Goal: Transaction & Acquisition: Purchase product/service

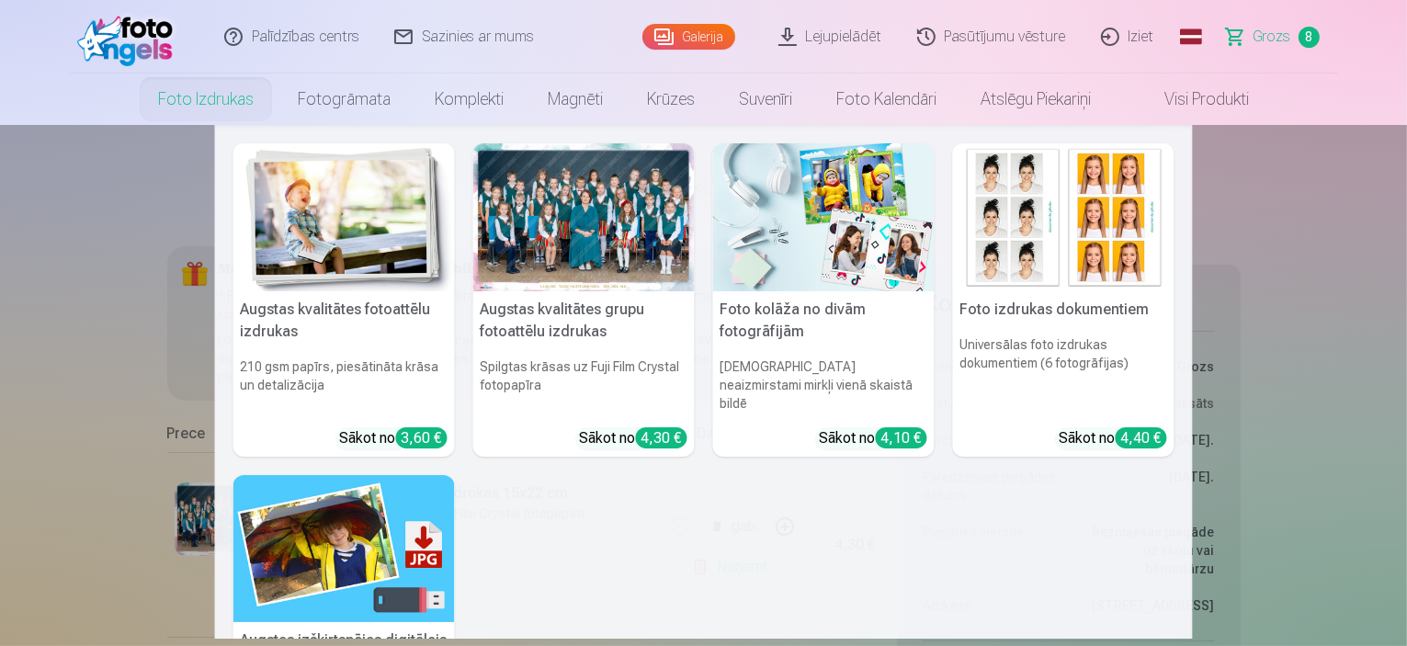
click at [229, 101] on link "Foto izdrukas" at bounding box center [206, 99] width 140 height 51
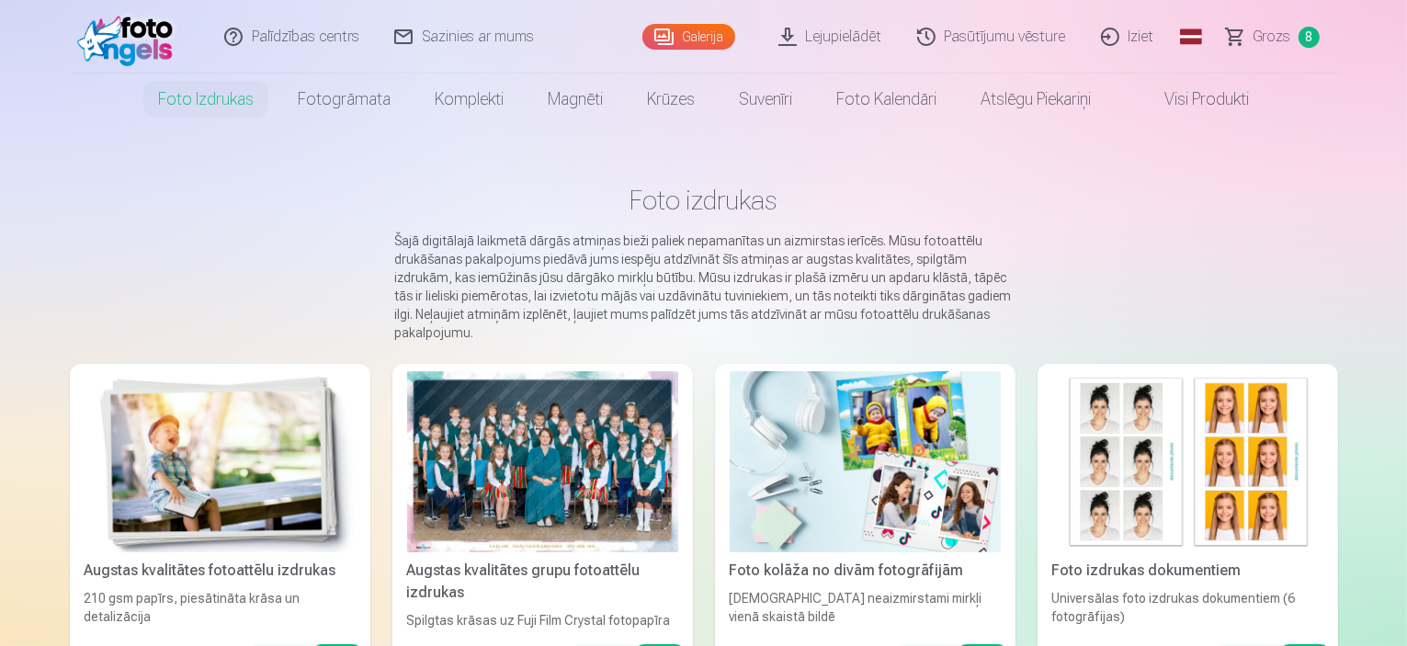
click at [207, 396] on img at bounding box center [220, 461] width 271 height 181
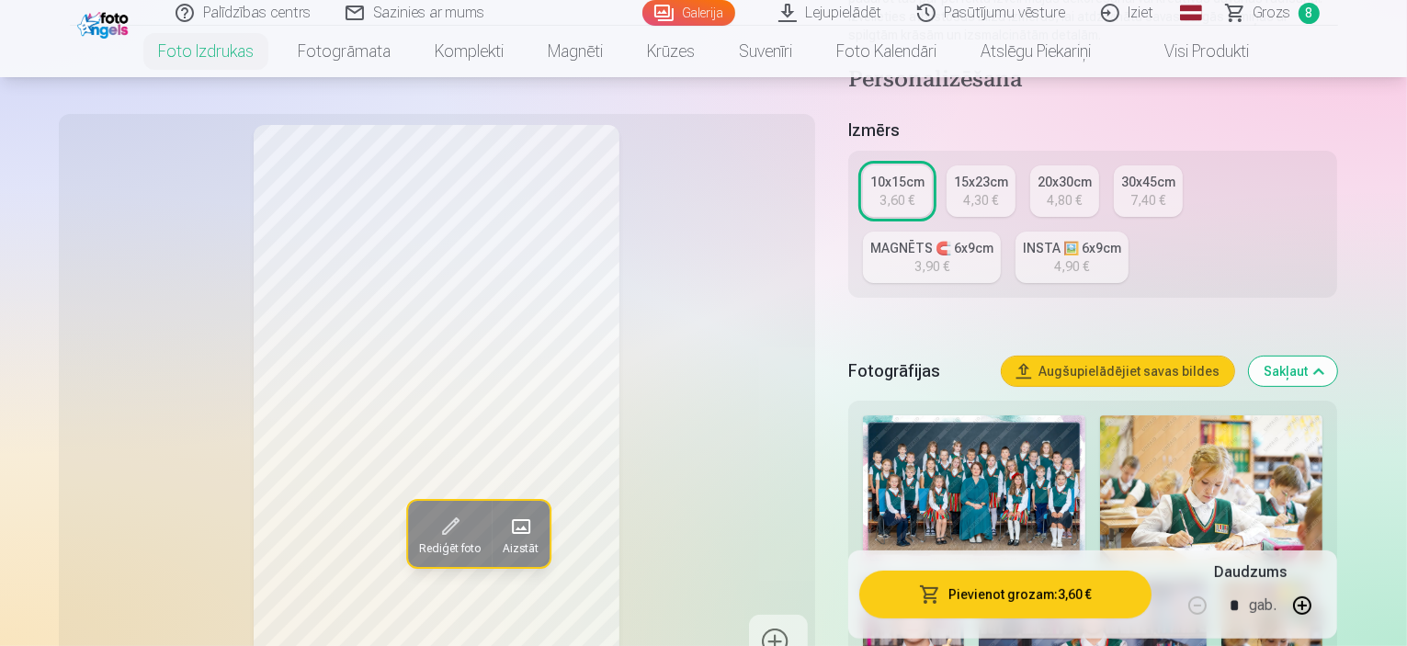
scroll to position [342, 0]
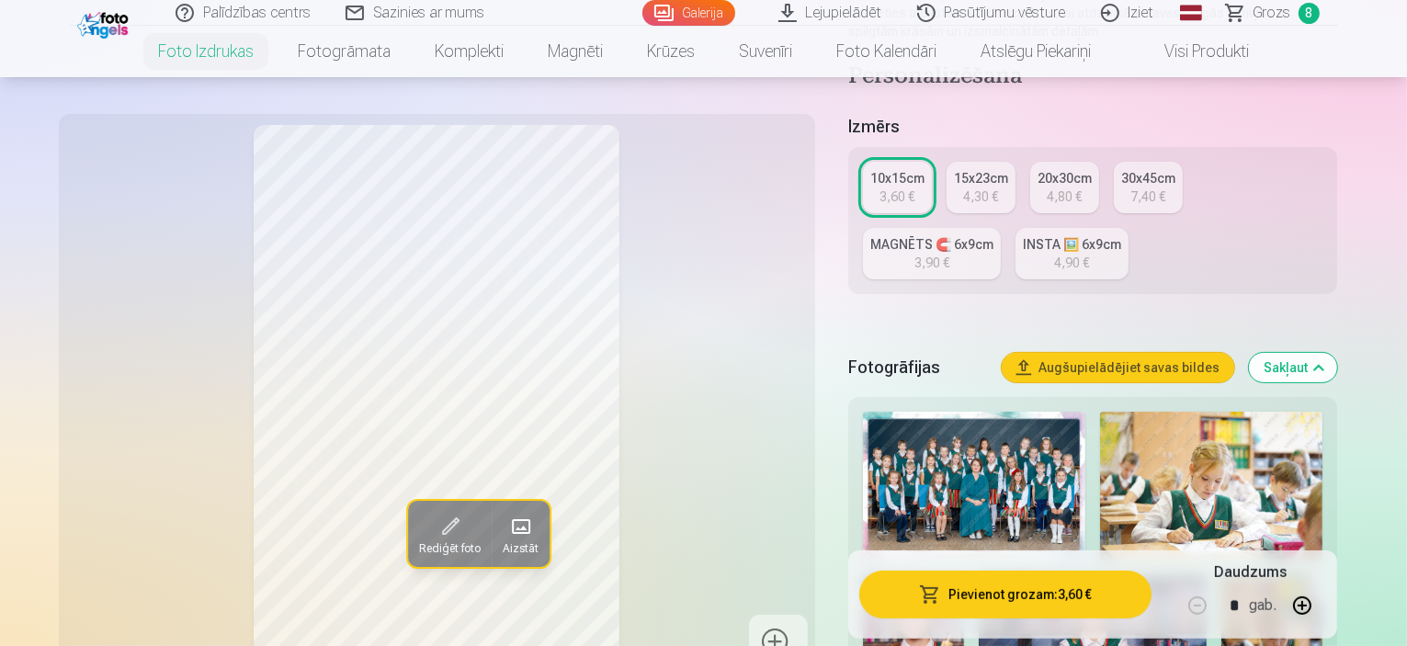
click at [971, 412] on img at bounding box center [974, 486] width 222 height 149
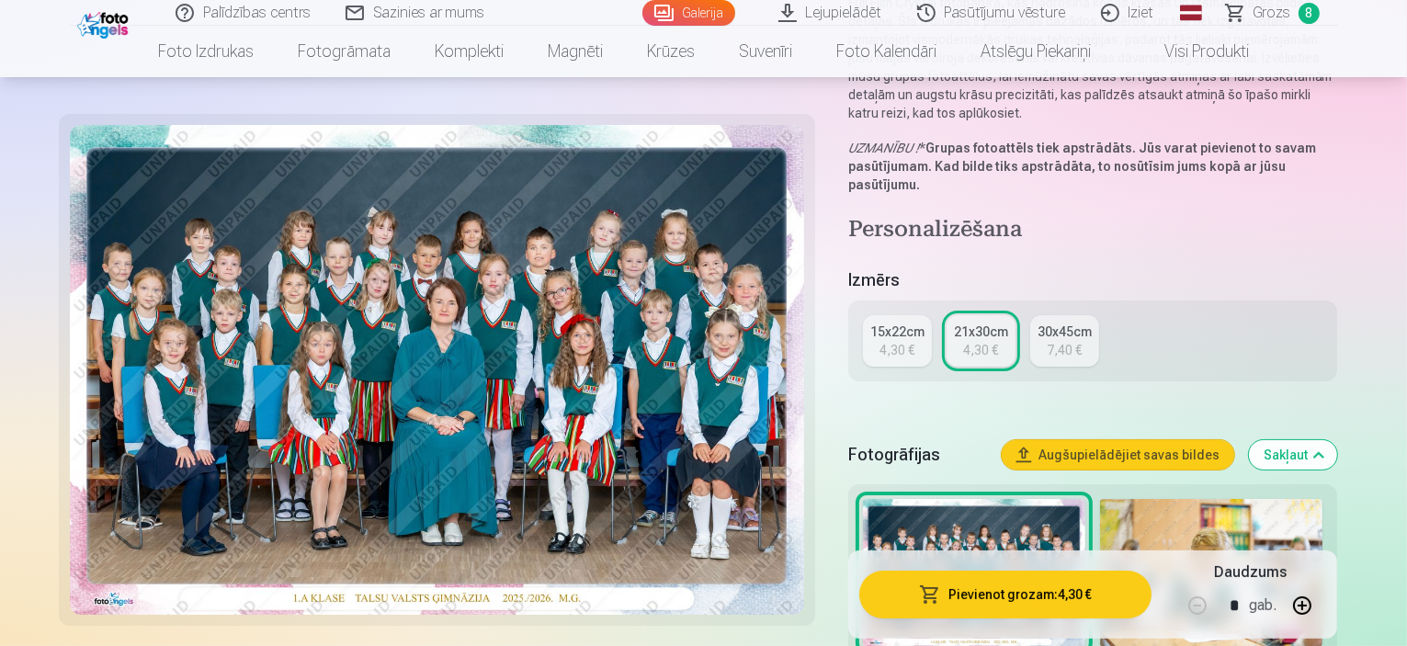
scroll to position [246, 0]
click at [1147, 498] on img at bounding box center [1211, 572] width 223 height 149
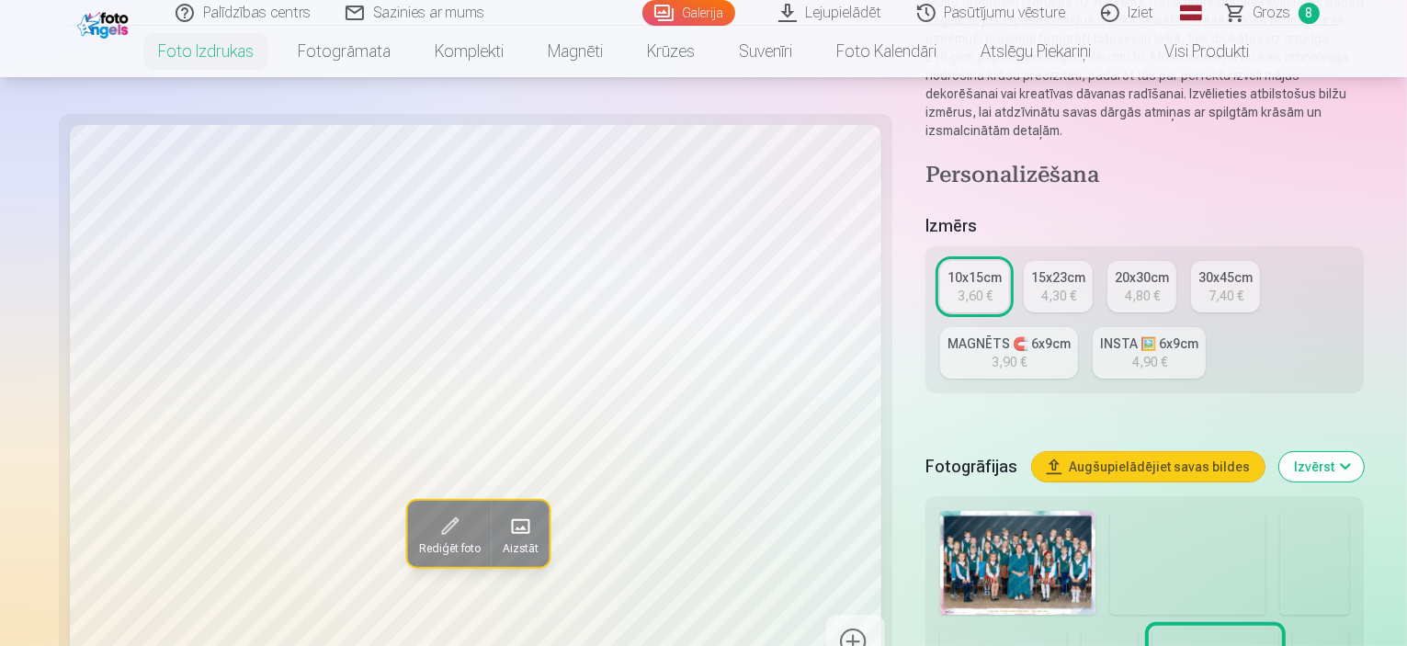
scroll to position [264, 0]
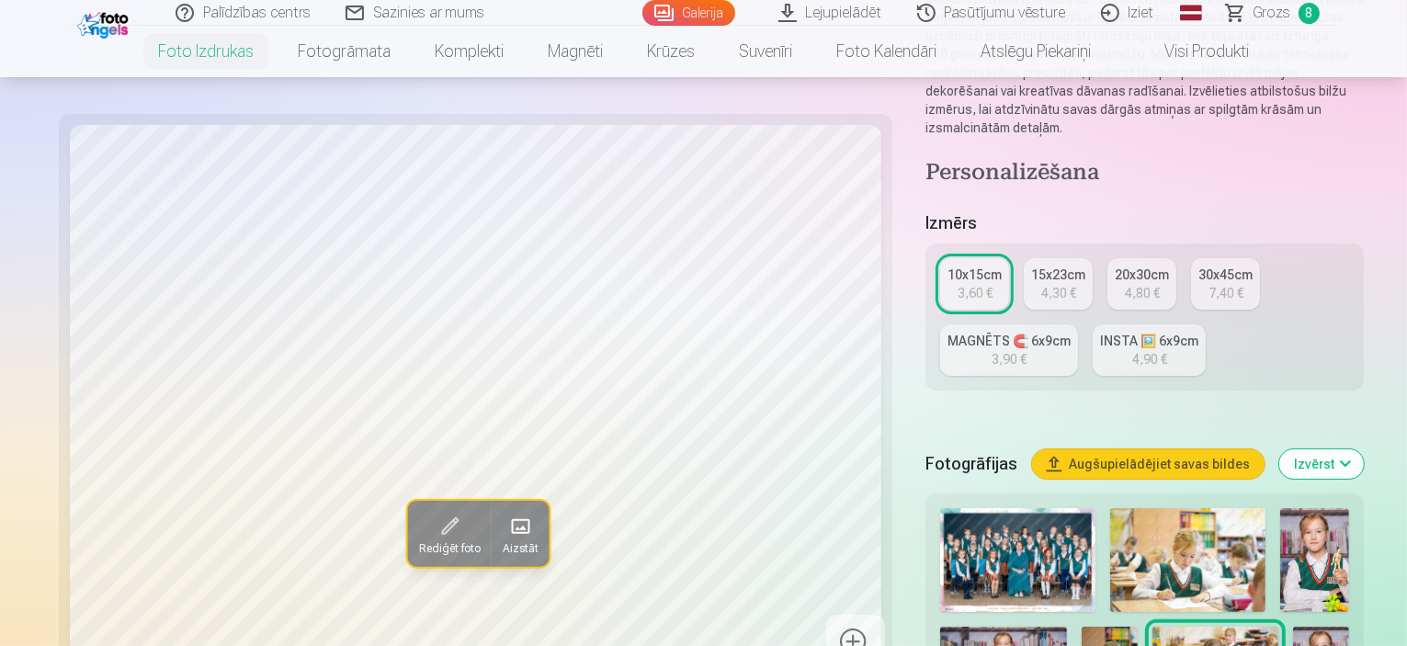
click at [1280, 508] on img at bounding box center [1314, 560] width 69 height 104
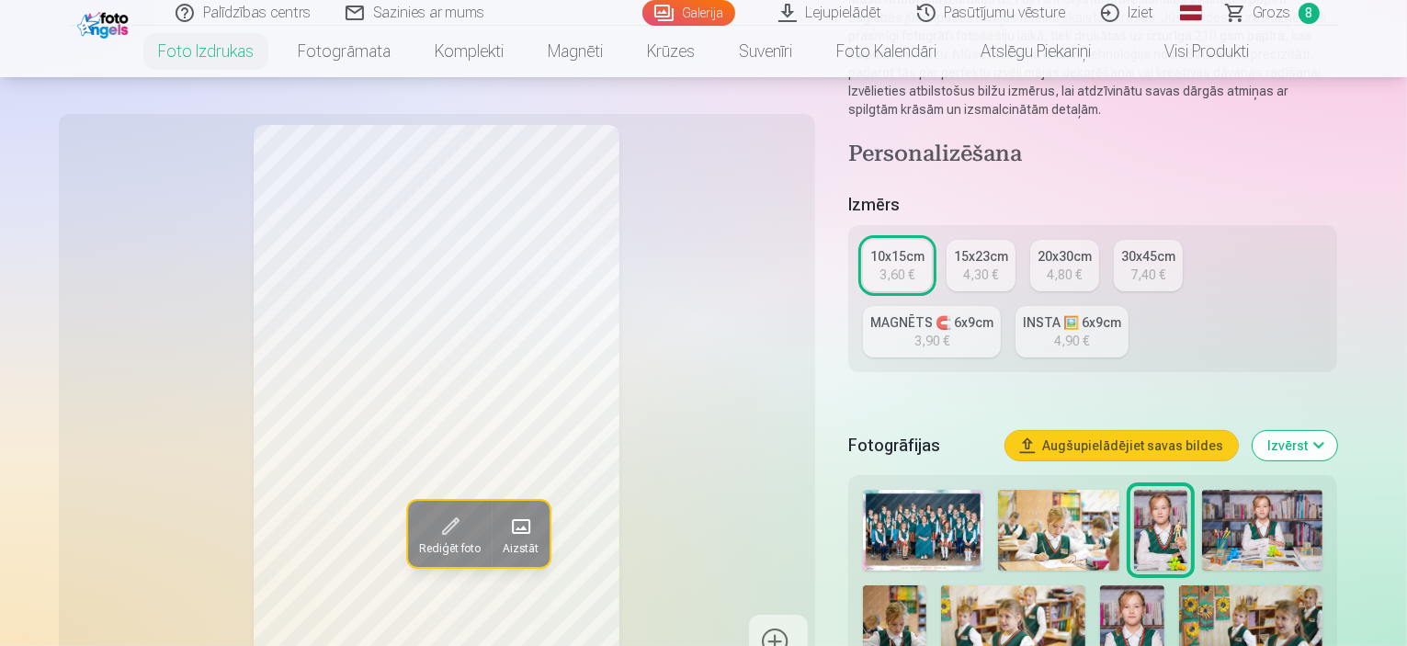
click at [1074, 490] on img at bounding box center [1058, 530] width 121 height 81
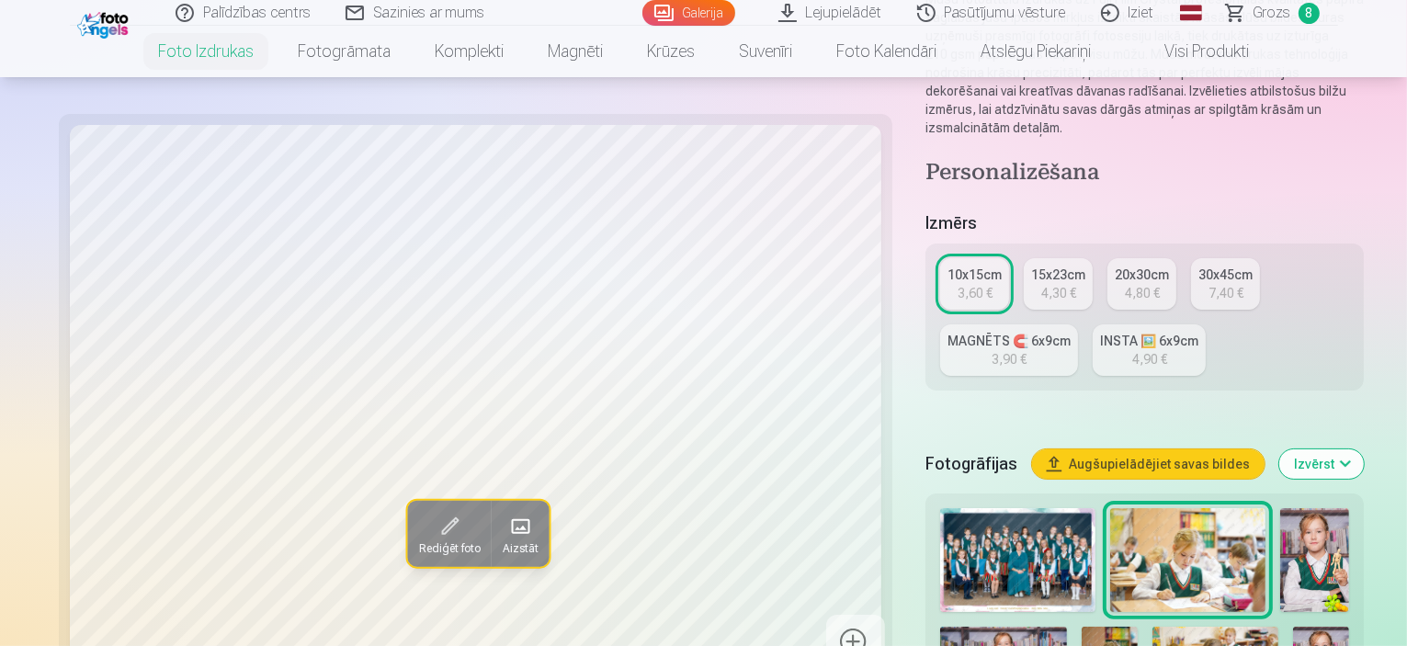
click at [1280, 508] on img at bounding box center [1314, 560] width 69 height 104
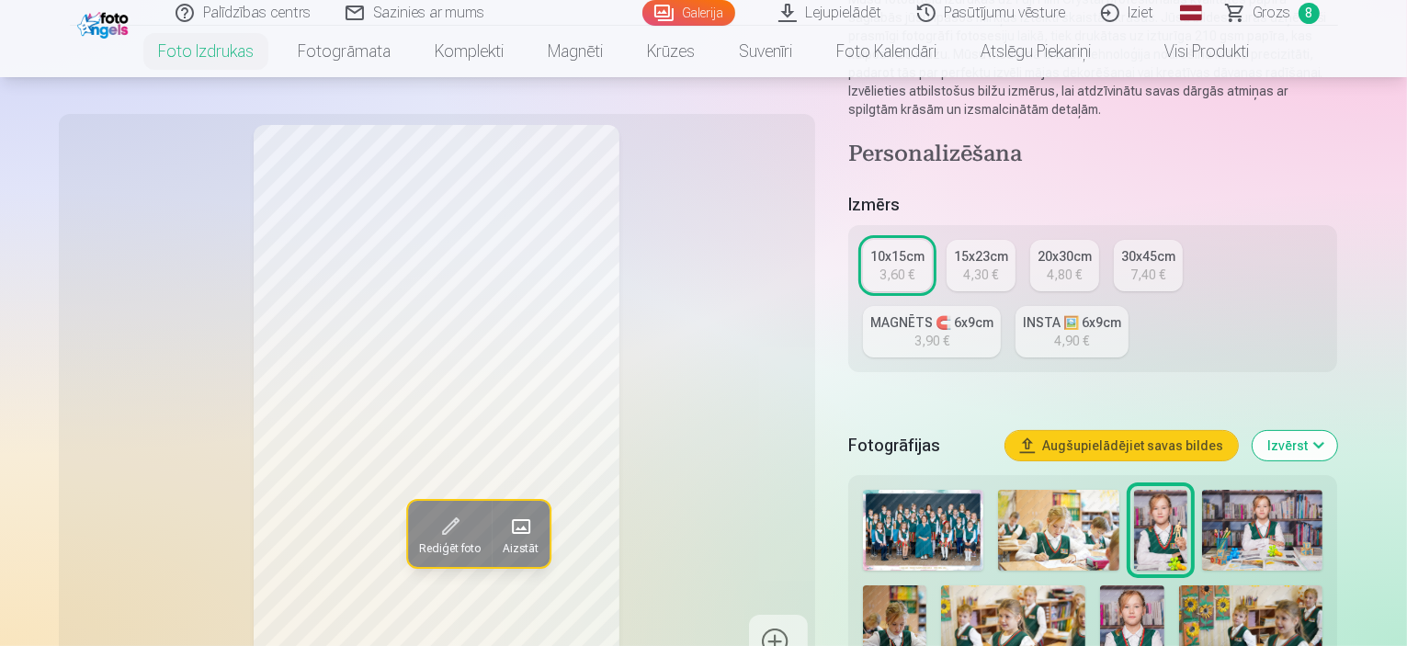
click at [1255, 490] on img at bounding box center [1262, 530] width 120 height 81
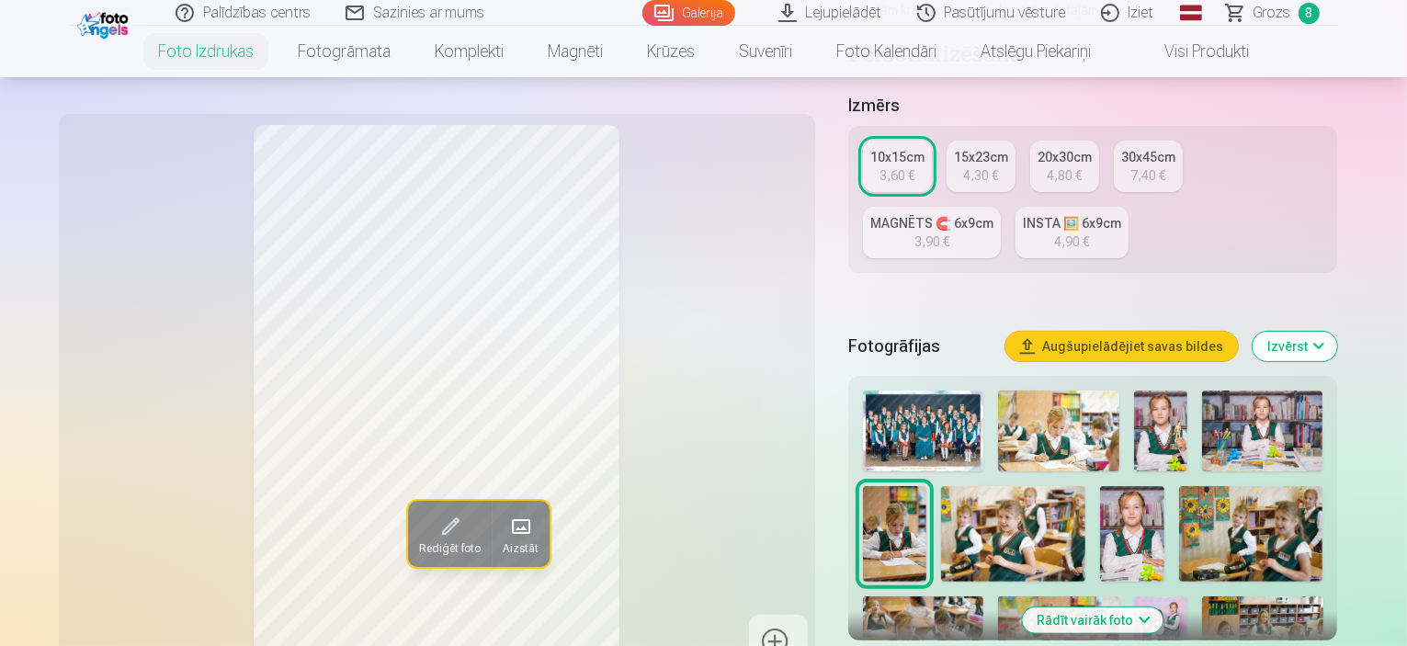
scroll to position [399, 0]
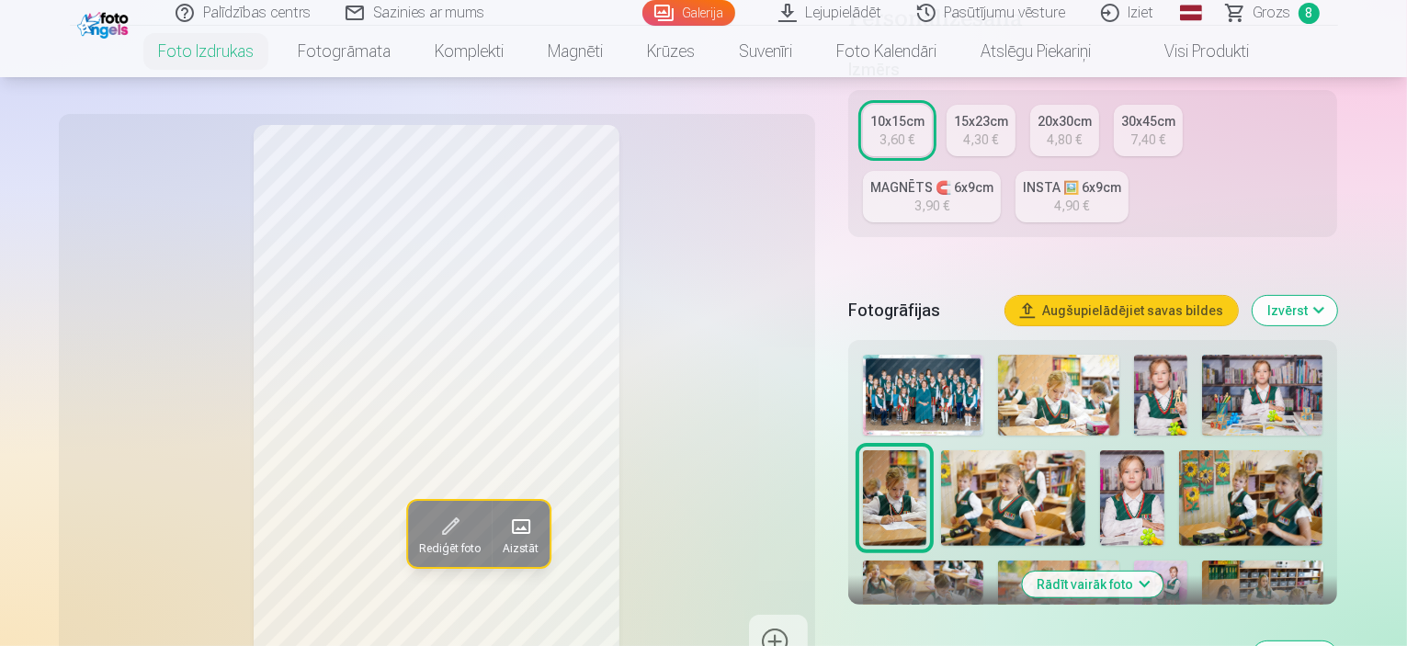
click at [983, 561] on img at bounding box center [923, 601] width 120 height 81
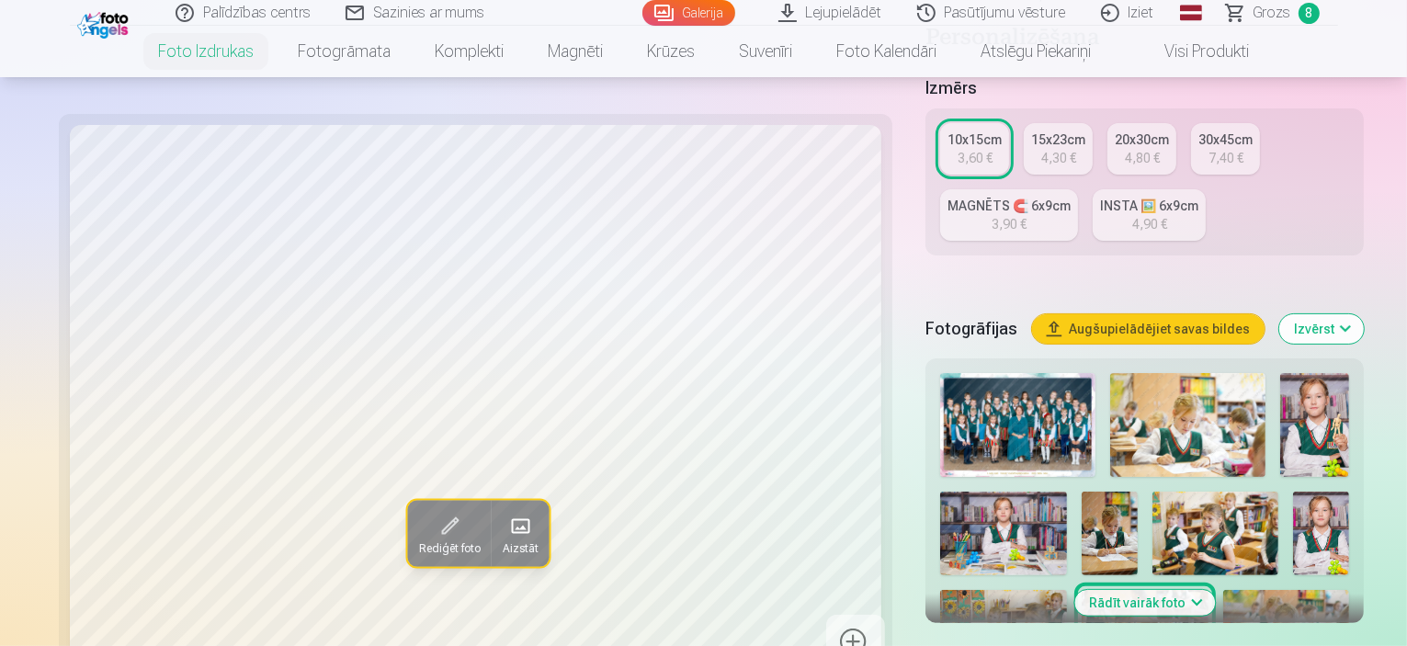
click at [1123, 590] on button "Rādīt vairāk foto" at bounding box center [1144, 603] width 141 height 26
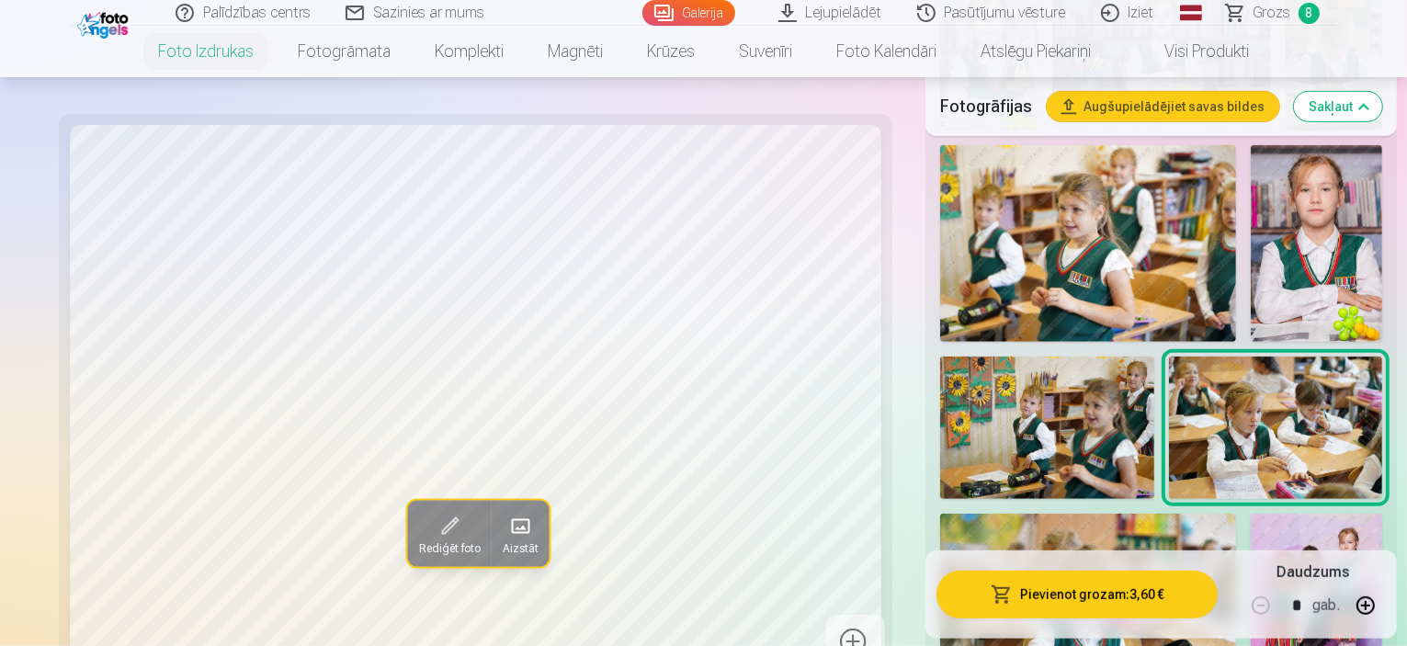
scroll to position [927, 0]
click at [1251, 514] on img at bounding box center [1316, 613] width 131 height 198
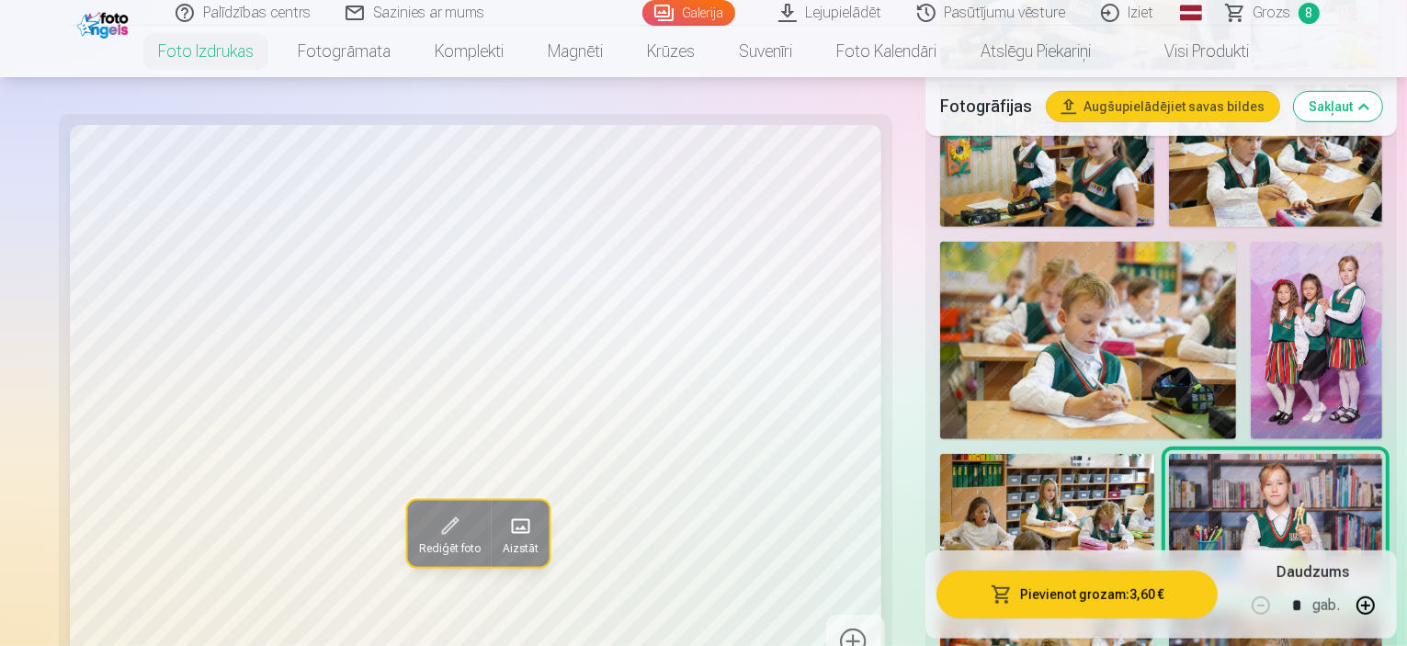
scroll to position [1215, 0]
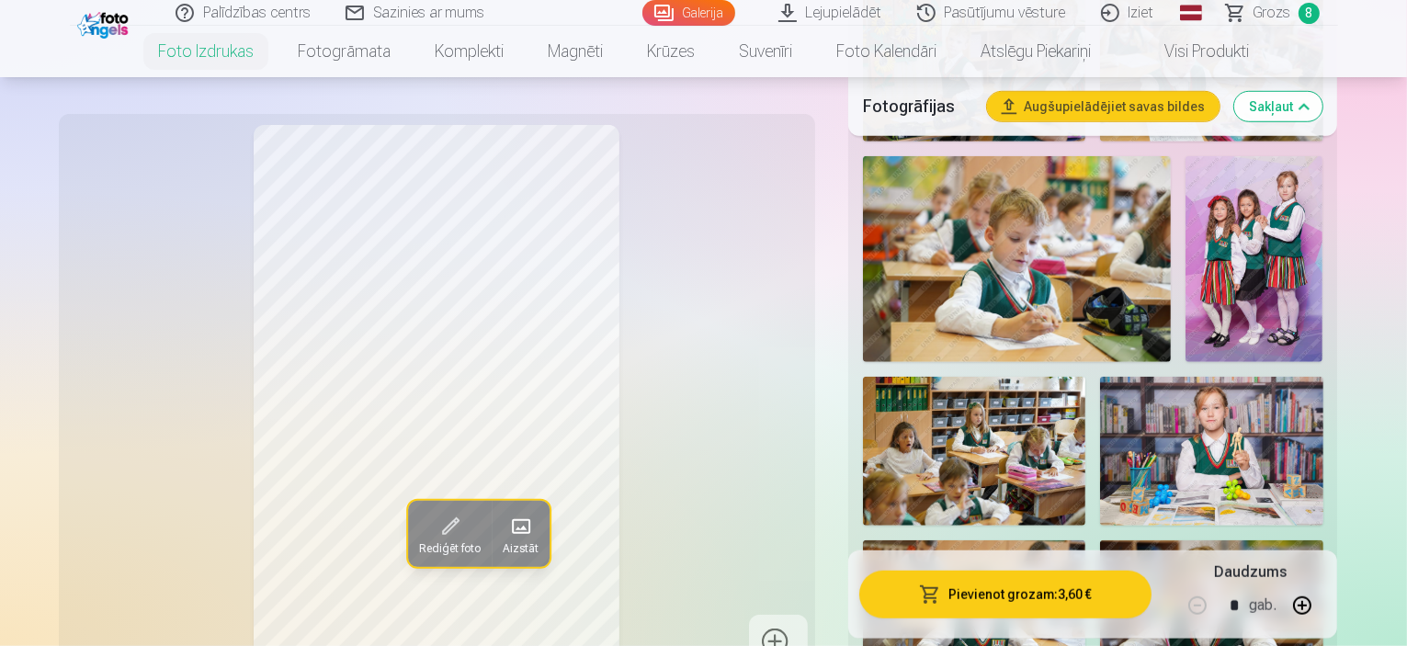
scroll to position [1313, 0]
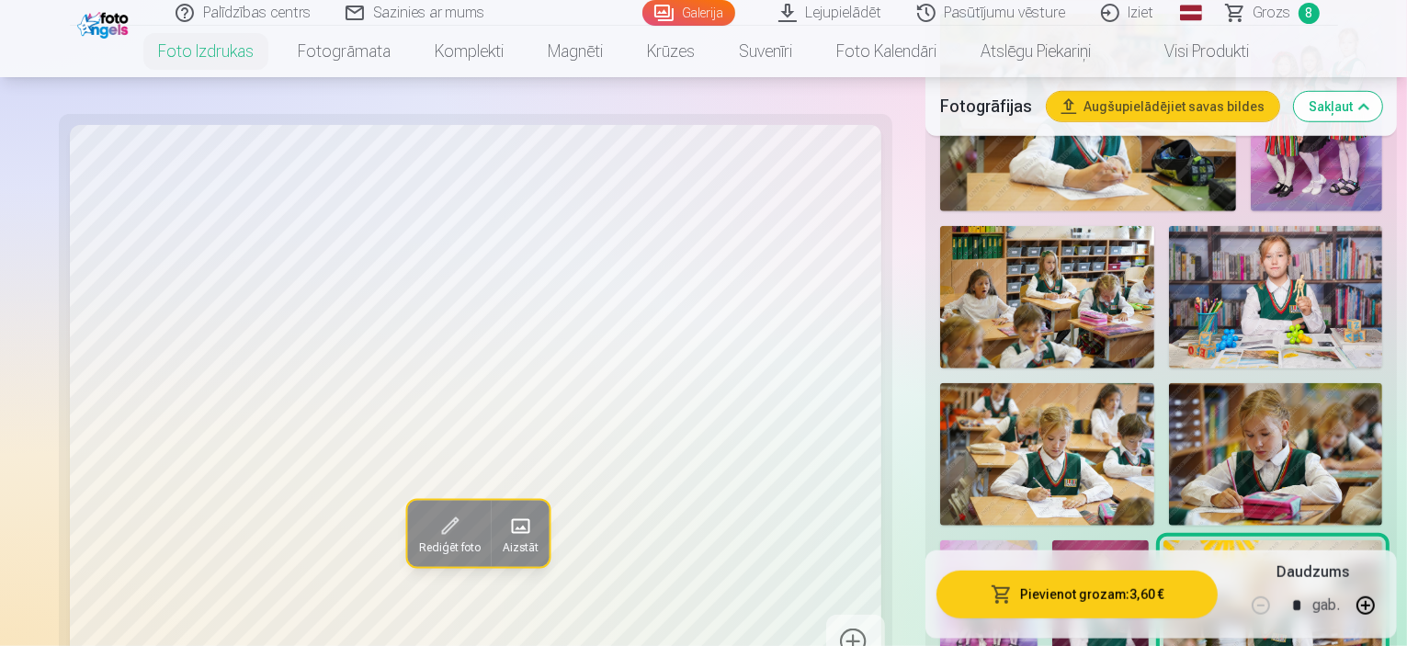
scroll to position [1427, 0]
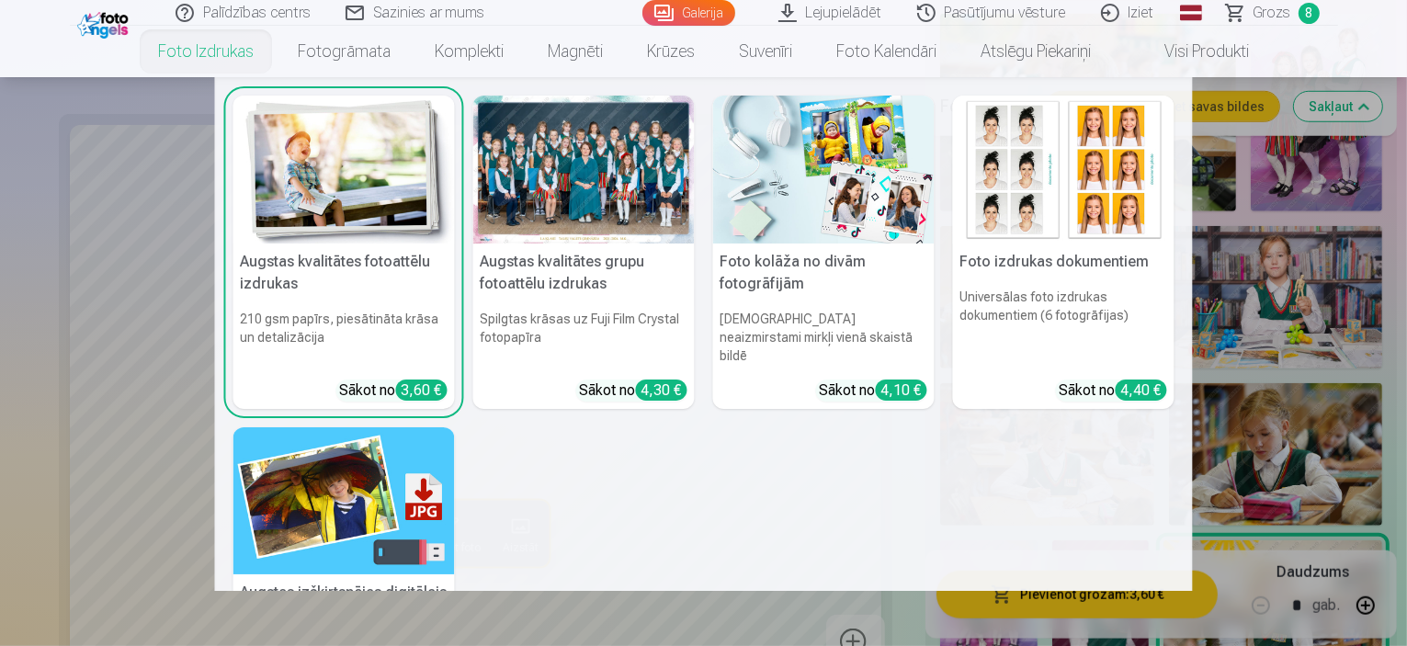
click at [788, 242] on img at bounding box center [824, 170] width 222 height 148
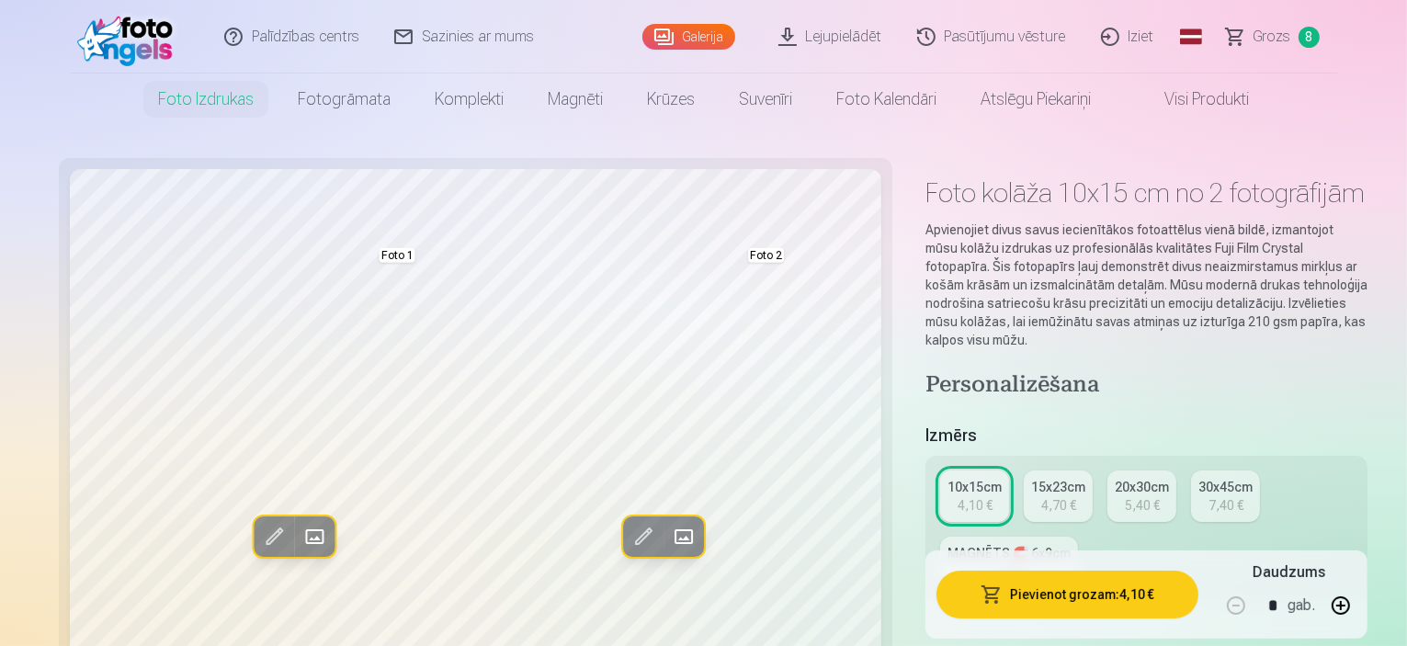
click at [1041, 496] on div "4,70 €" at bounding box center [1058, 505] width 35 height 18
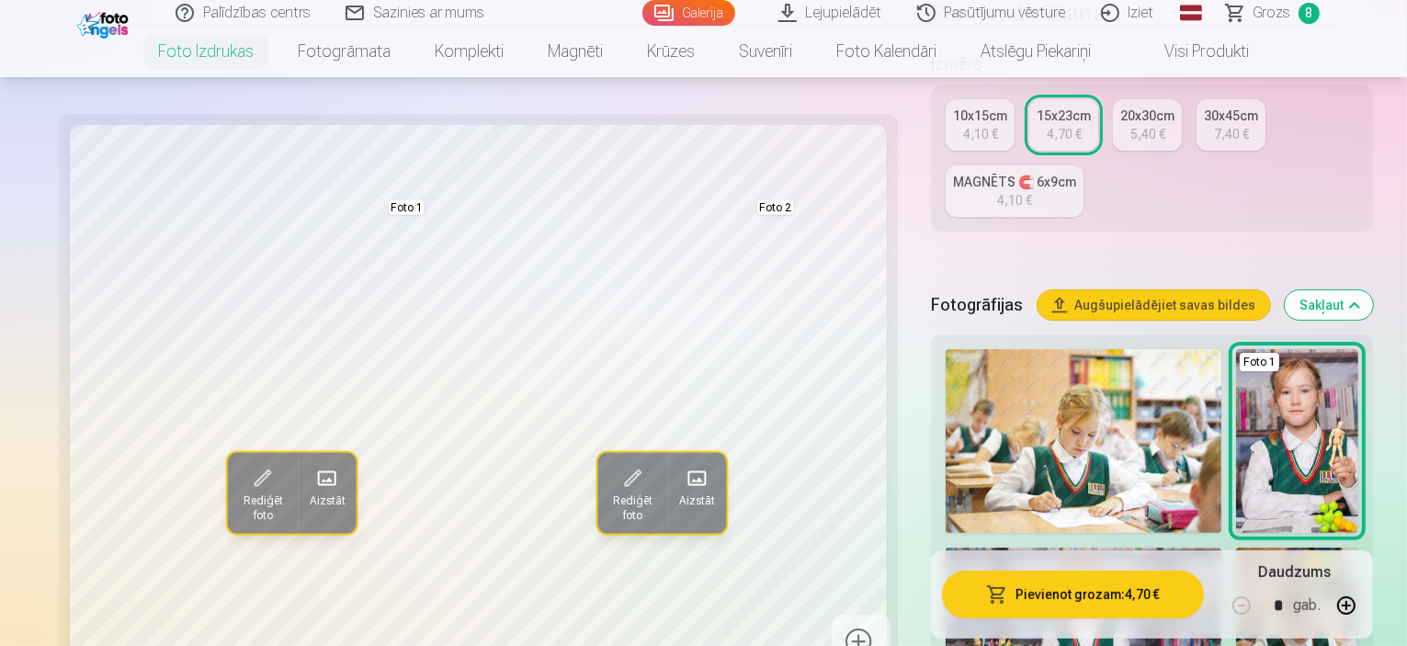
scroll to position [372, 0]
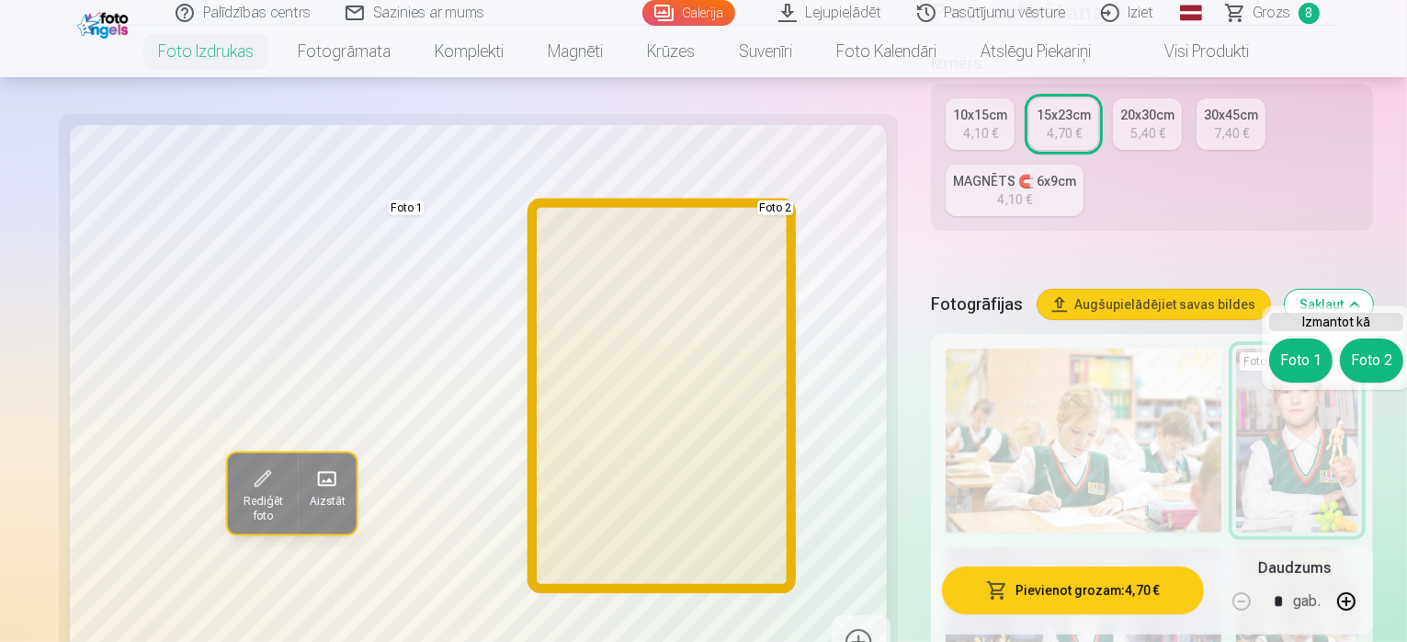
click at [1364, 365] on button "Foto 2" at bounding box center [1371, 360] width 63 height 44
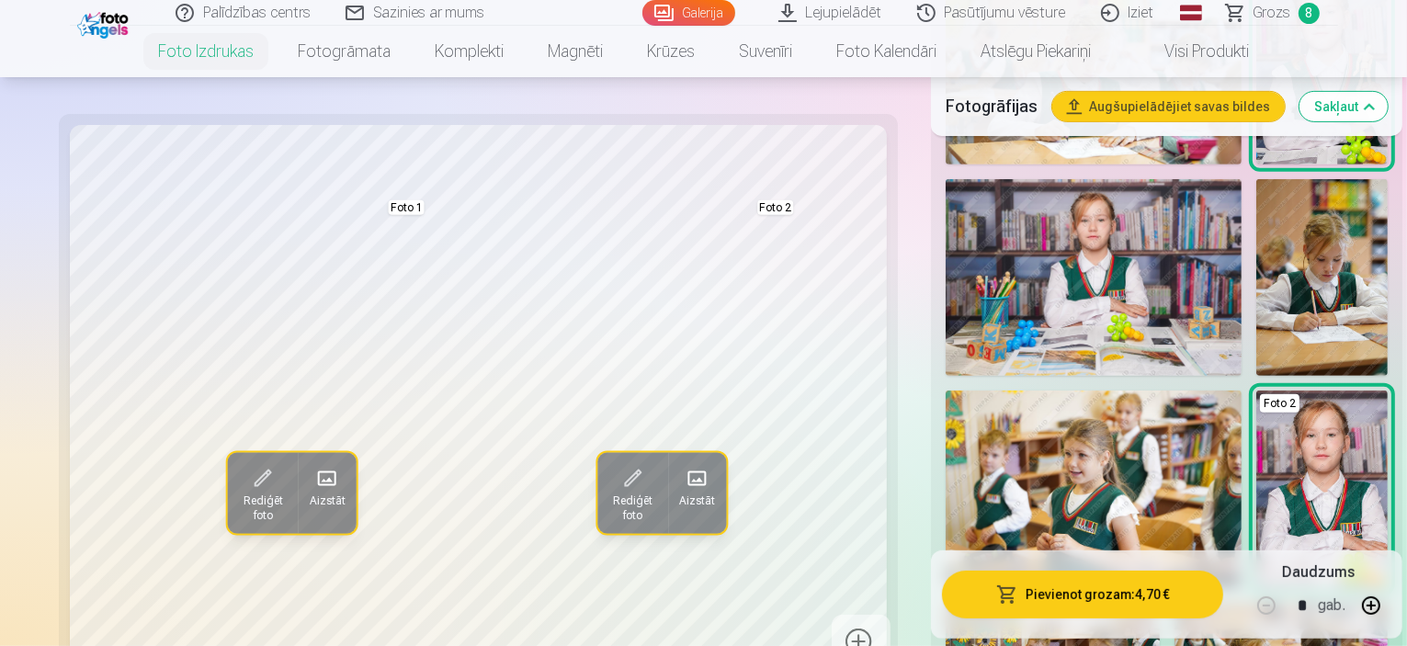
scroll to position [738, 0]
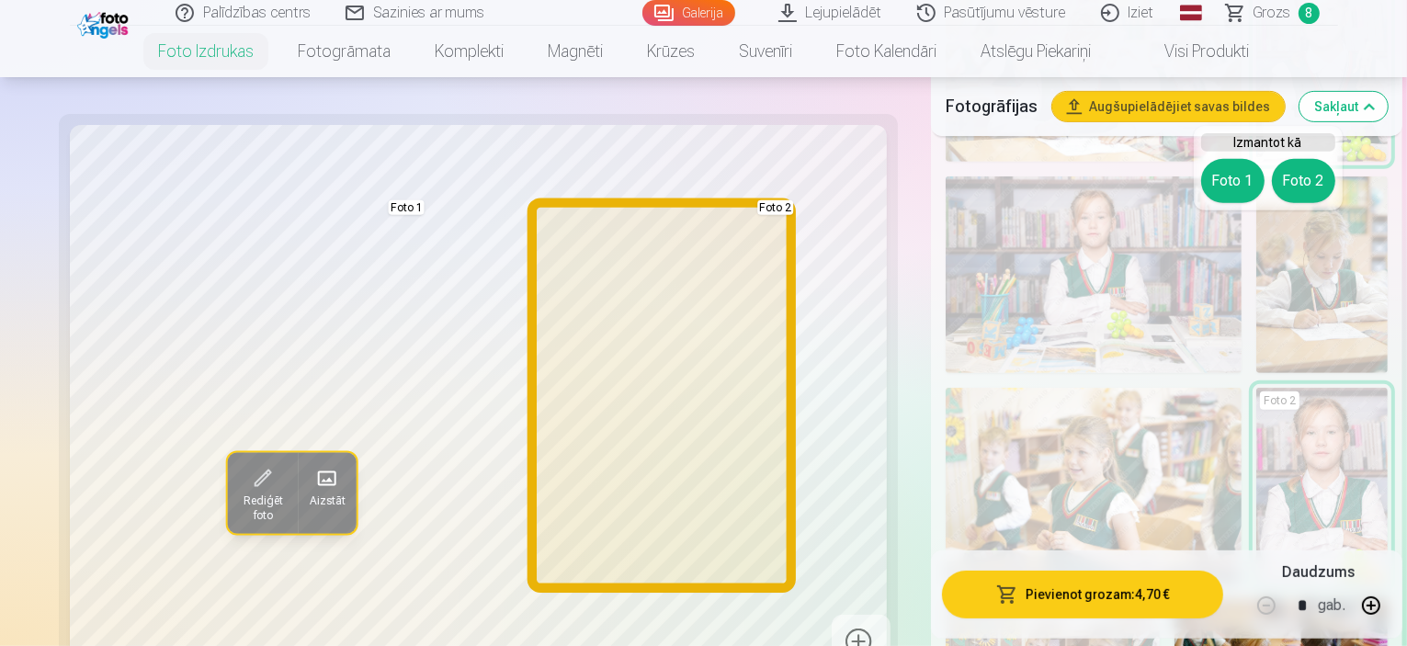
click at [1299, 176] on button "Foto 2" at bounding box center [1303, 181] width 63 height 44
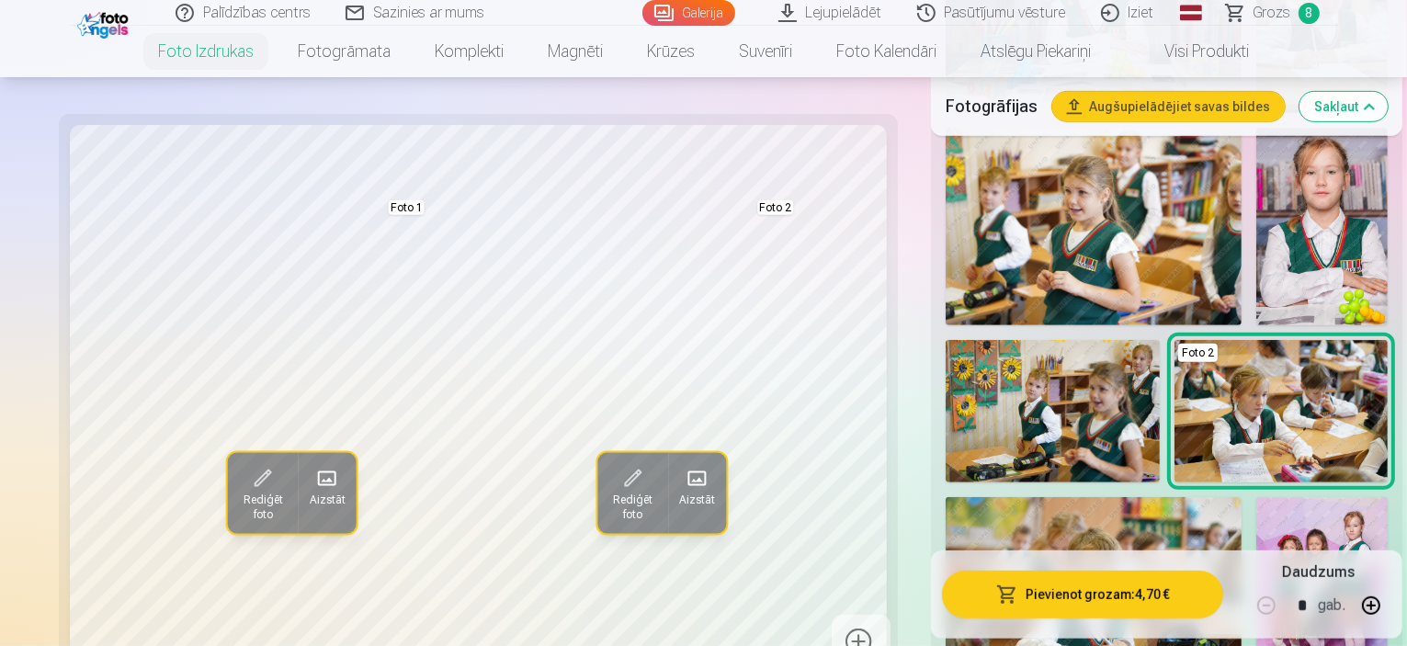
scroll to position [999, 0]
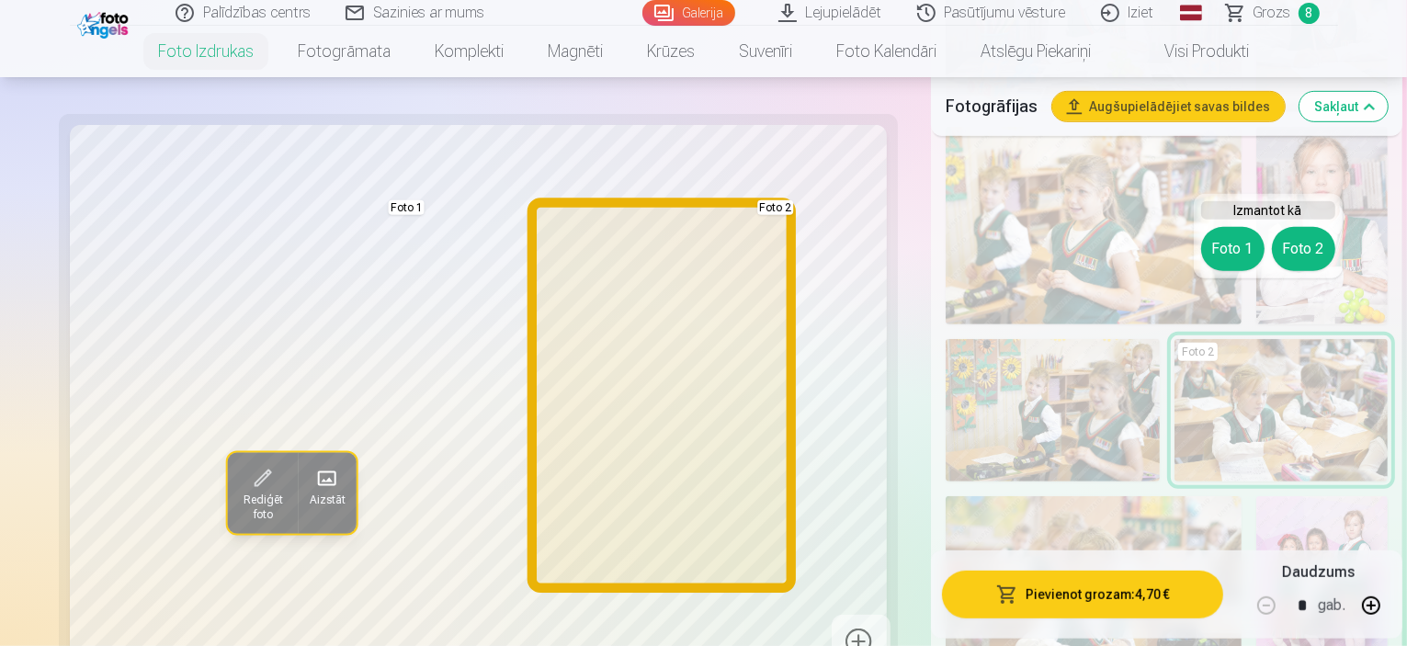
click at [1296, 249] on button "Foto 2" at bounding box center [1303, 249] width 63 height 44
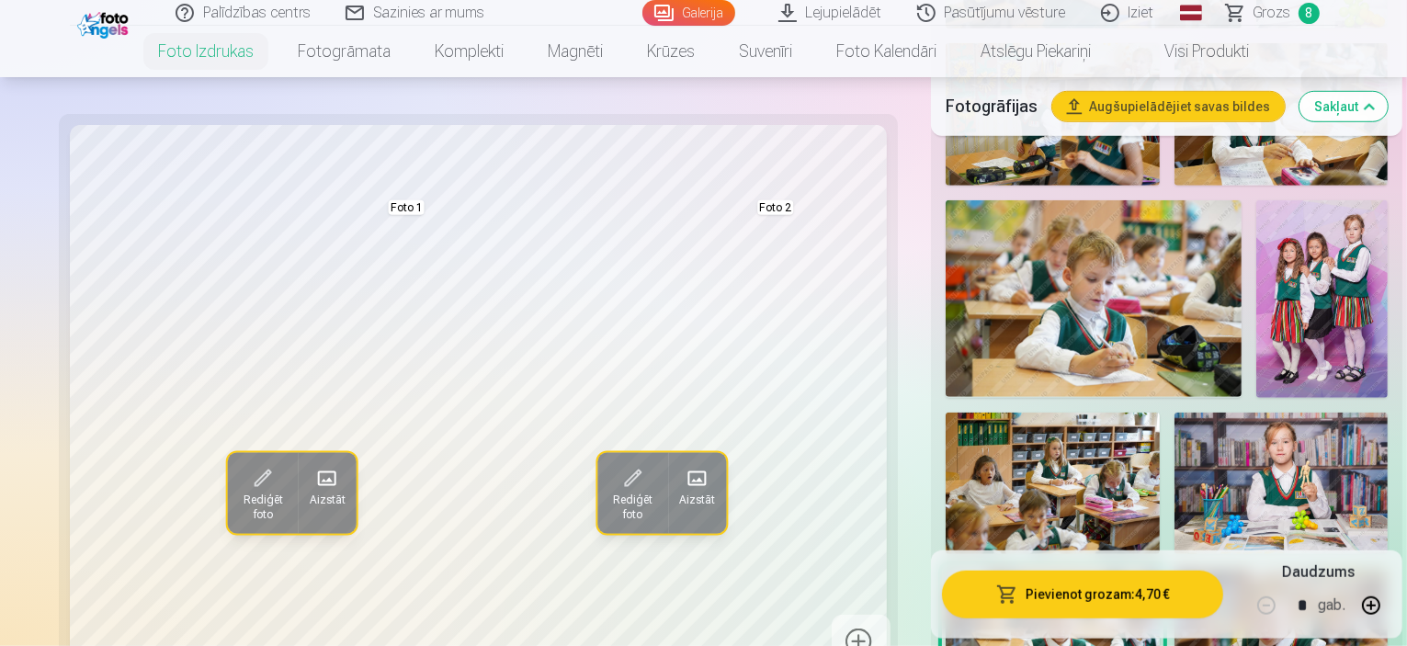
scroll to position [1296, 0]
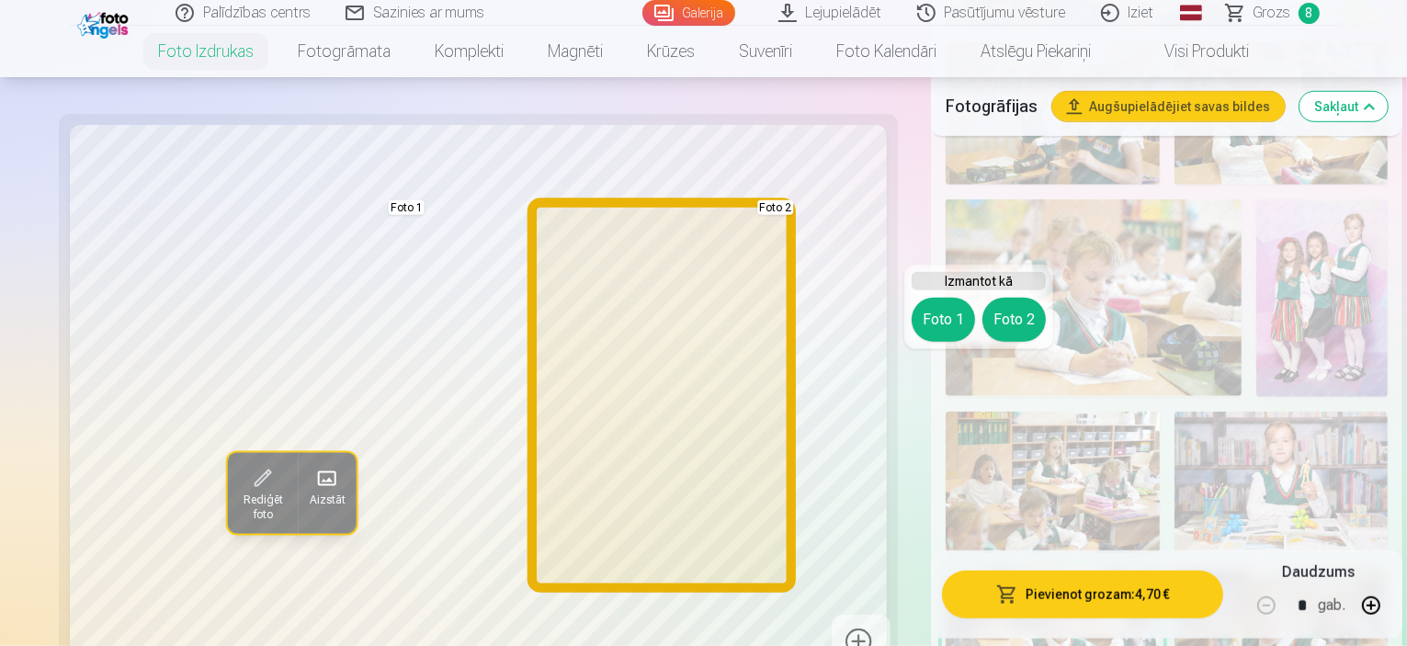
click at [1018, 322] on button "Foto 2" at bounding box center [1014, 320] width 63 height 44
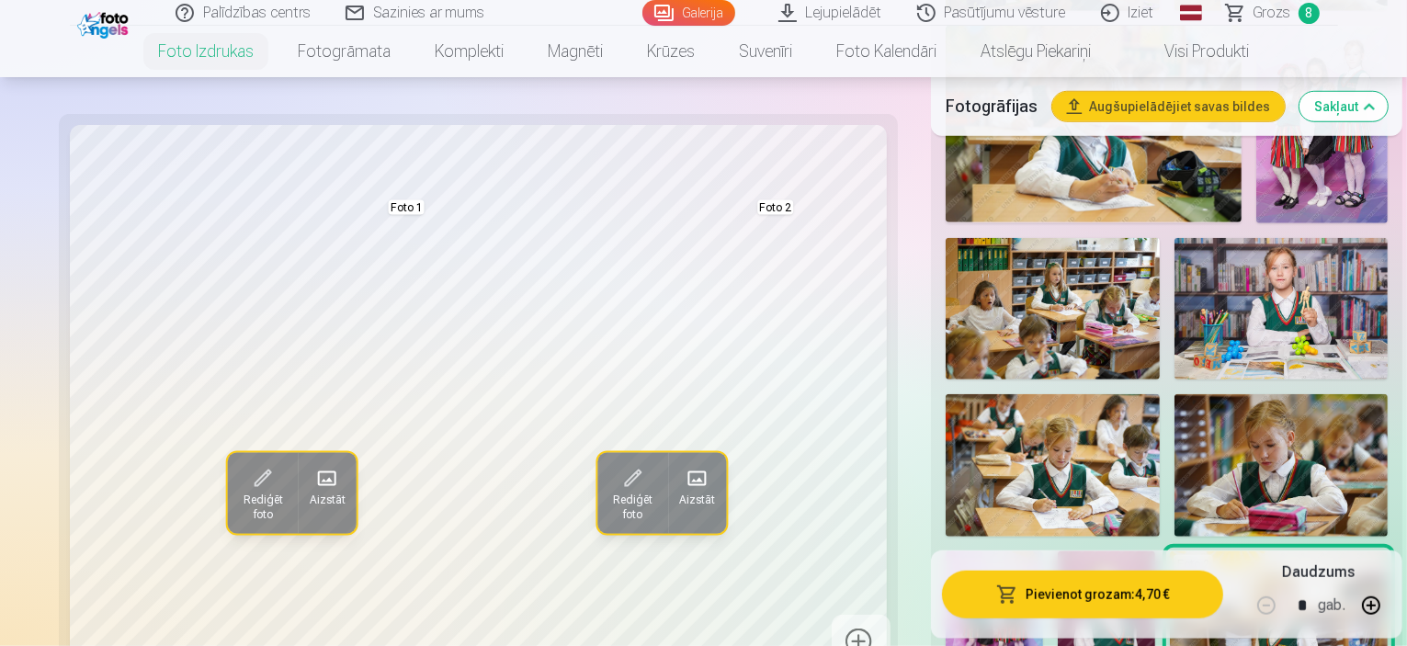
scroll to position [1464, 0]
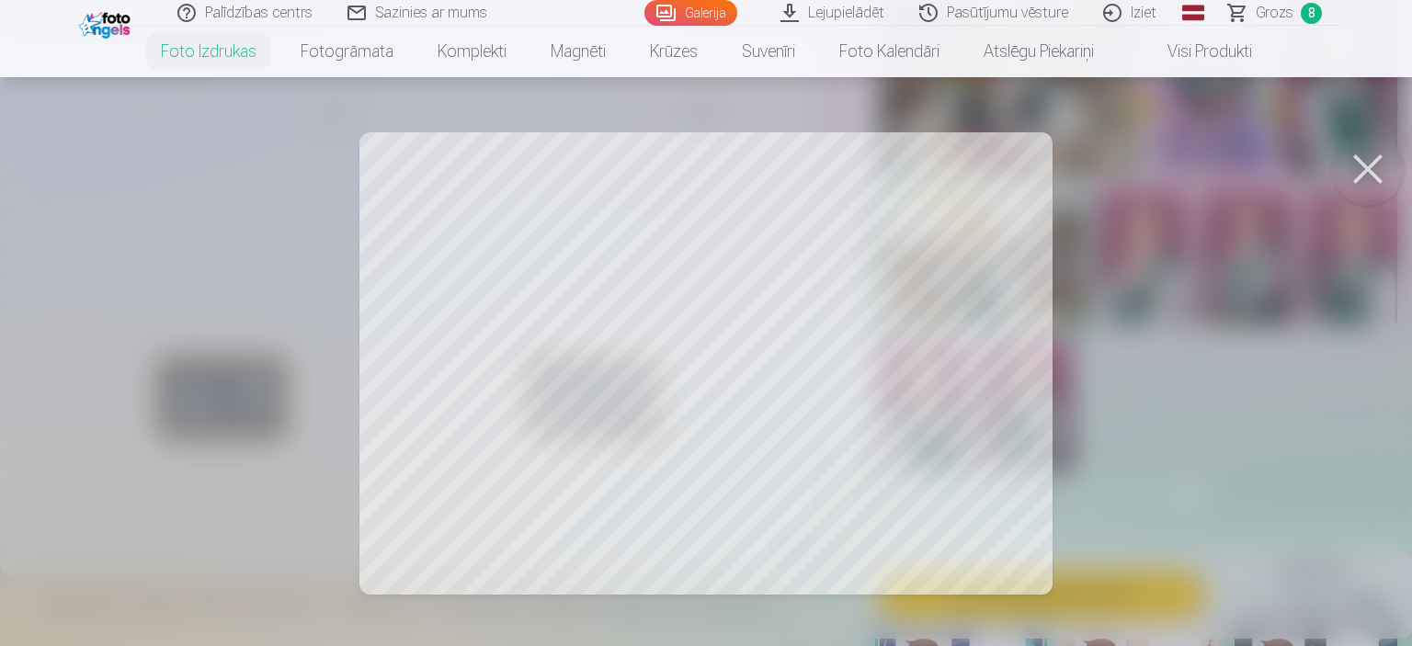
click at [572, 316] on div at bounding box center [706, 323] width 1412 height 646
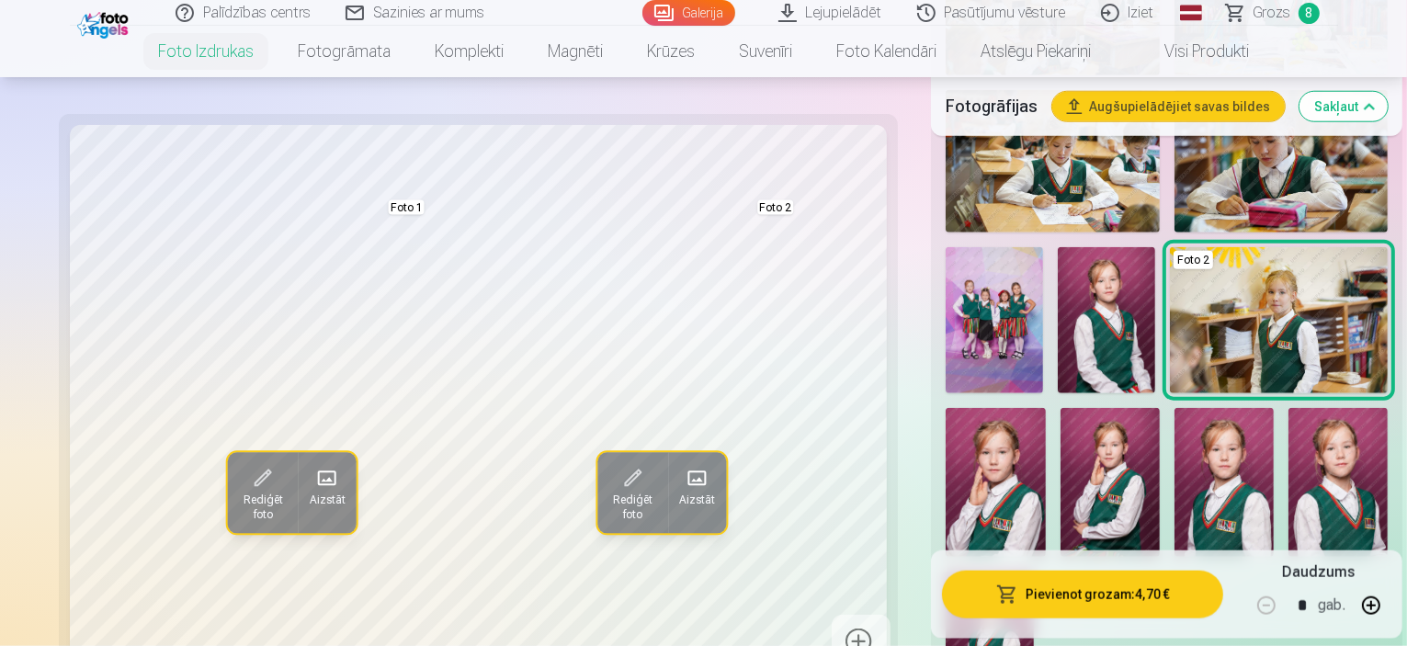
scroll to position [1775, 0]
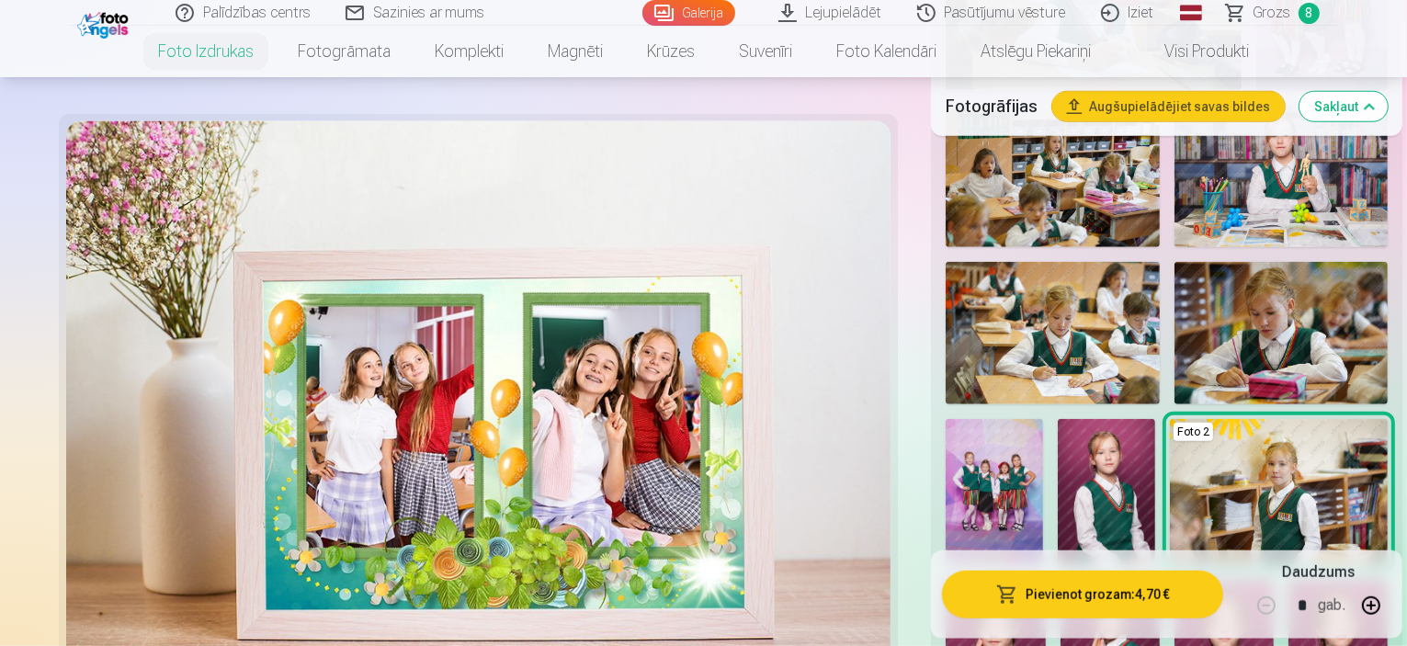
scroll to position [1609, 0]
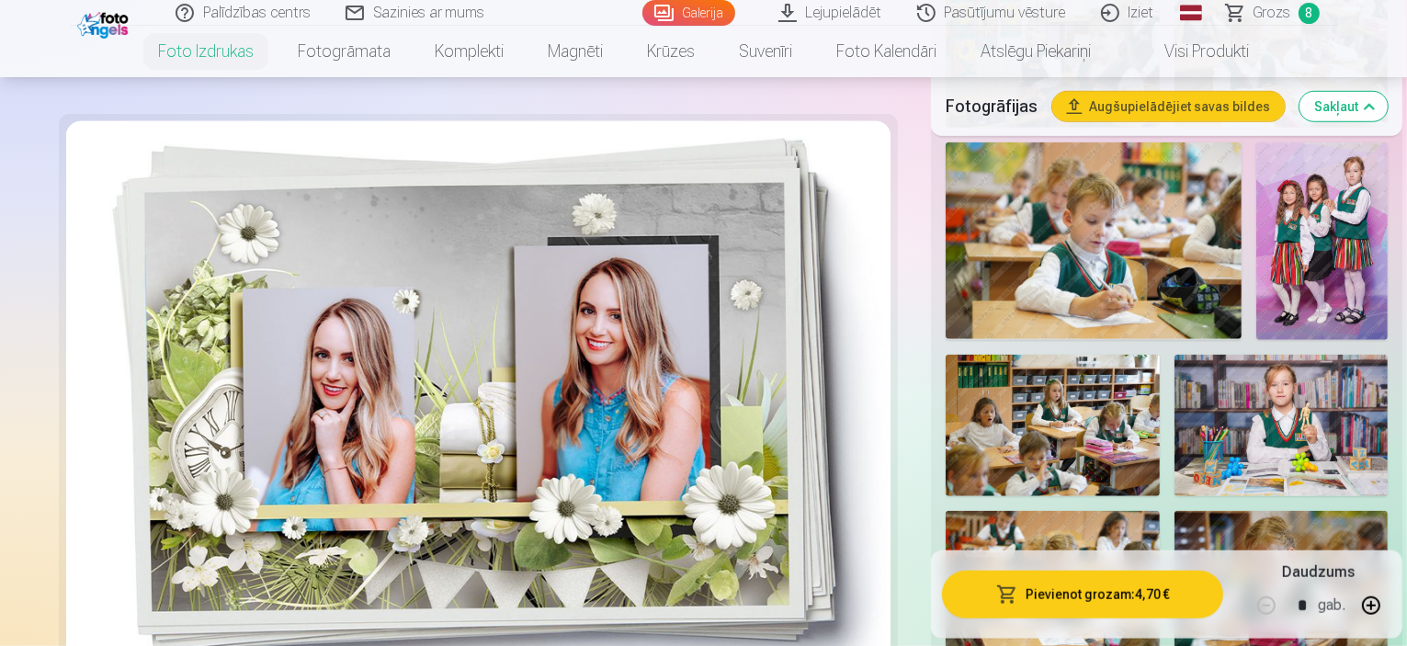
scroll to position [1354, 0]
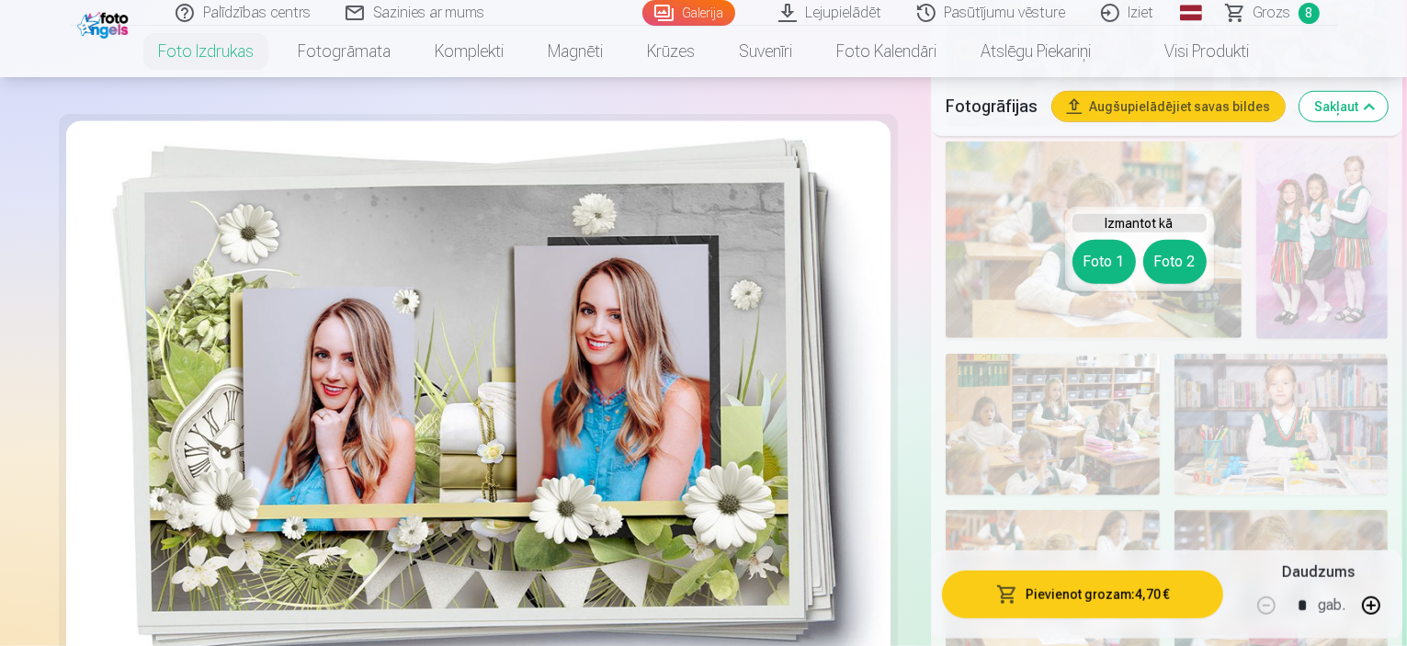
click at [1104, 250] on button "Foto 1" at bounding box center [1104, 262] width 63 height 44
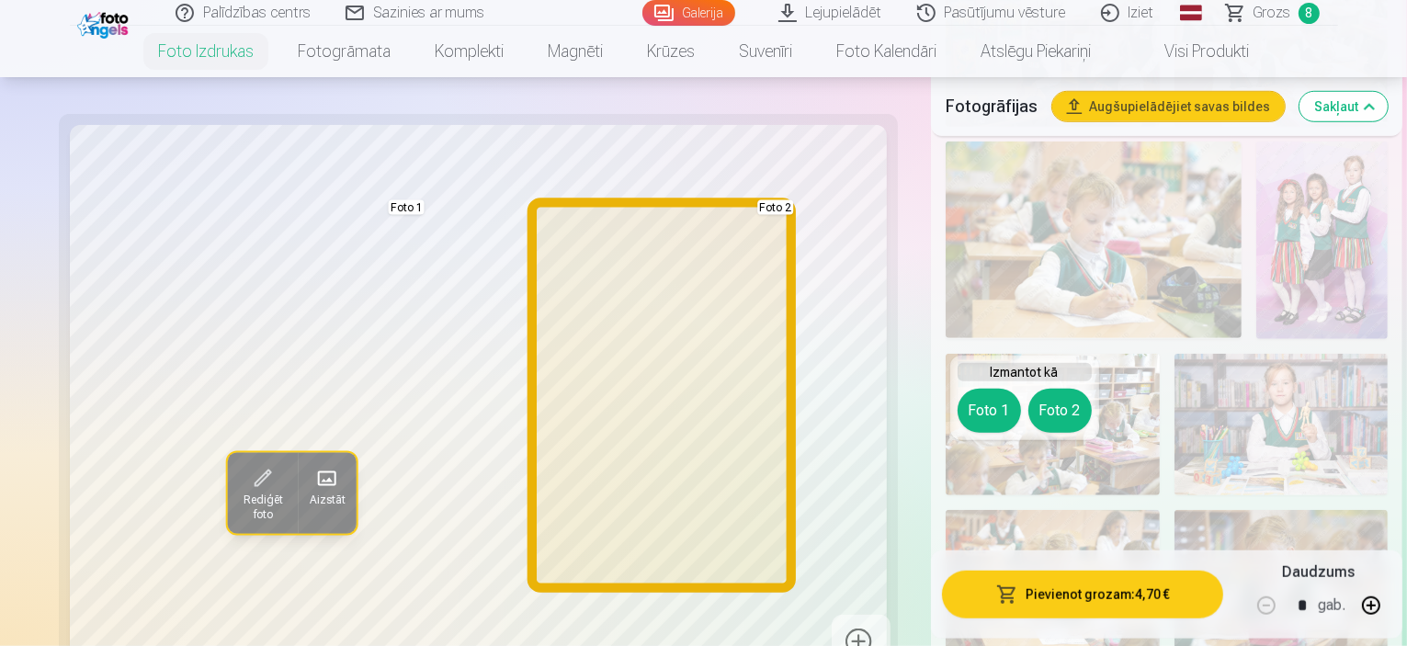
click at [1062, 405] on button "Foto 2" at bounding box center [1060, 411] width 63 height 44
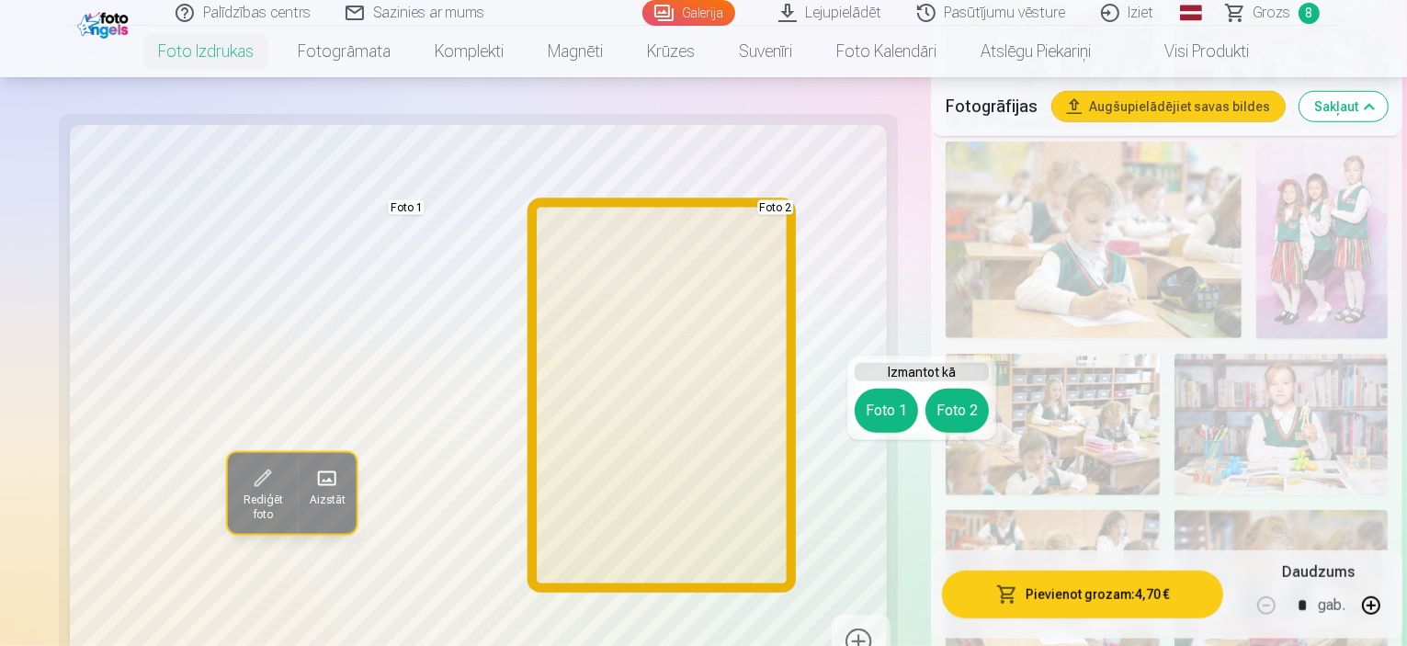
click at [959, 398] on button "Foto 2" at bounding box center [957, 411] width 63 height 44
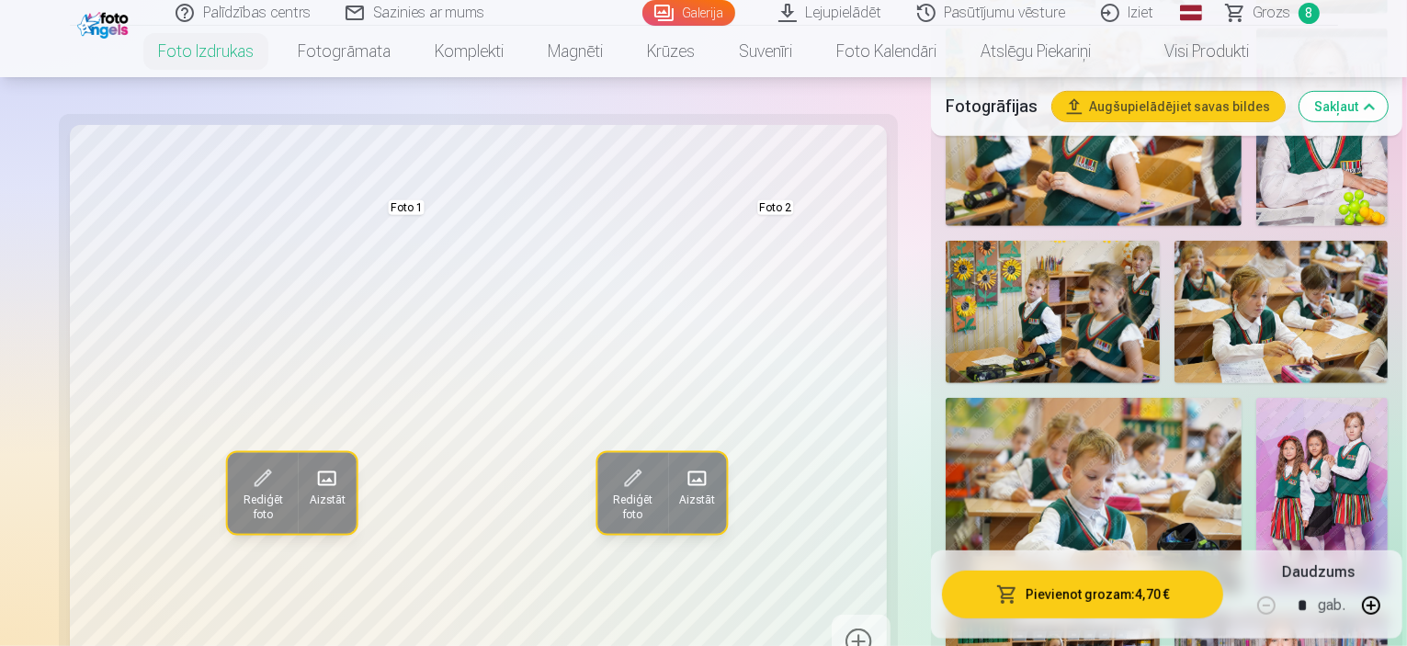
scroll to position [1096, 0]
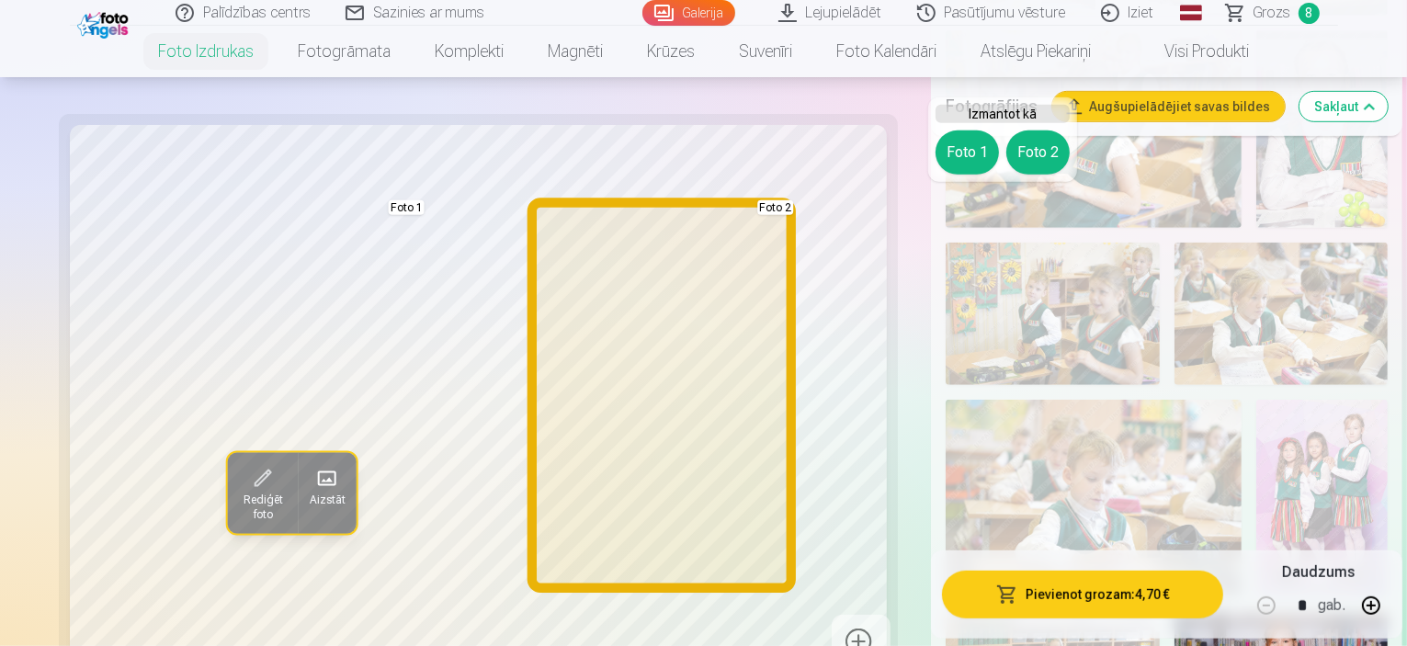
click at [1029, 165] on button "Foto 2" at bounding box center [1037, 153] width 63 height 44
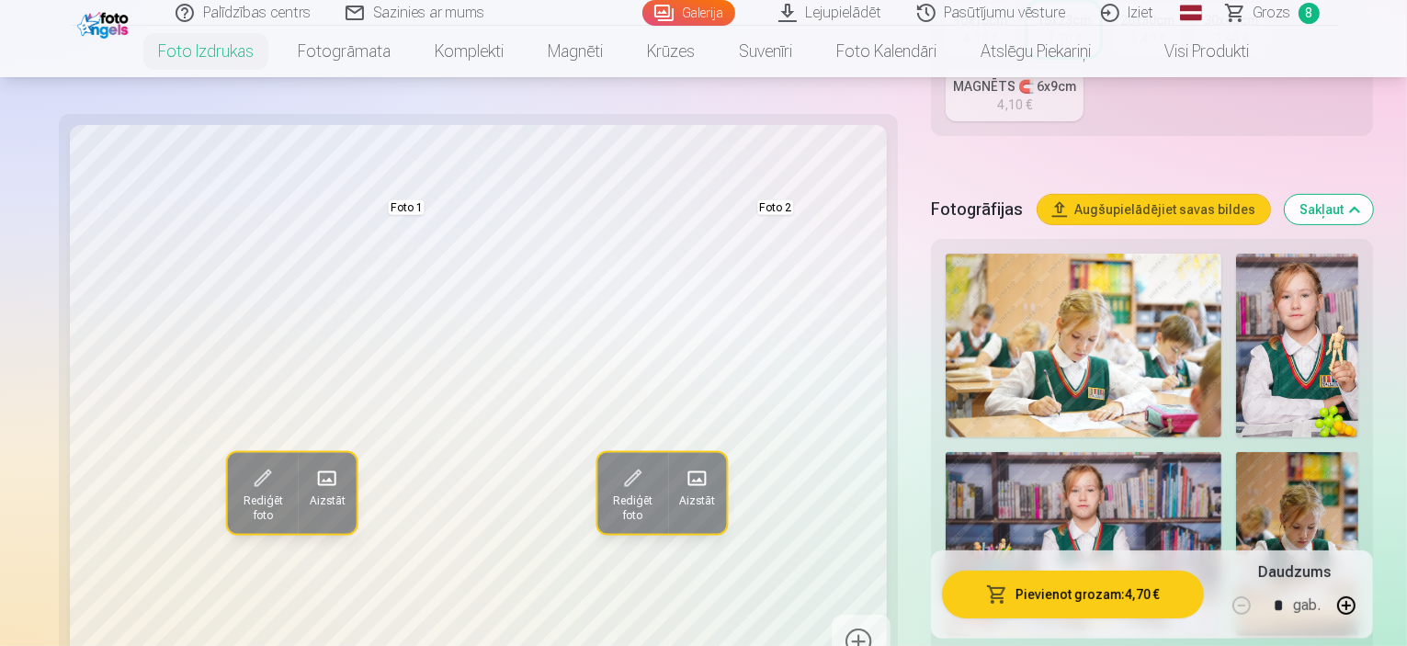
scroll to position [462, 0]
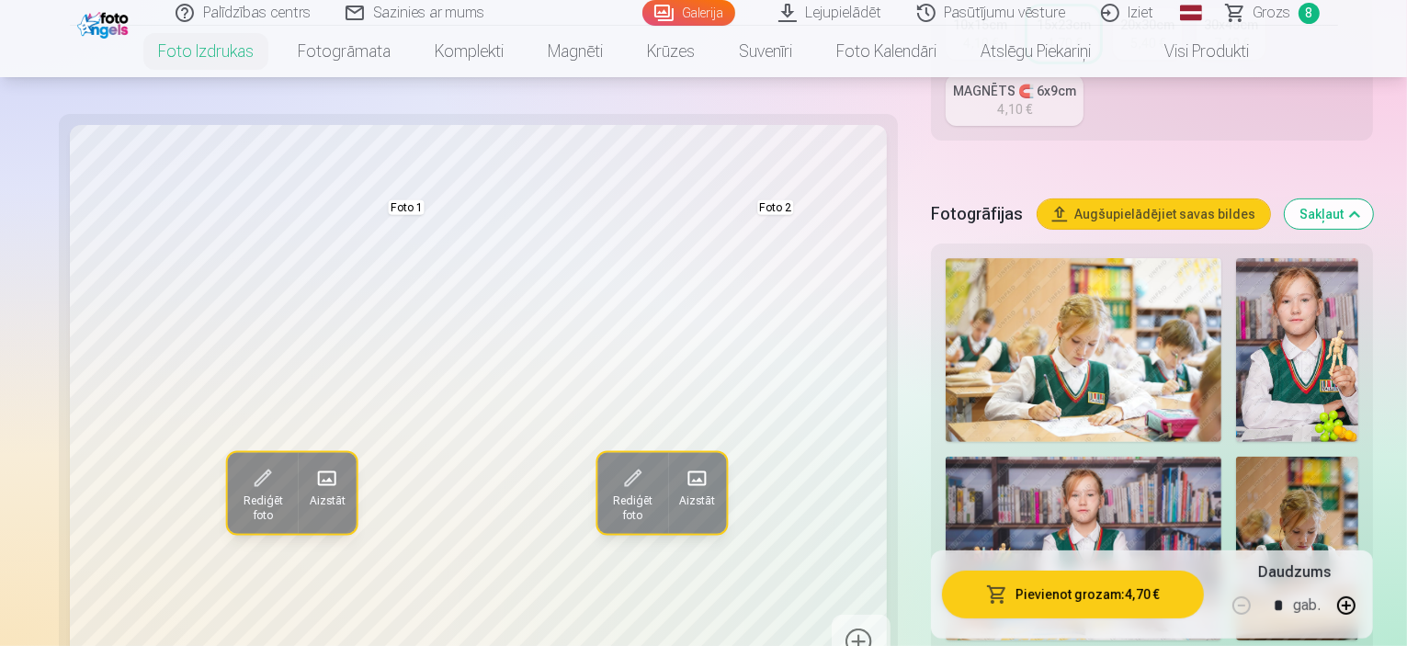
click at [1357, 199] on button "Sakļaut" at bounding box center [1329, 213] width 88 height 29
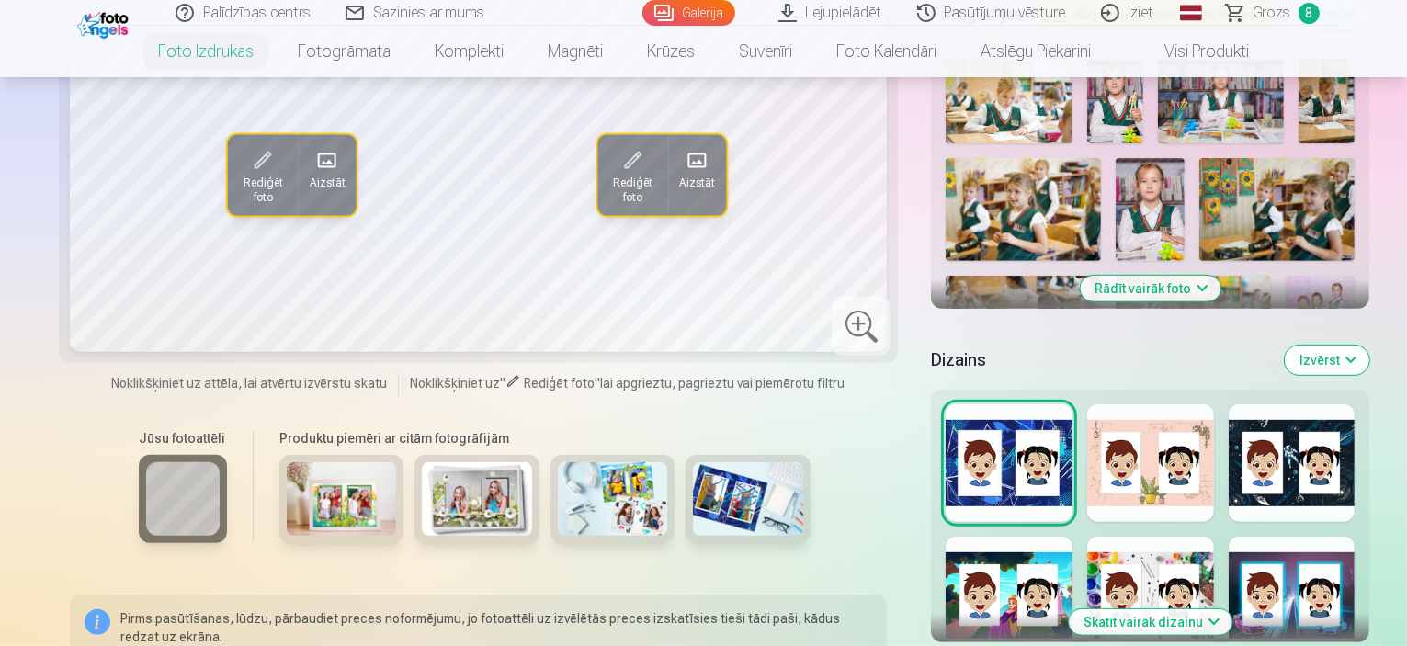
scroll to position [699, 0]
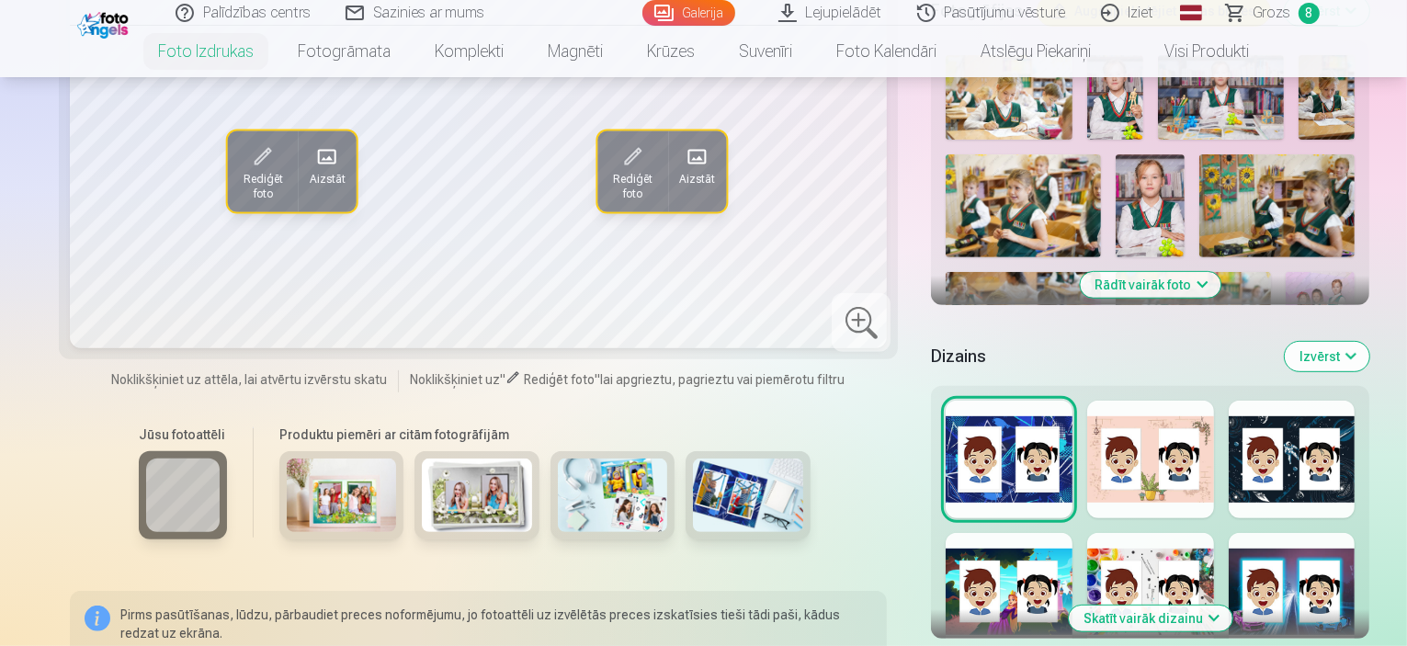
click at [1124, 606] on button "Skatīt vairāk dizainu" at bounding box center [1151, 619] width 164 height 26
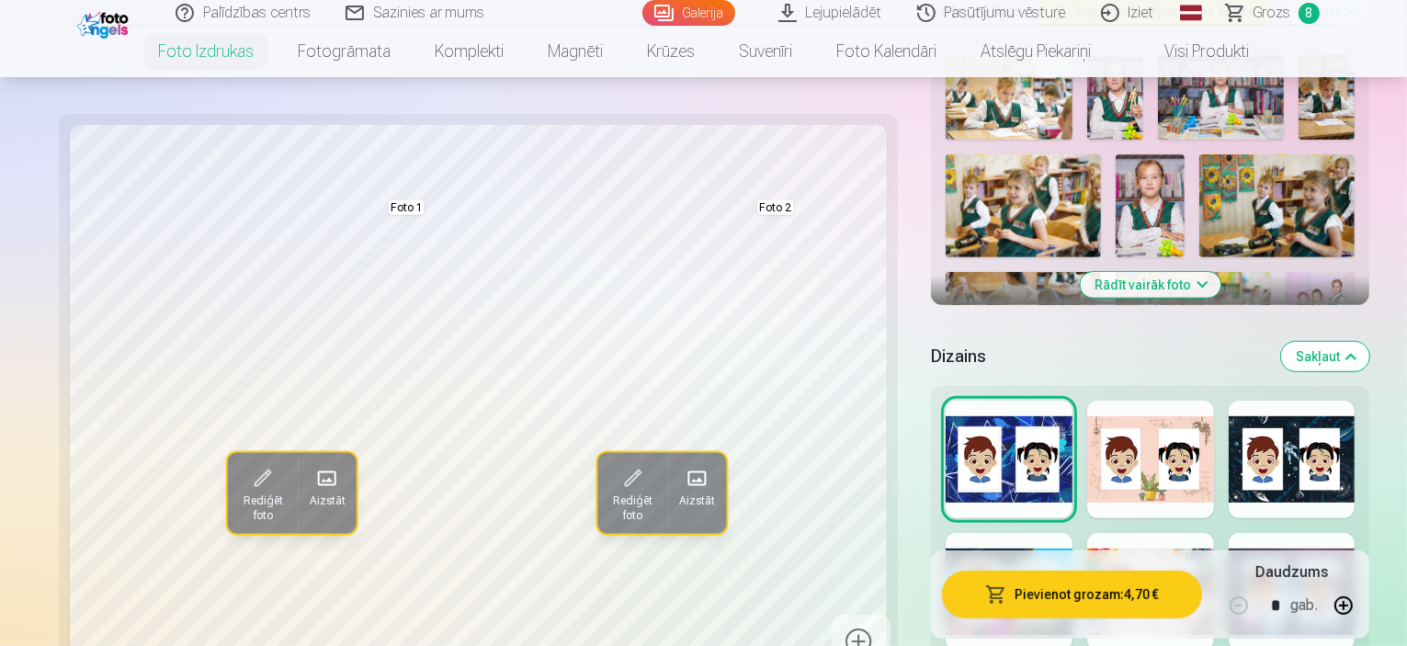
click at [1108, 401] on div at bounding box center [1150, 460] width 127 height 118
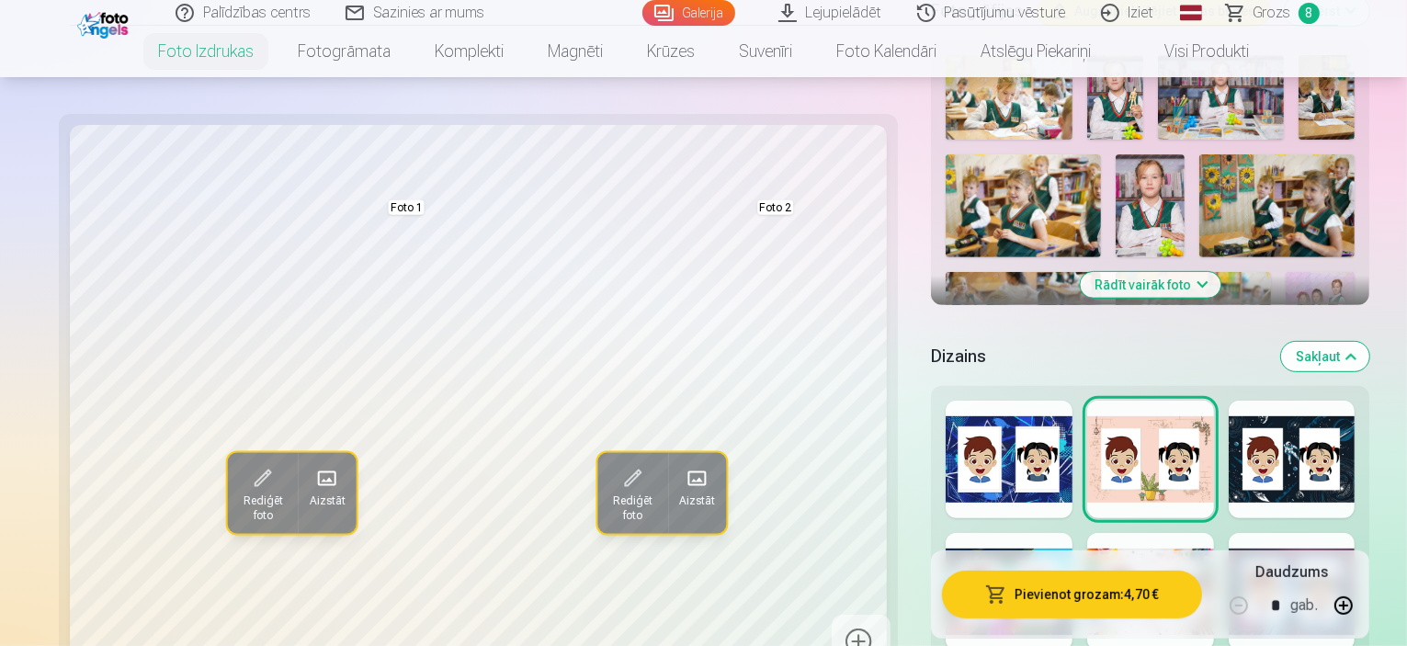
click at [1003, 533] on div at bounding box center [1009, 592] width 127 height 118
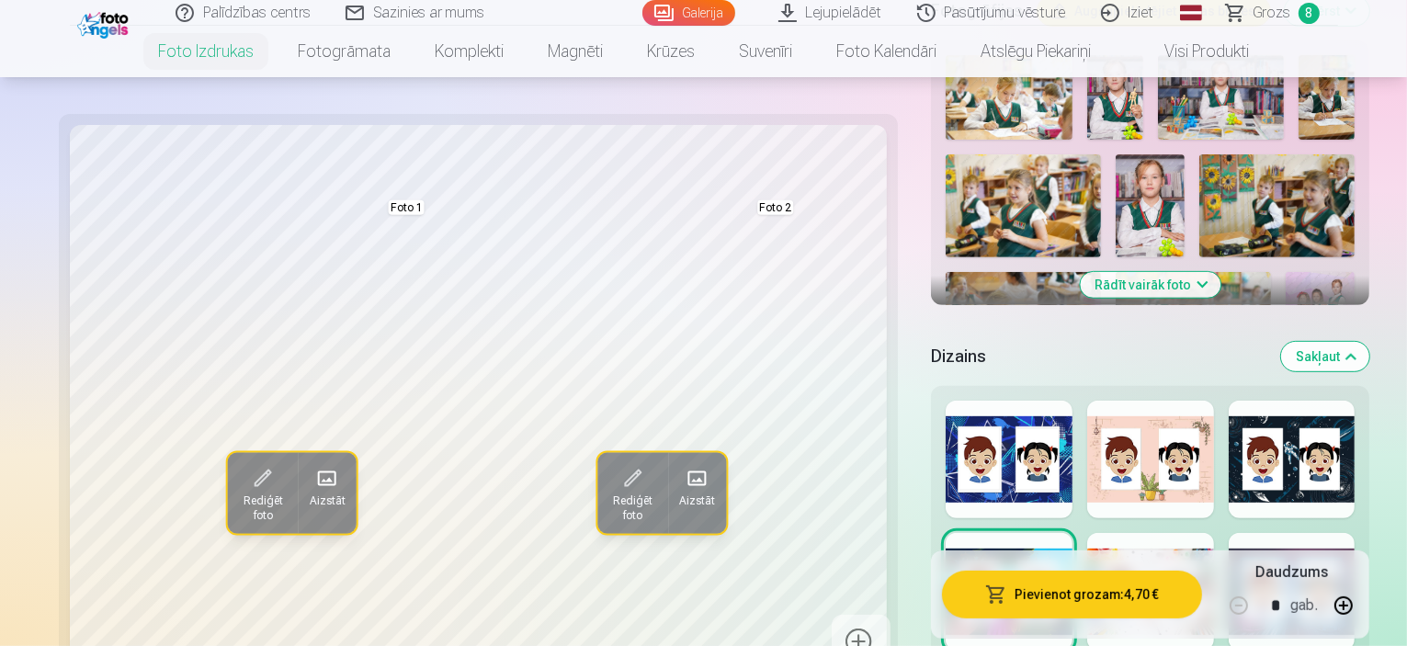
click at [1121, 533] on div at bounding box center [1150, 592] width 127 height 118
click at [1311, 533] on div at bounding box center [1292, 592] width 127 height 118
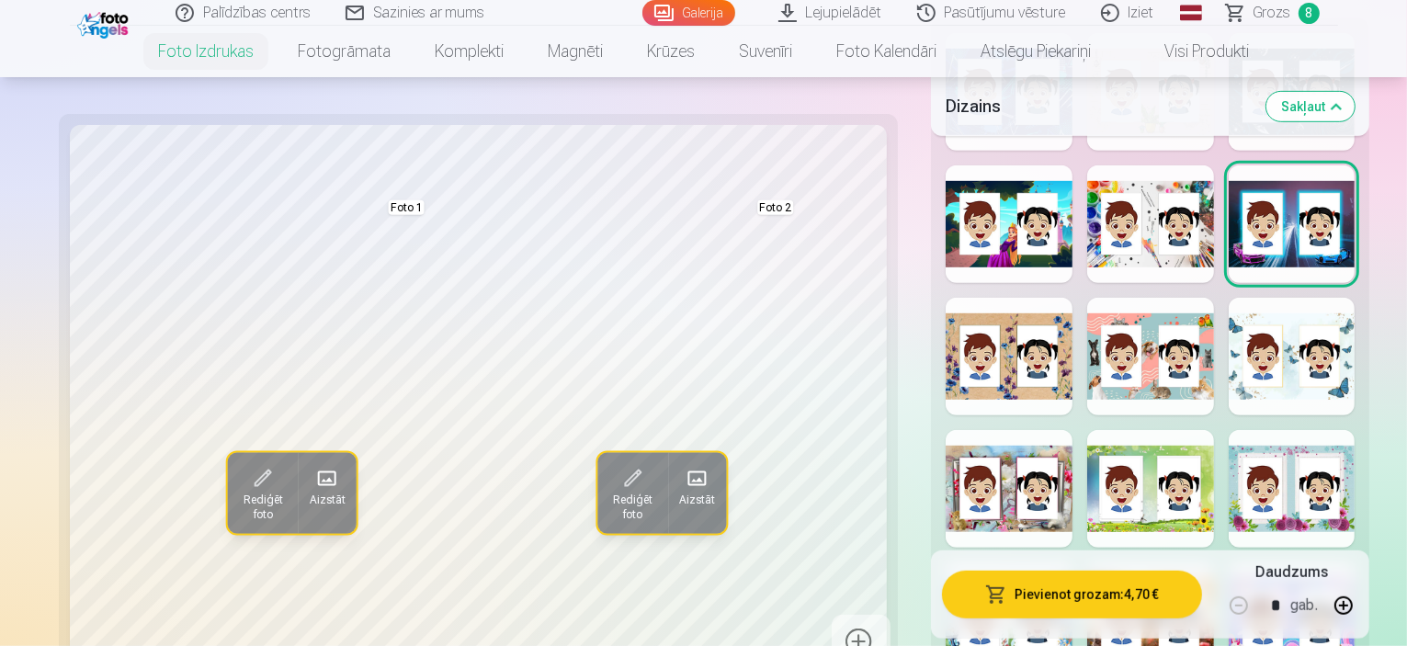
scroll to position [1073, 0]
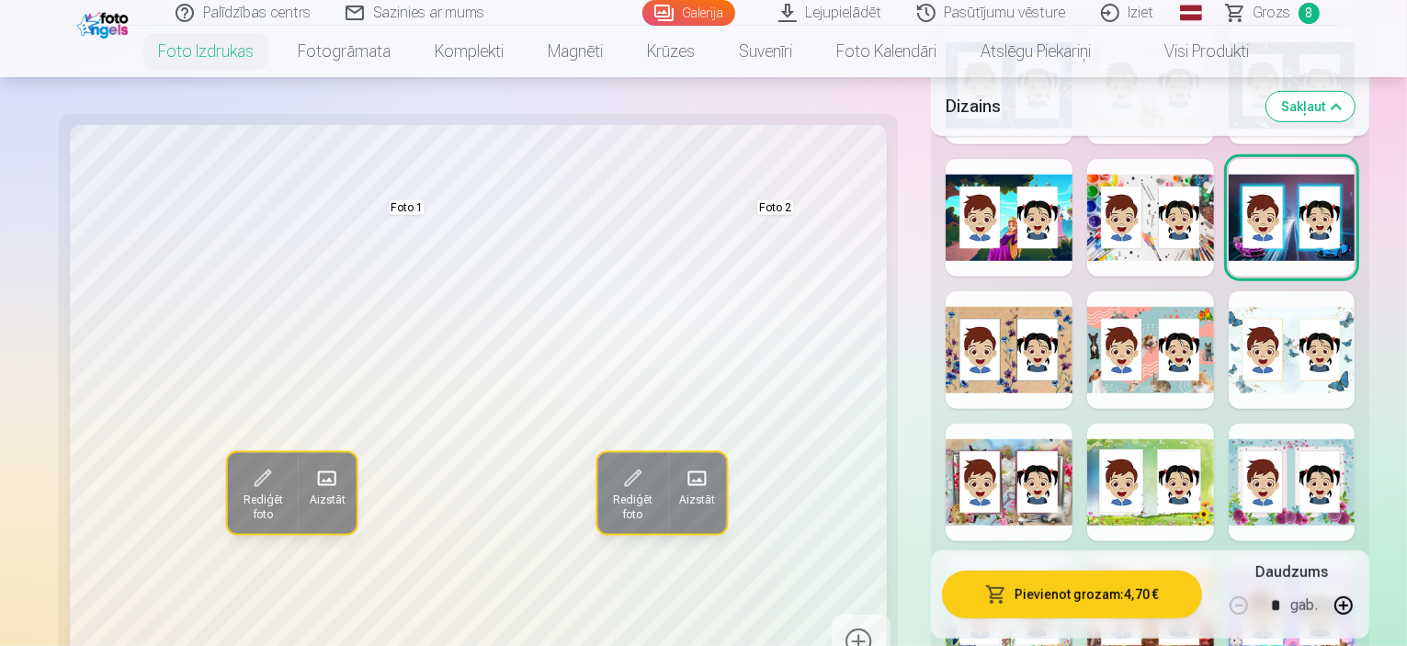
click at [1152, 424] on div at bounding box center [1150, 483] width 127 height 118
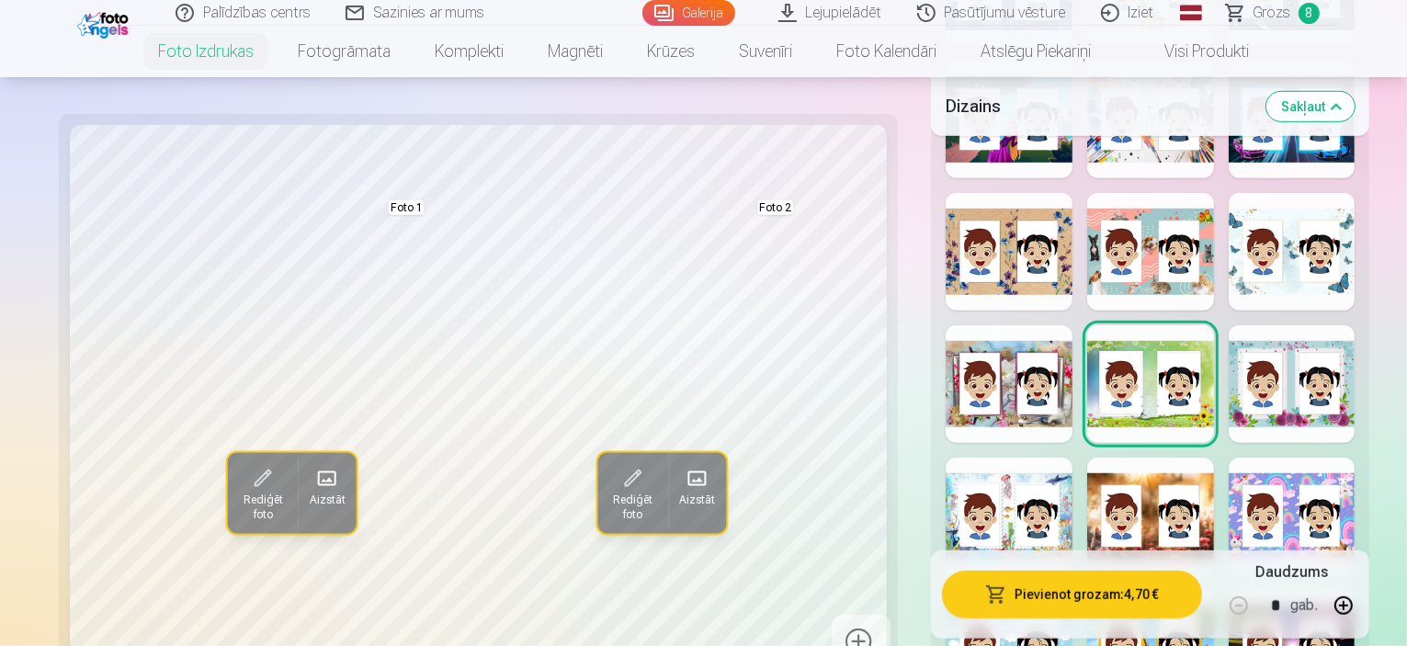
scroll to position [1172, 0]
click at [986, 457] on div at bounding box center [1009, 516] width 127 height 118
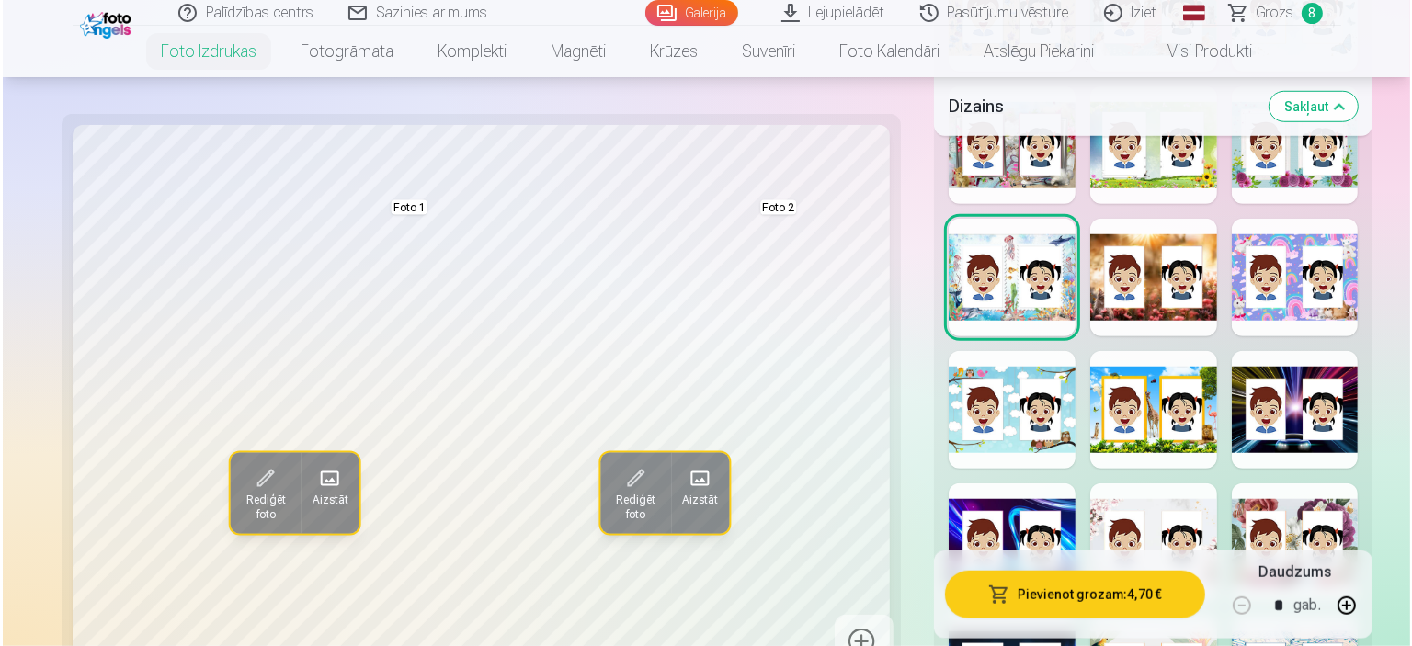
scroll to position [1408, 0]
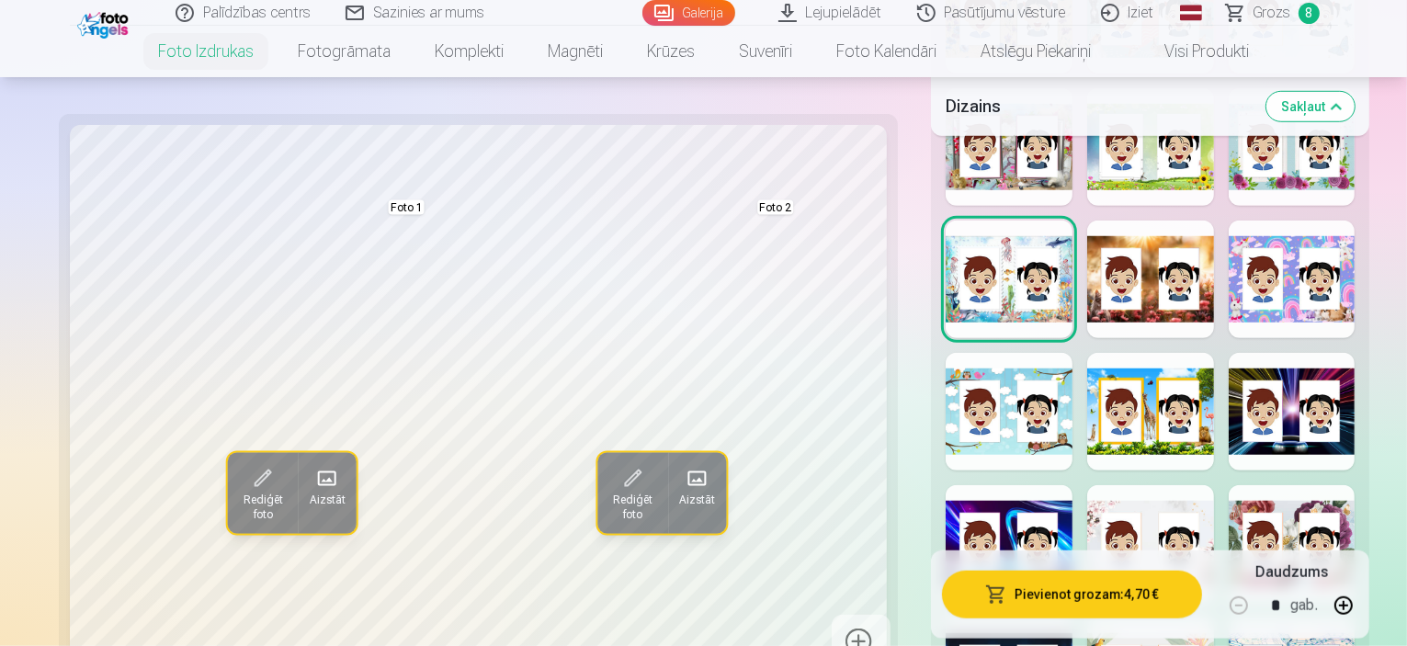
click at [1147, 485] on div at bounding box center [1150, 544] width 127 height 118
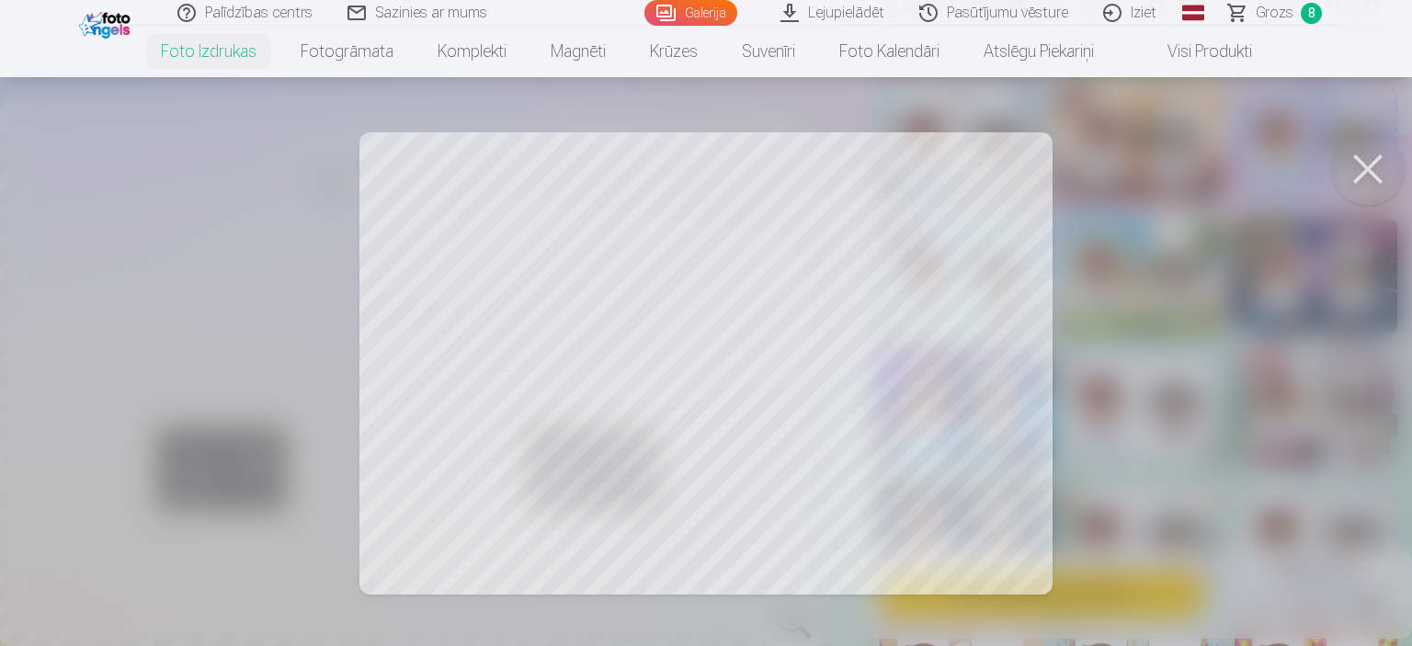
click at [978, 242] on div at bounding box center [706, 323] width 1412 height 646
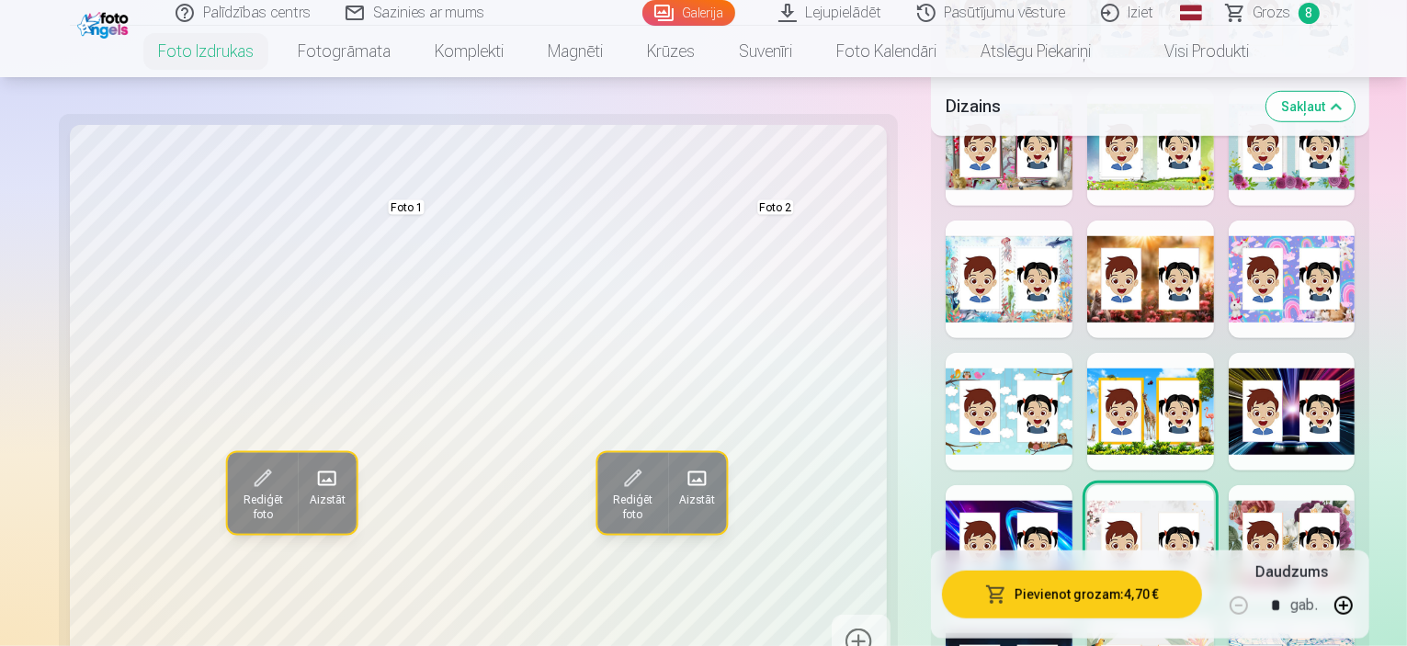
click at [989, 594] on button "Pievienot grozam : 4,70 €" at bounding box center [1071, 595] width 259 height 48
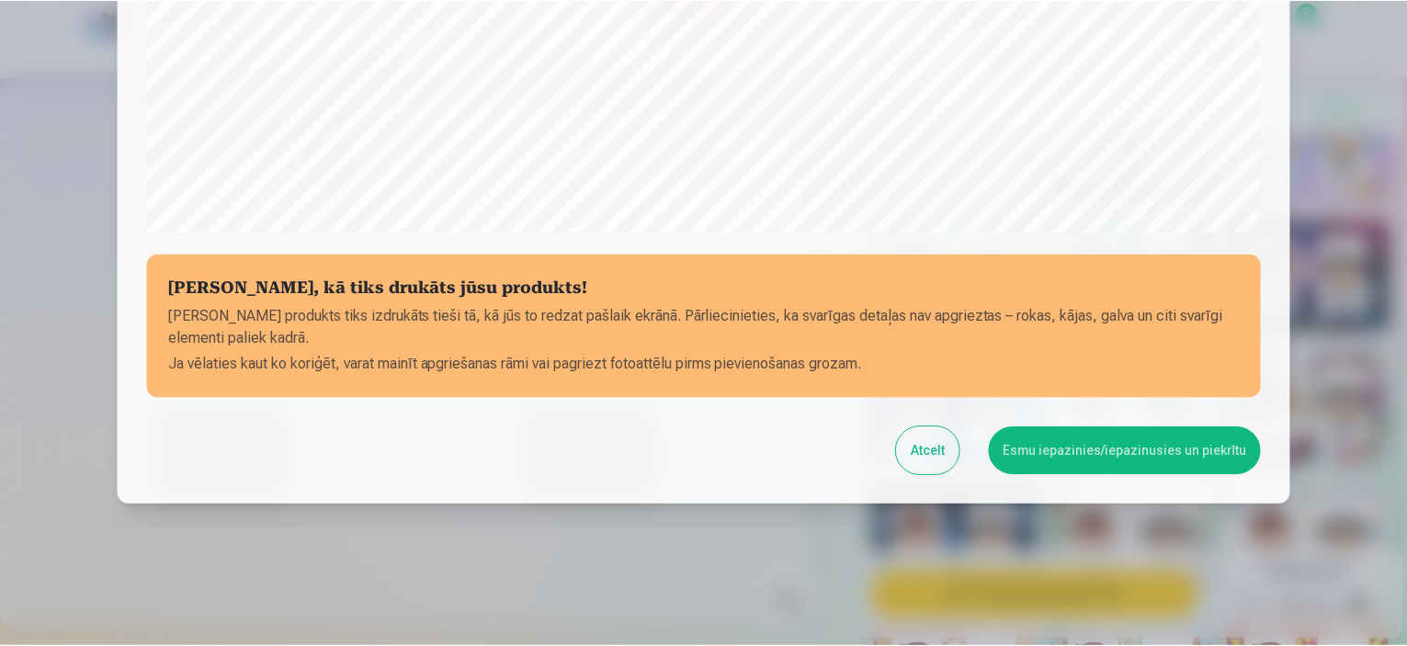
scroll to position [676, 0]
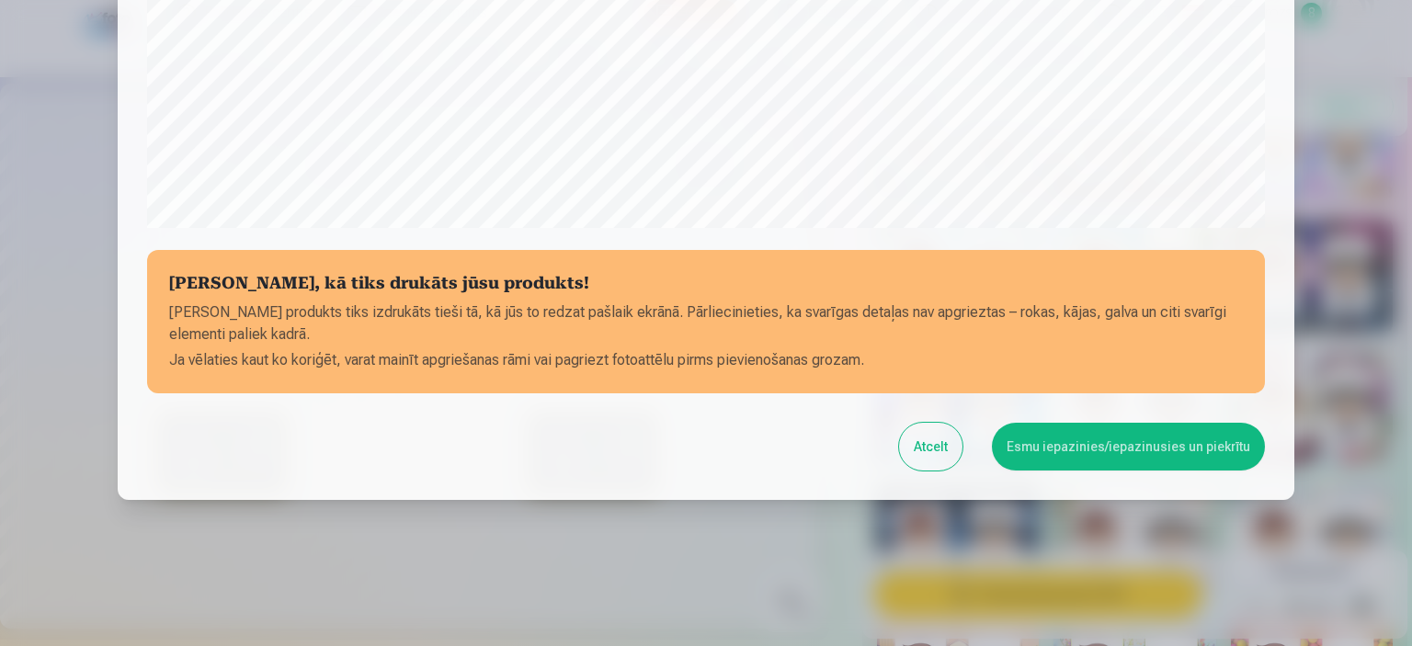
click at [1055, 440] on button "Esmu iepazinies/iepazinusies un piekrītu" at bounding box center [1128, 447] width 273 height 48
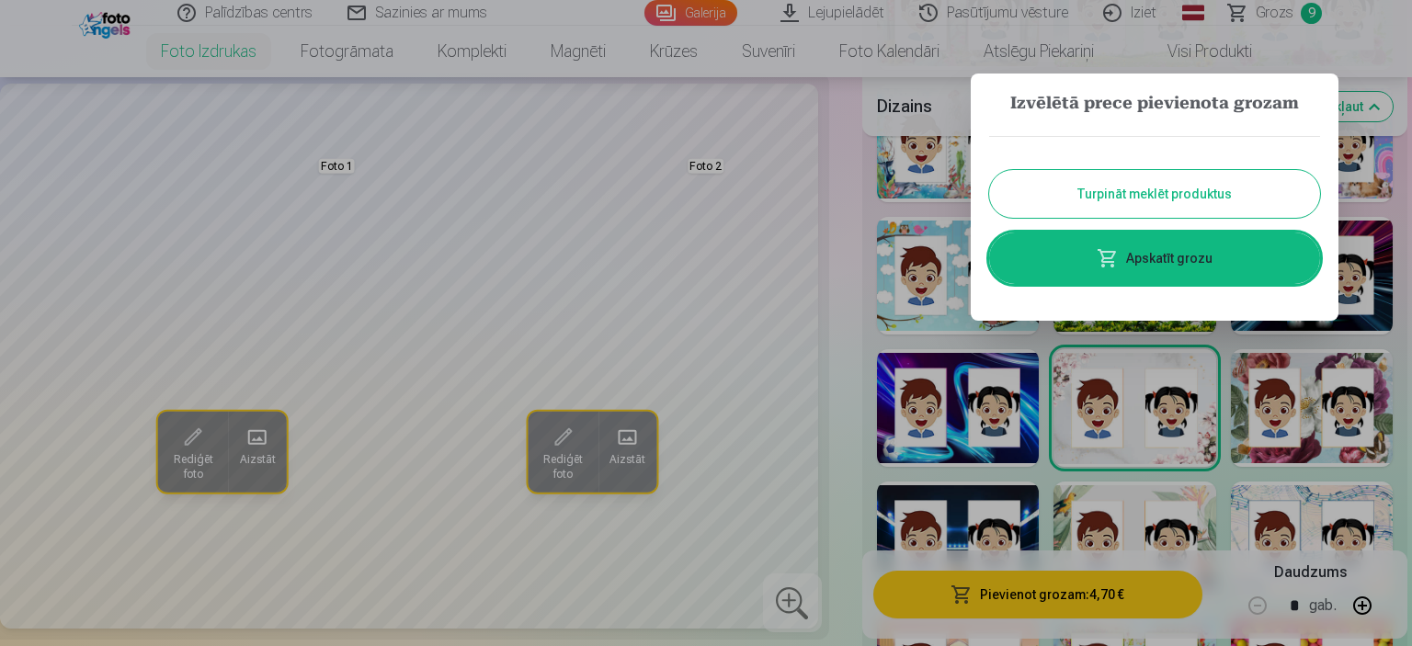
click at [1121, 257] on link "Apskatīt grozu" at bounding box center [1154, 258] width 331 height 51
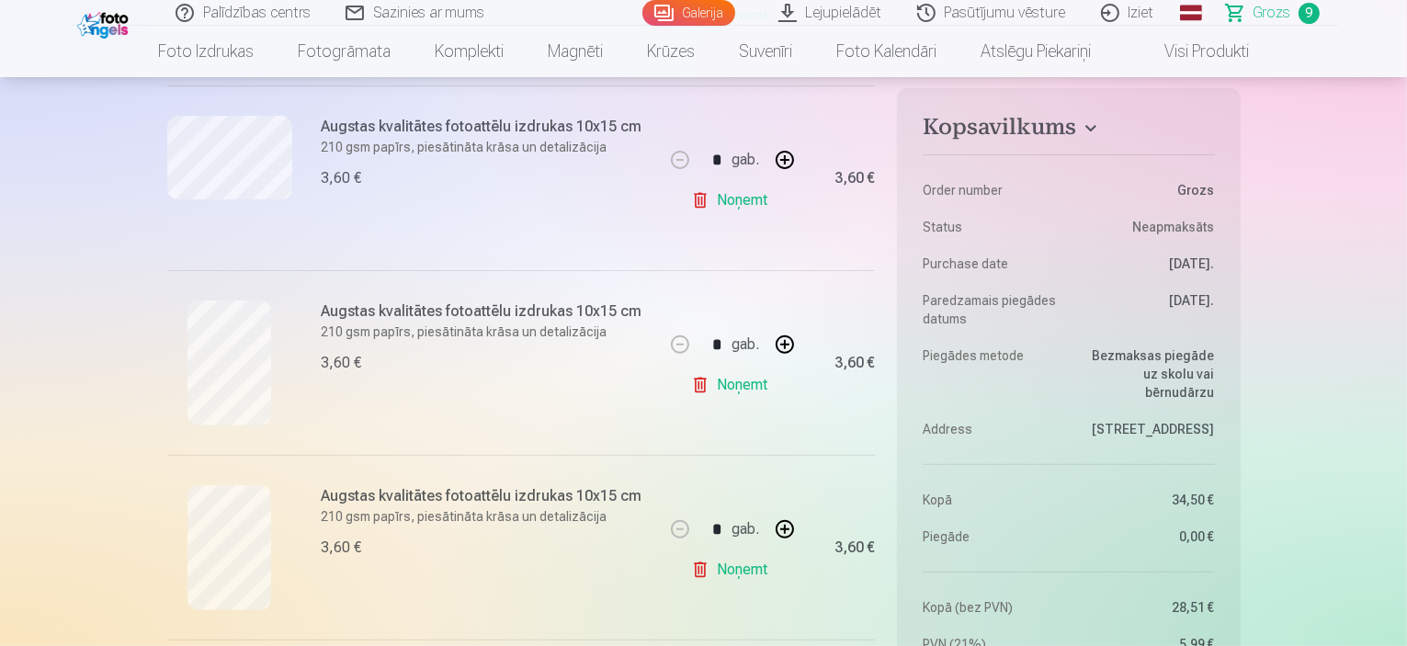
scroll to position [551, 0]
click at [736, 383] on link "Noņemt" at bounding box center [733, 386] width 84 height 37
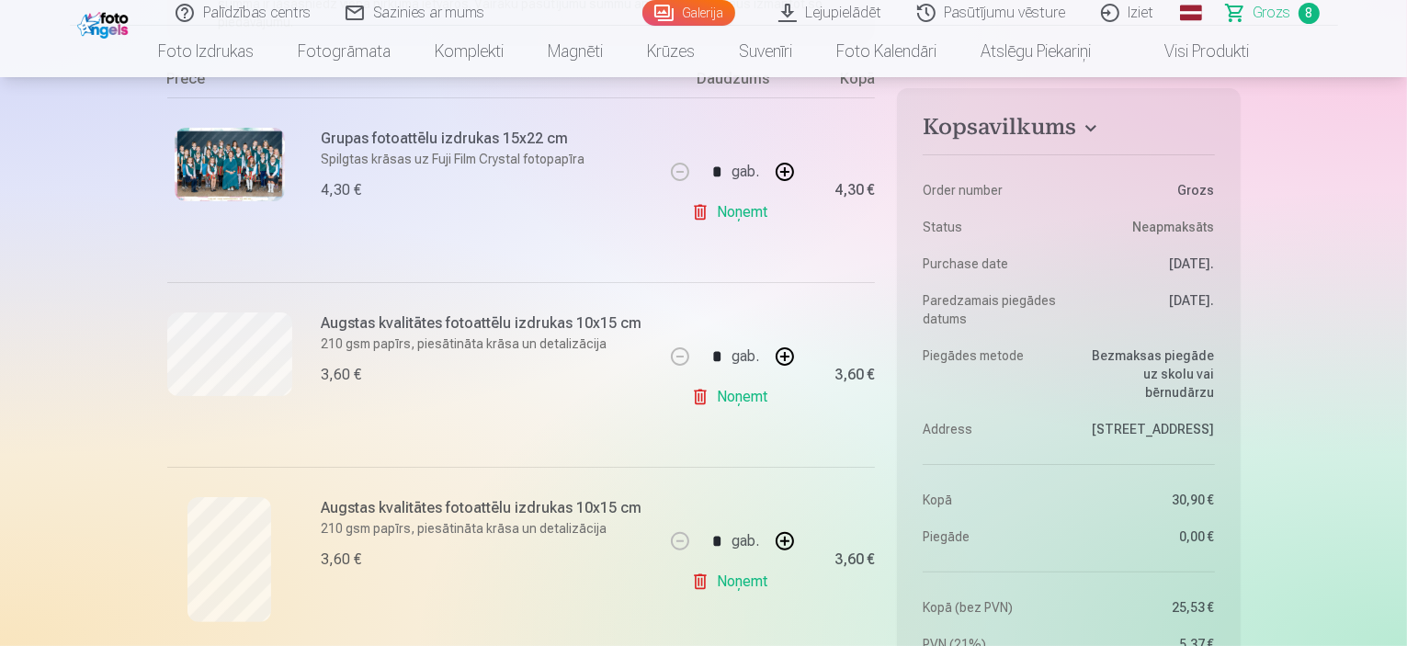
scroll to position [337, 0]
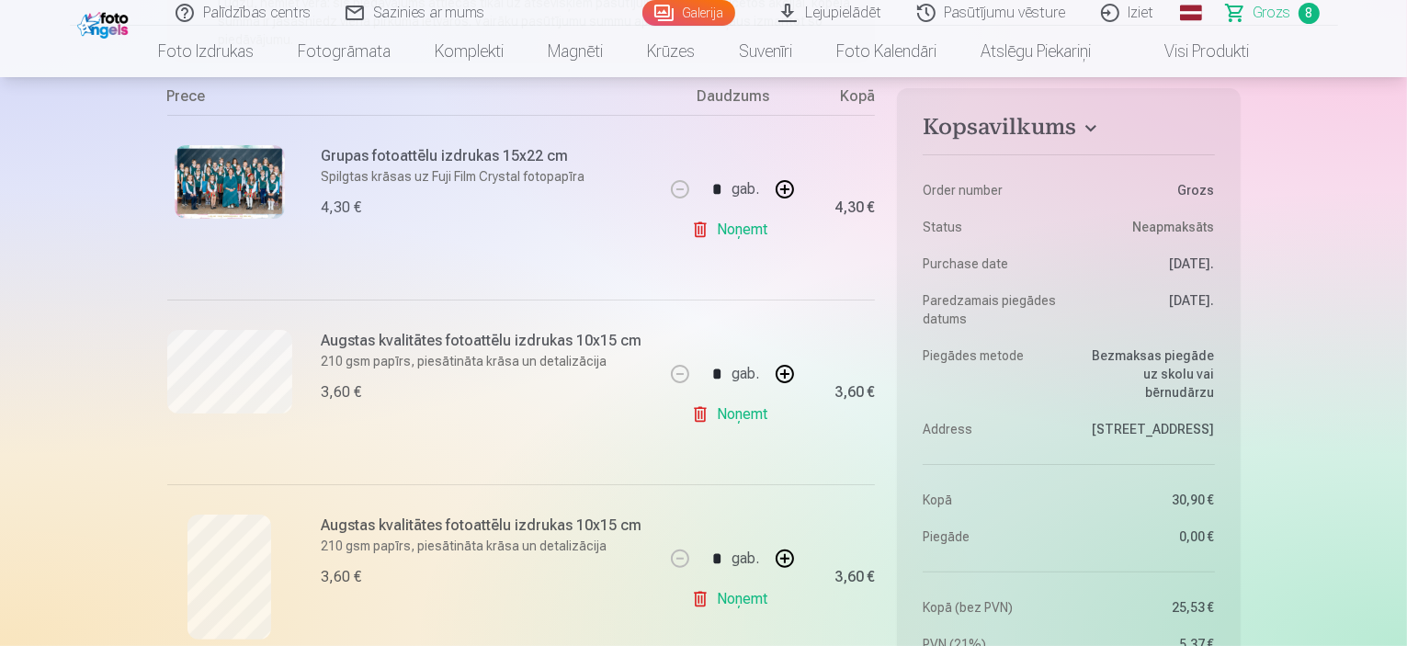
click at [731, 405] on link "Noņemt" at bounding box center [733, 414] width 84 height 37
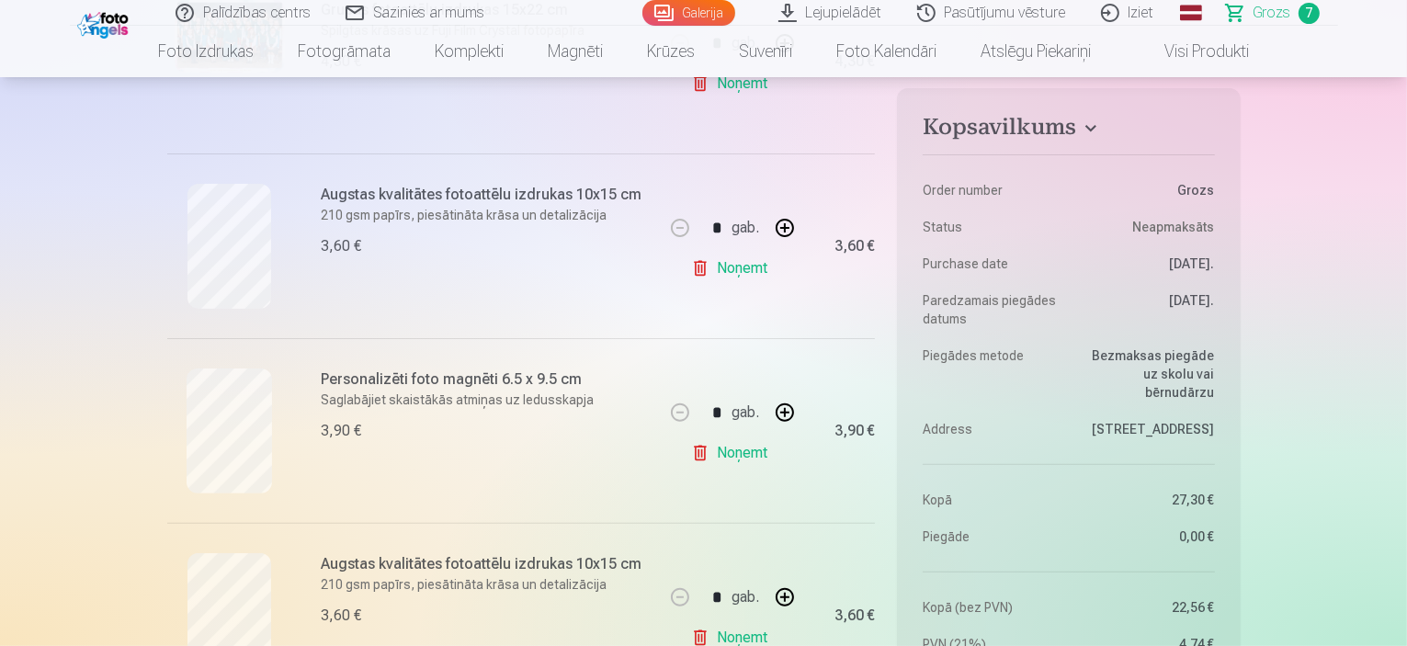
scroll to position [507, 0]
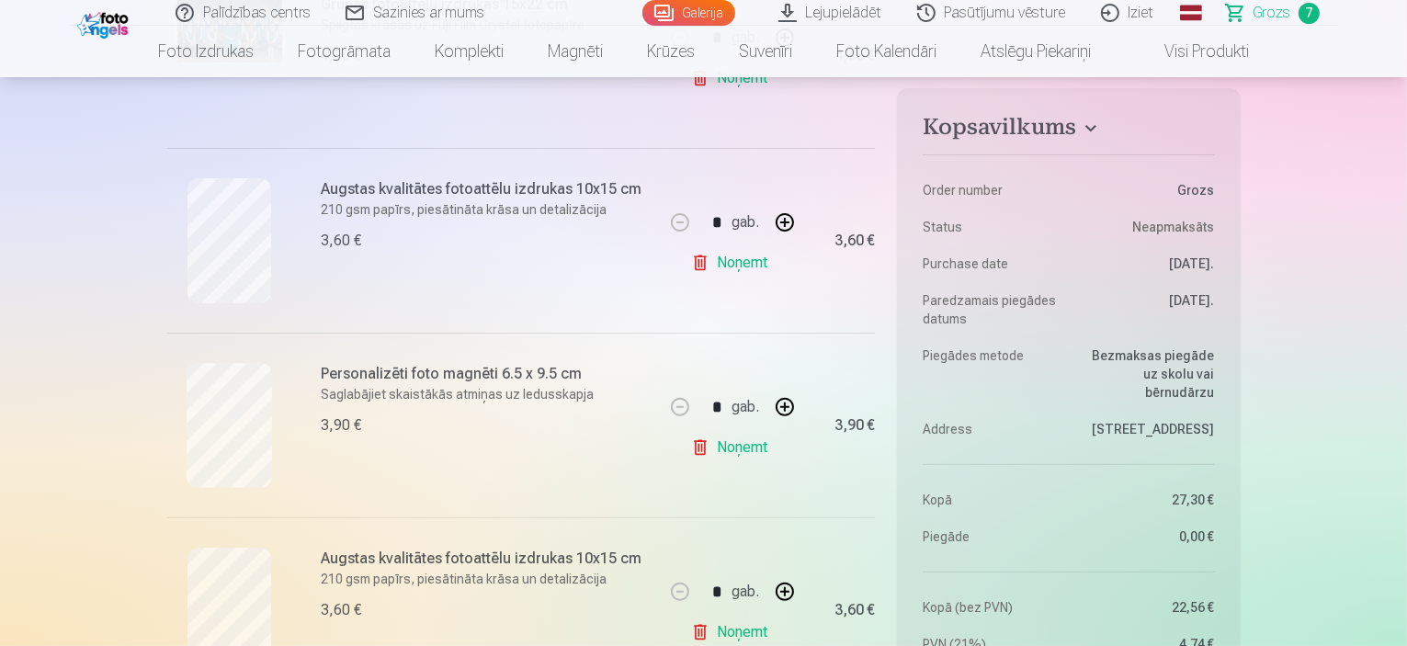
click at [747, 439] on link "Noņemt" at bounding box center [733, 447] width 84 height 37
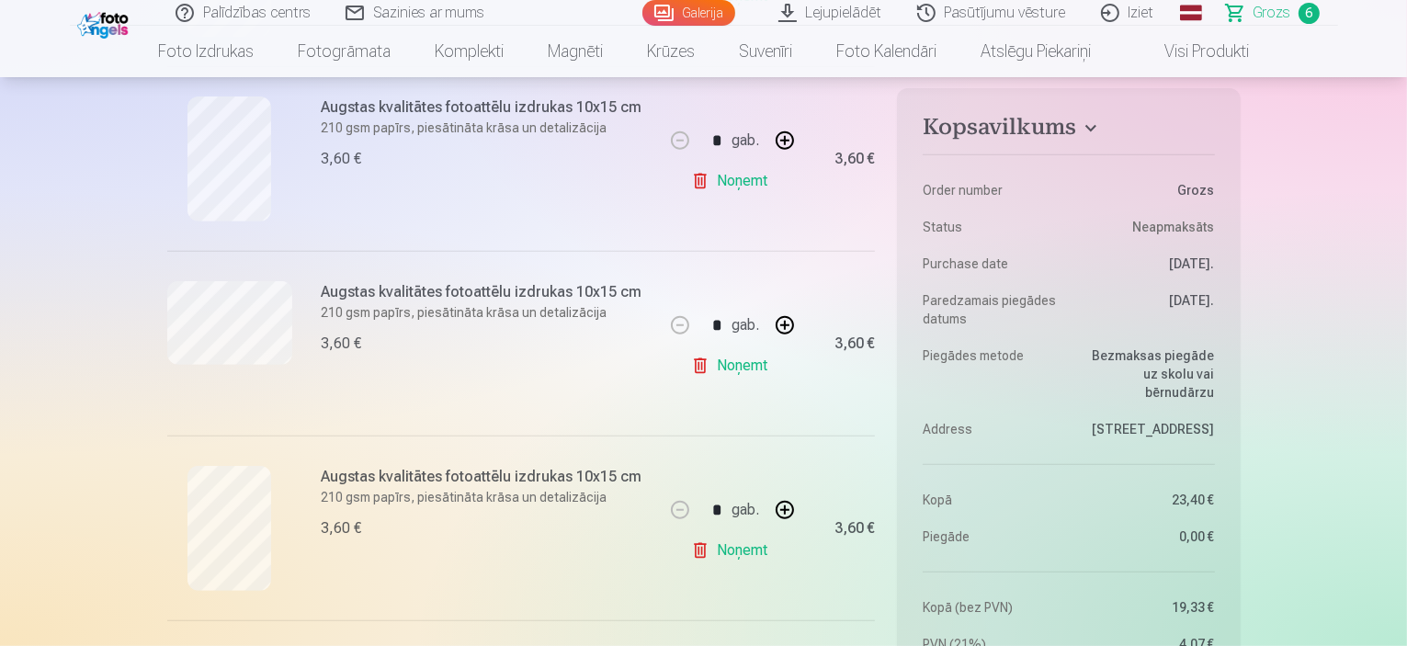
scroll to position [802, 0]
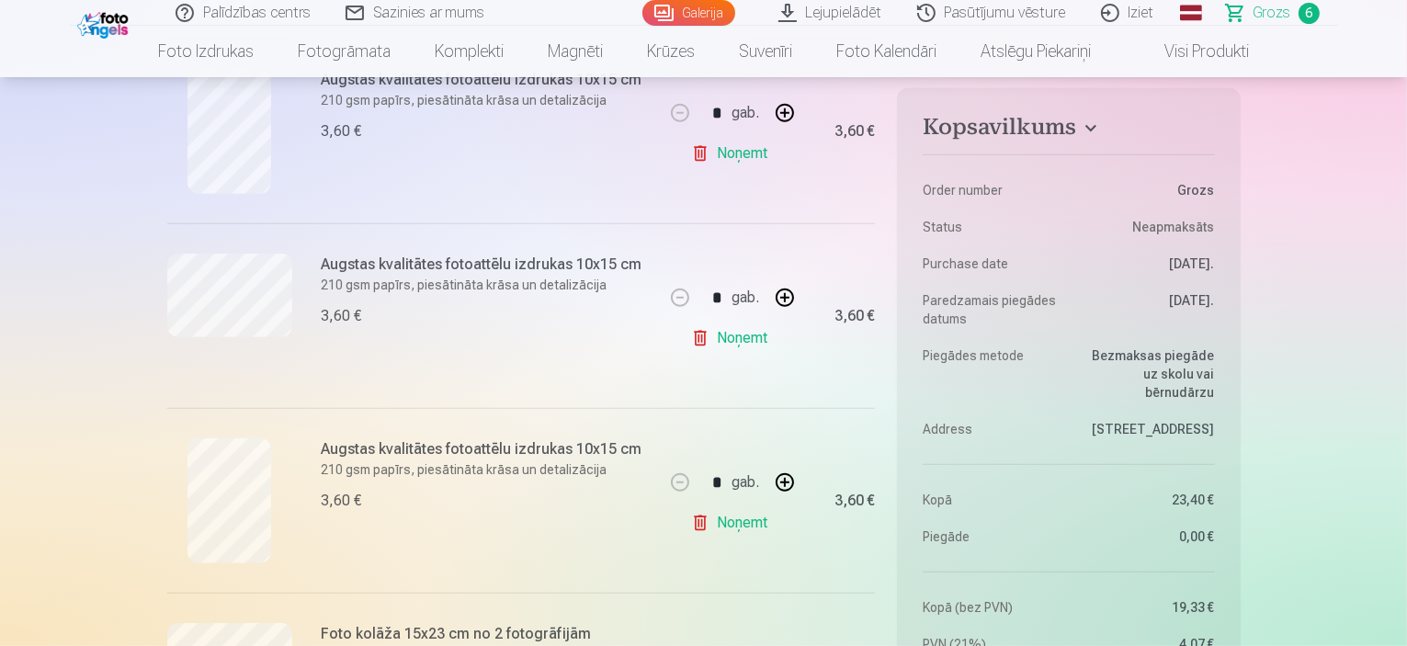
click at [744, 336] on link "Noņemt" at bounding box center [733, 338] width 84 height 37
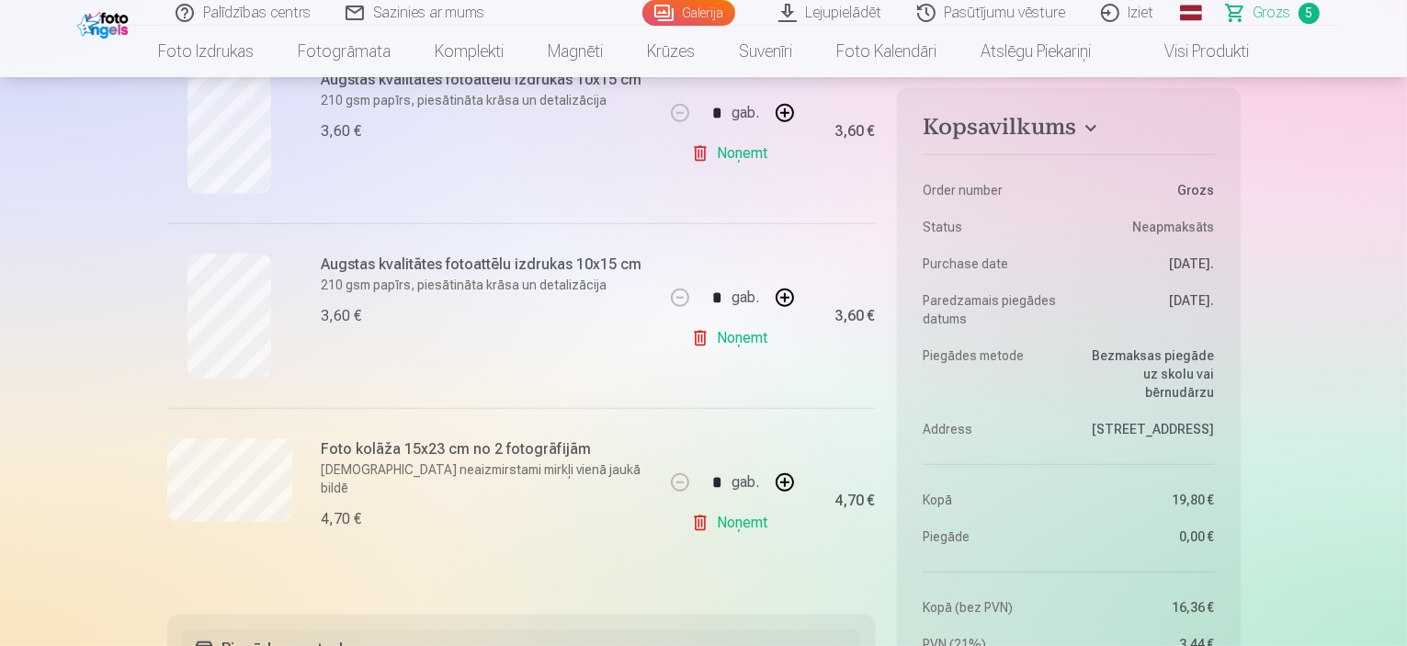
click at [724, 334] on link "Noņemt" at bounding box center [733, 338] width 84 height 37
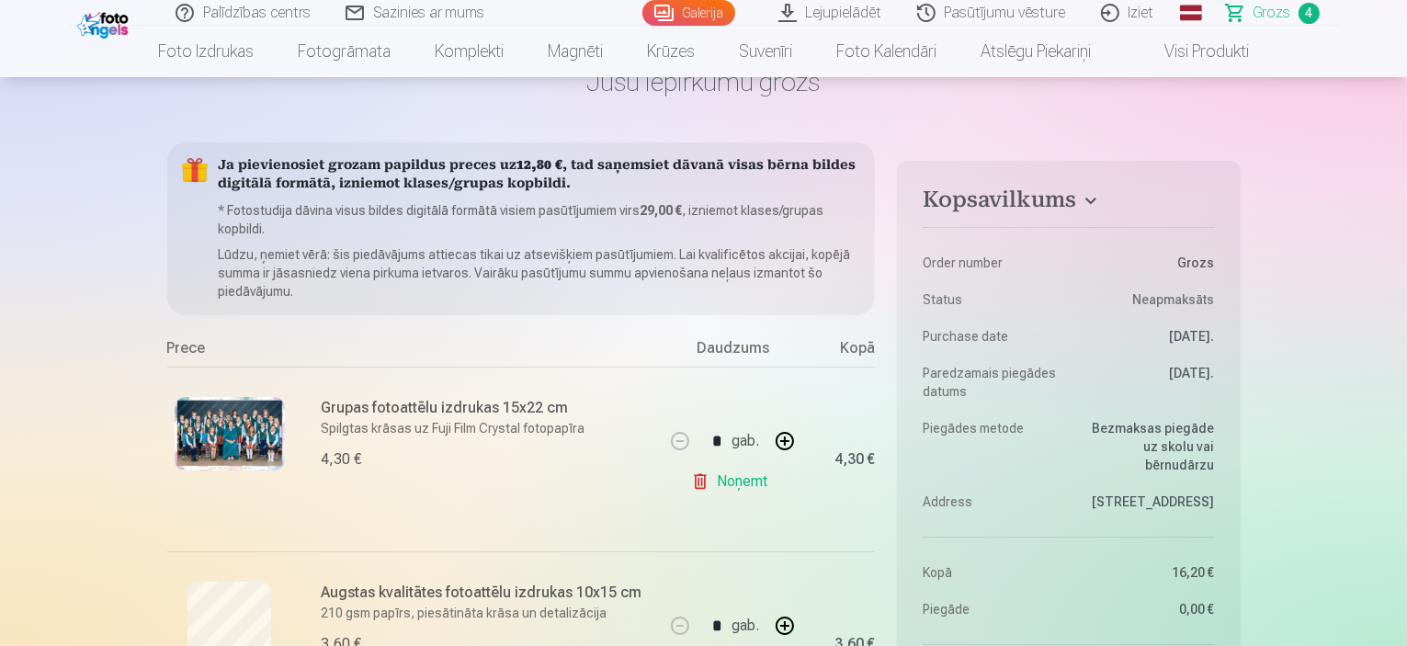
scroll to position [95, 0]
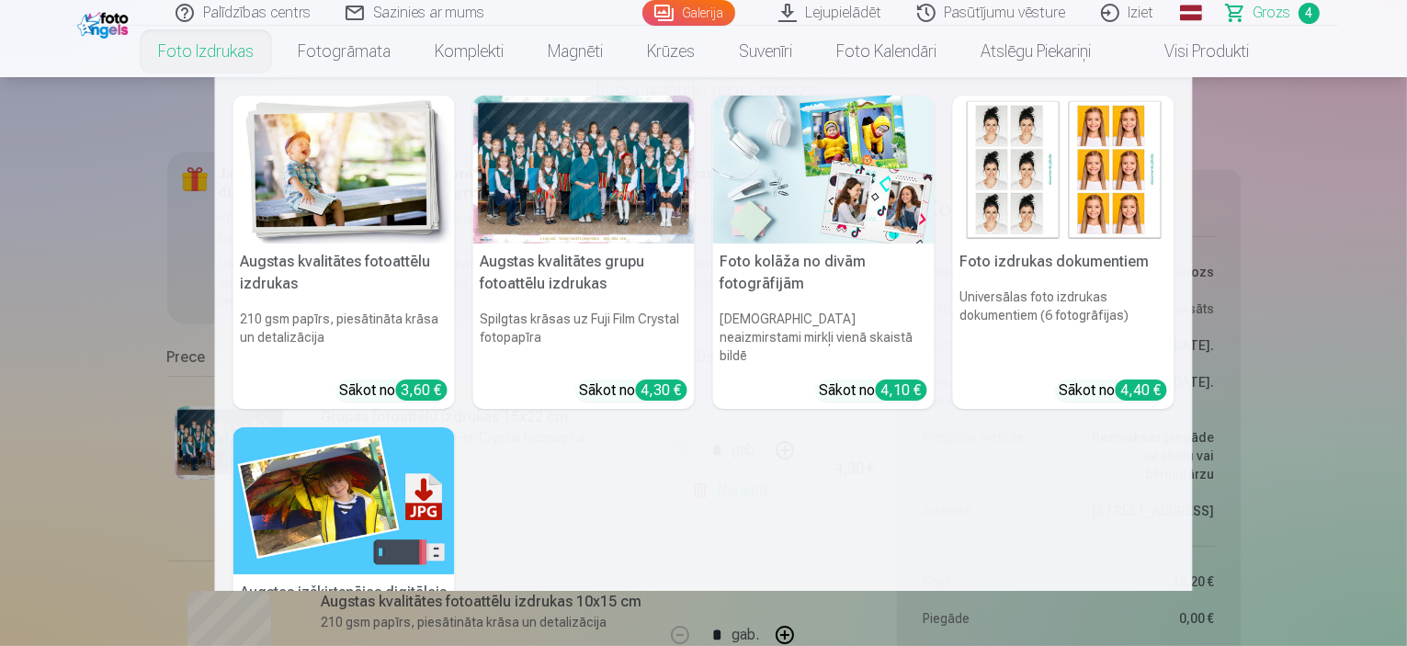
click at [198, 63] on link "Foto izdrukas" at bounding box center [206, 51] width 140 height 51
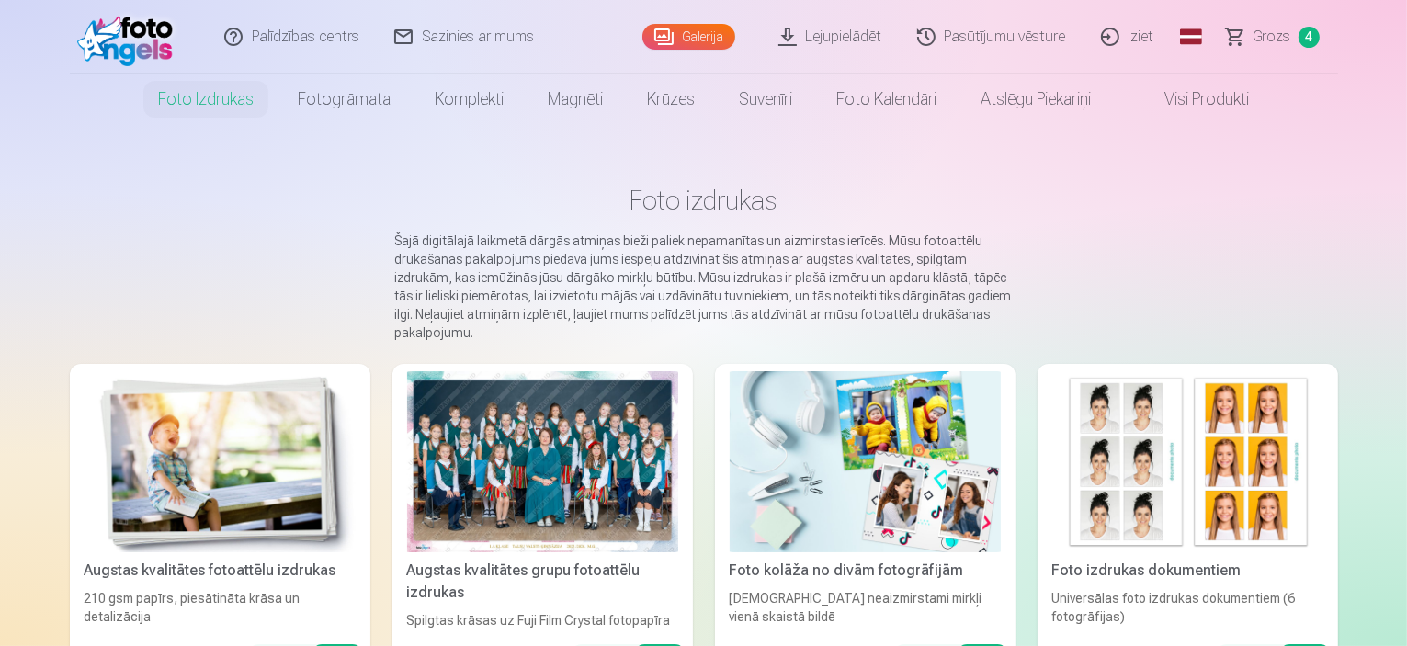
click at [915, 454] on img at bounding box center [865, 461] width 271 height 181
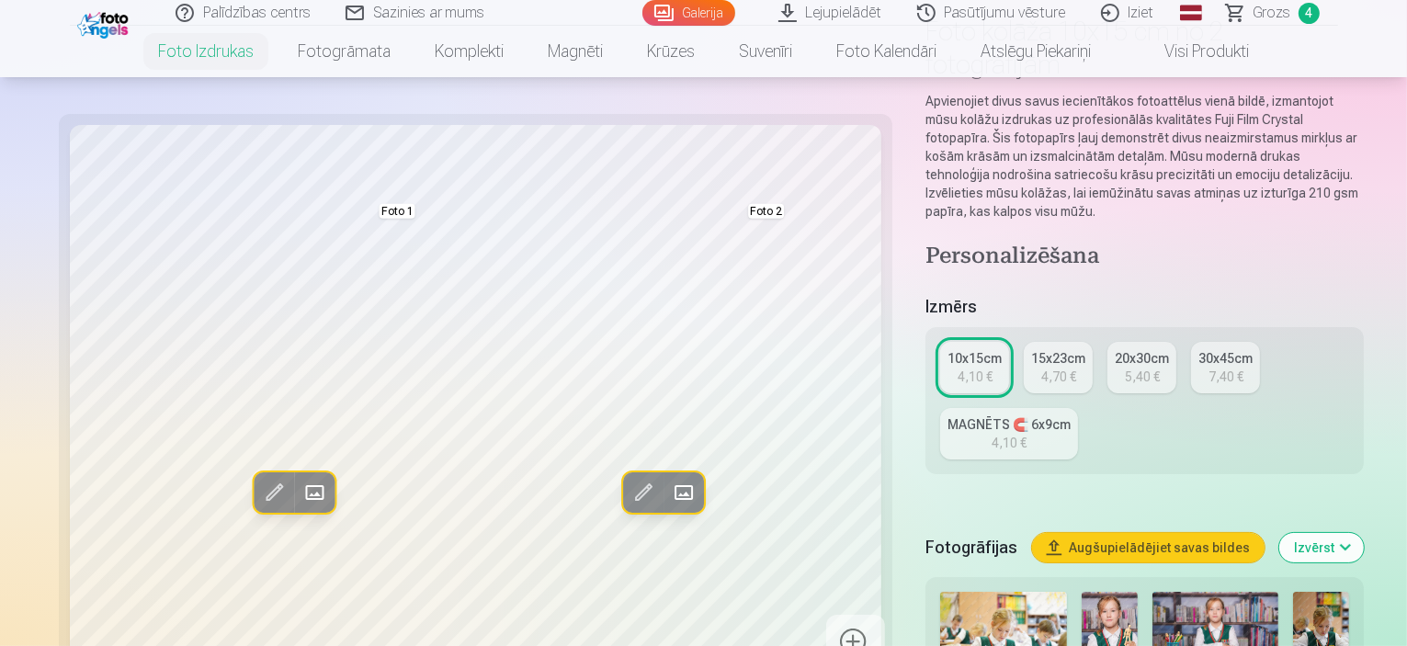
scroll to position [168, 0]
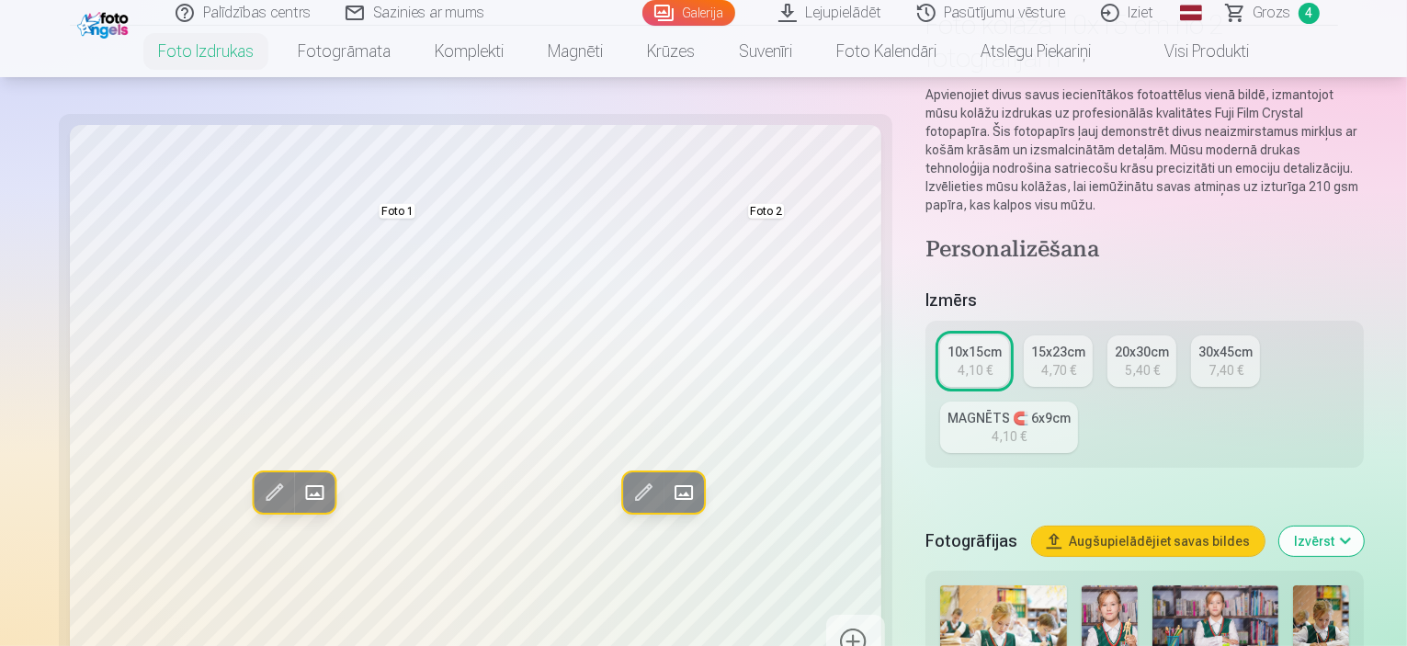
click at [948, 343] on div "10x15cm" at bounding box center [975, 352] width 54 height 18
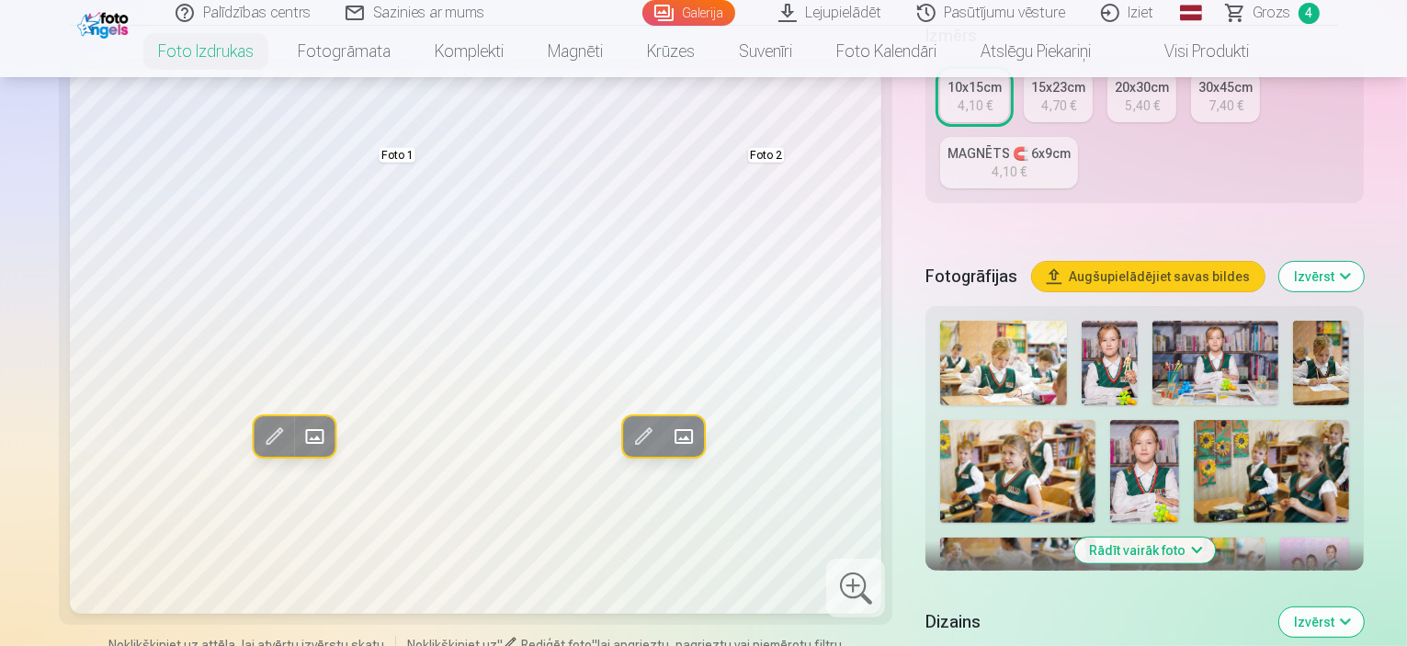
scroll to position [434, 0]
click at [1132, 537] on button "Rādīt vairāk foto" at bounding box center [1144, 550] width 141 height 26
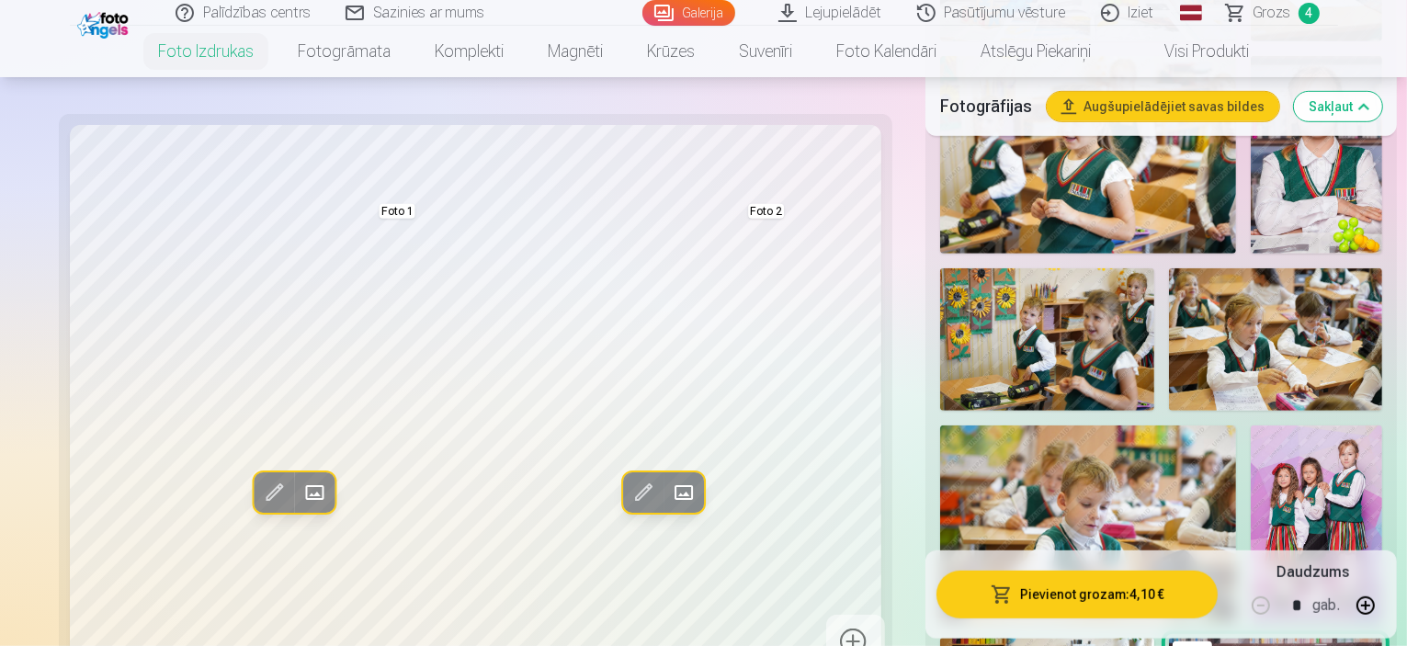
scroll to position [1072, 0]
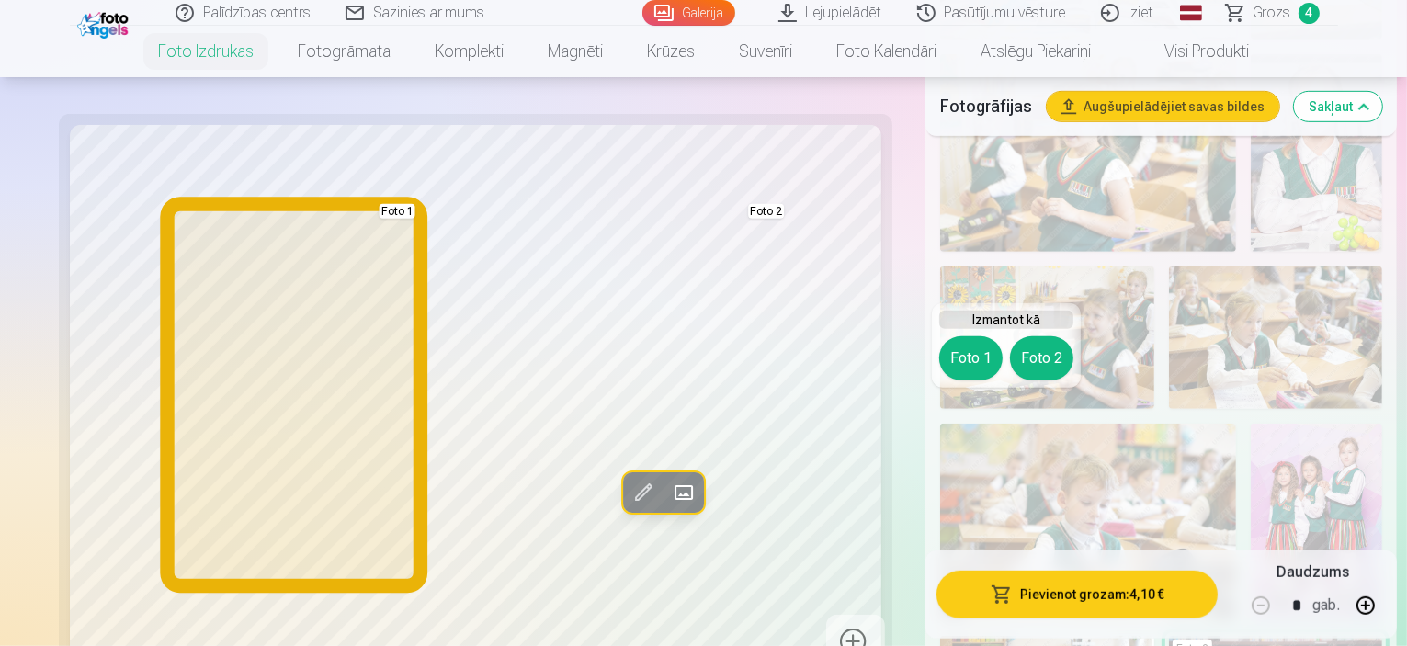
click at [982, 347] on button "Foto 1" at bounding box center [970, 358] width 63 height 44
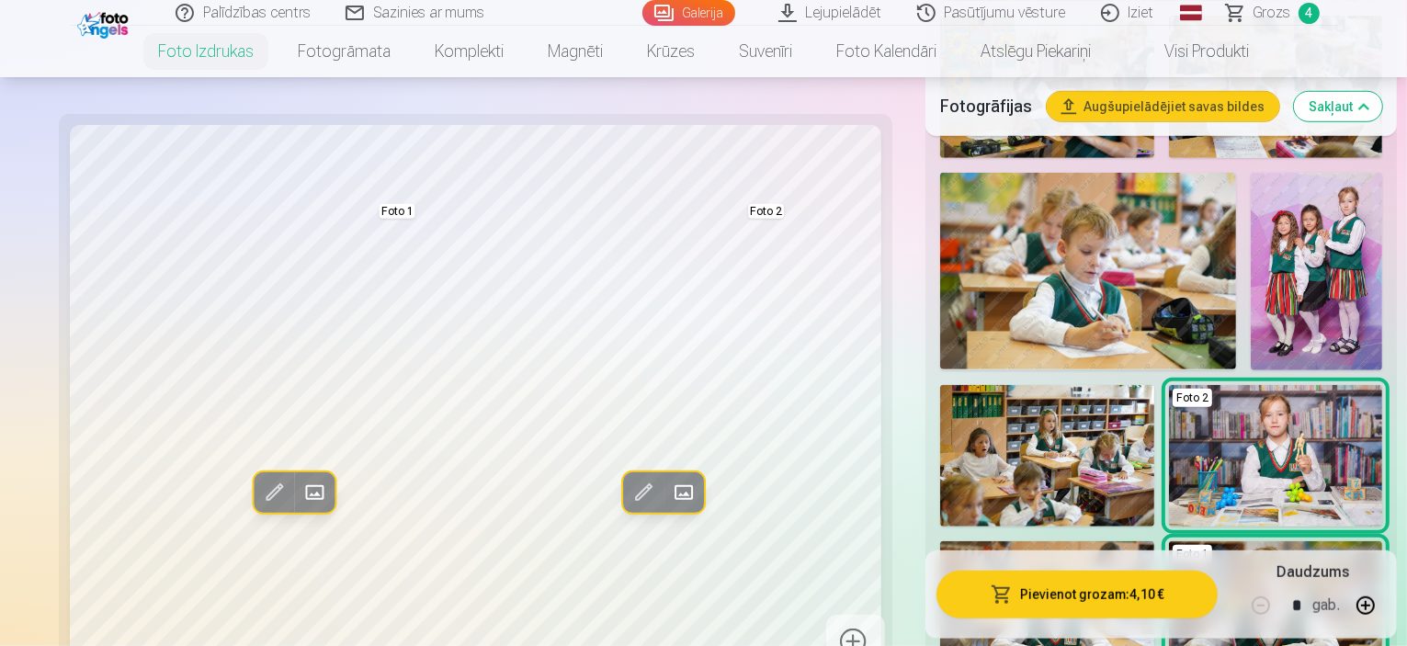
scroll to position [1320, 0]
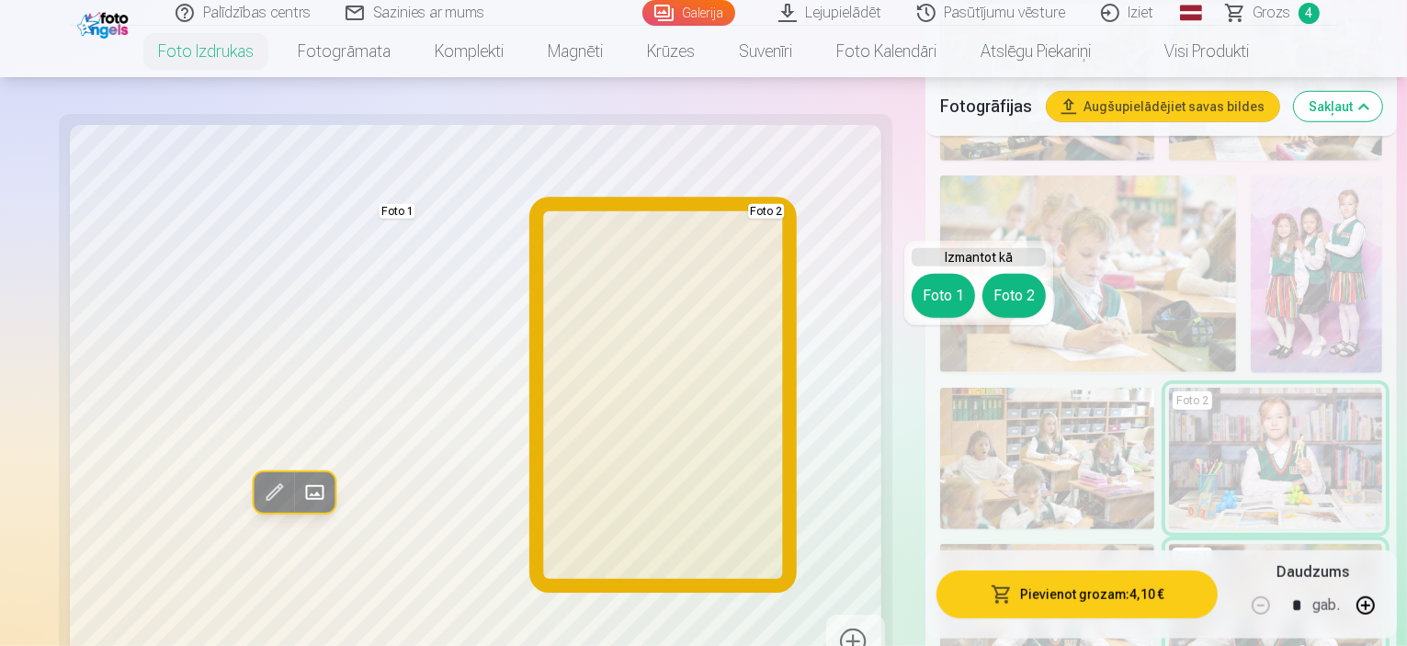
click at [1015, 304] on button "Foto 2" at bounding box center [1014, 296] width 63 height 44
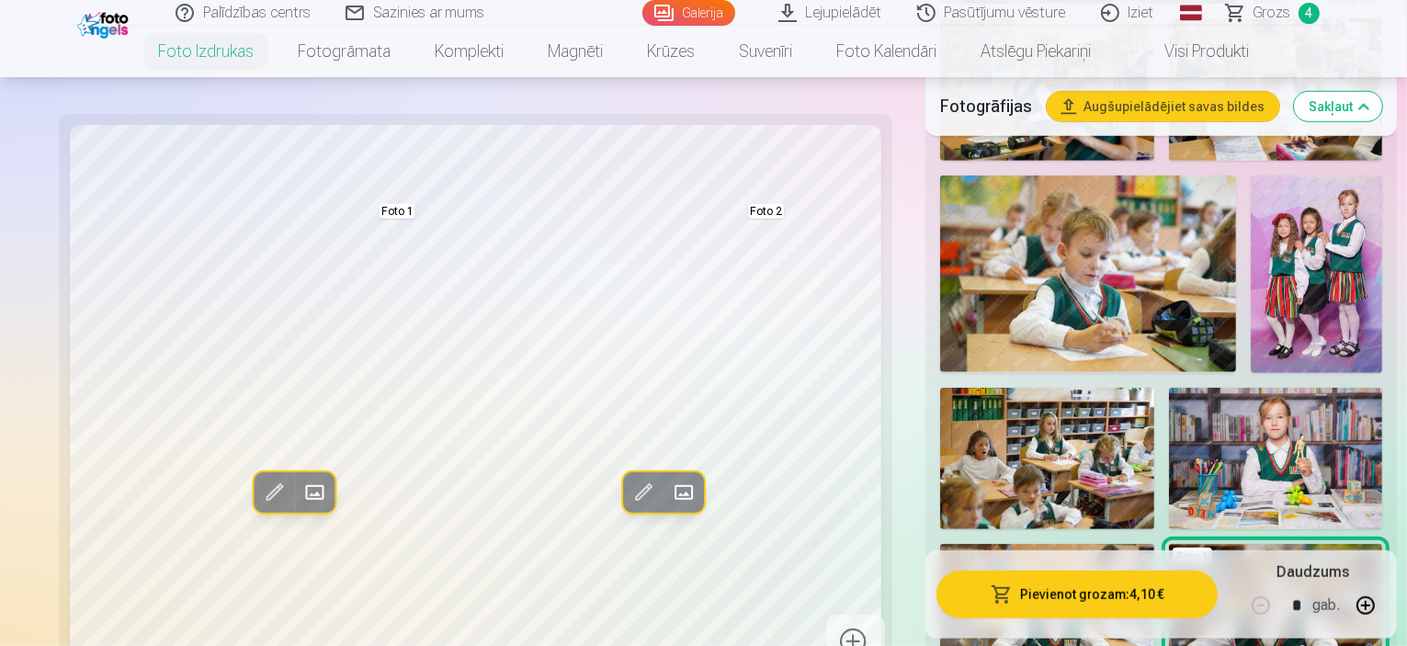
click at [628, 492] on span at bounding box center [642, 492] width 29 height 29
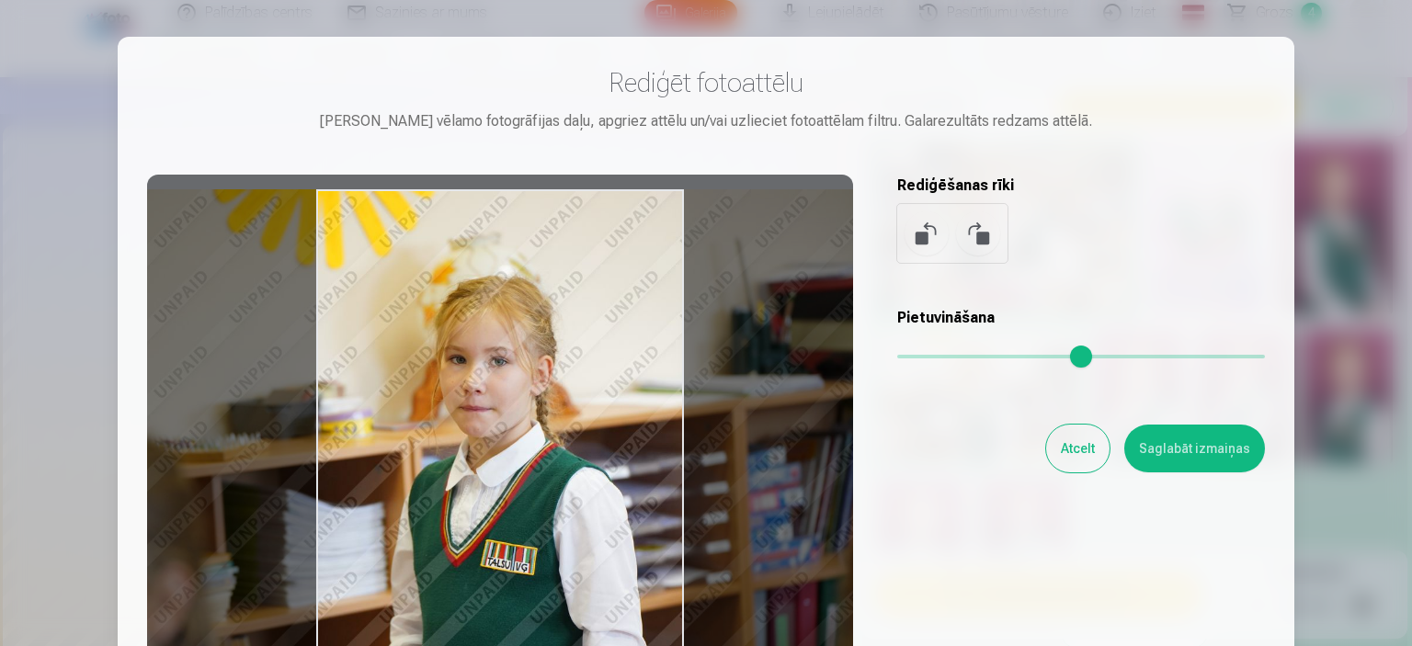
drag, startPoint x: 580, startPoint y: 461, endPoint x: 565, endPoint y: 459, distance: 15.0
click at [565, 459] on div at bounding box center [500, 463] width 706 height 577
click at [1165, 459] on button "Saglabāt izmaiņas" at bounding box center [1194, 449] width 141 height 48
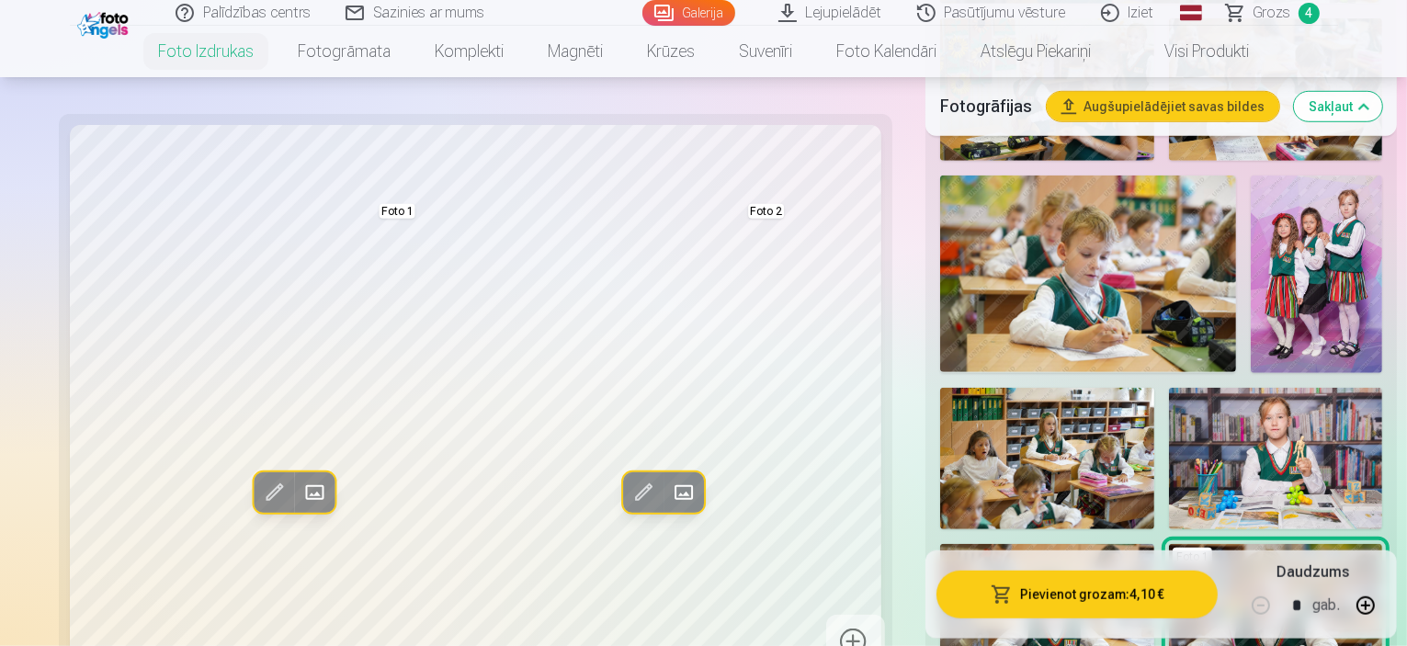
click at [259, 495] on span at bounding box center [273, 492] width 29 height 29
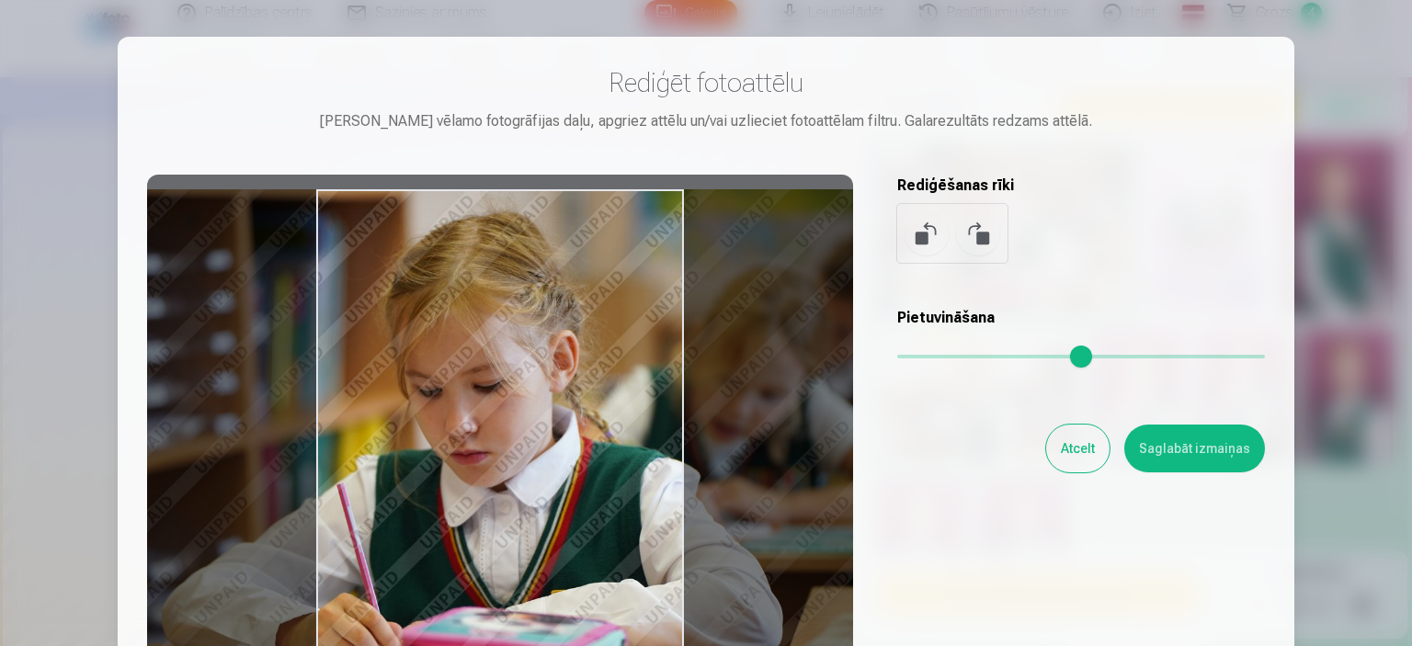
drag, startPoint x: 478, startPoint y: 422, endPoint x: 504, endPoint y: 420, distance: 25.8
click at [504, 420] on div at bounding box center [500, 463] width 706 height 577
click at [1185, 460] on button "Saglabāt izmaiņas" at bounding box center [1194, 449] width 141 height 48
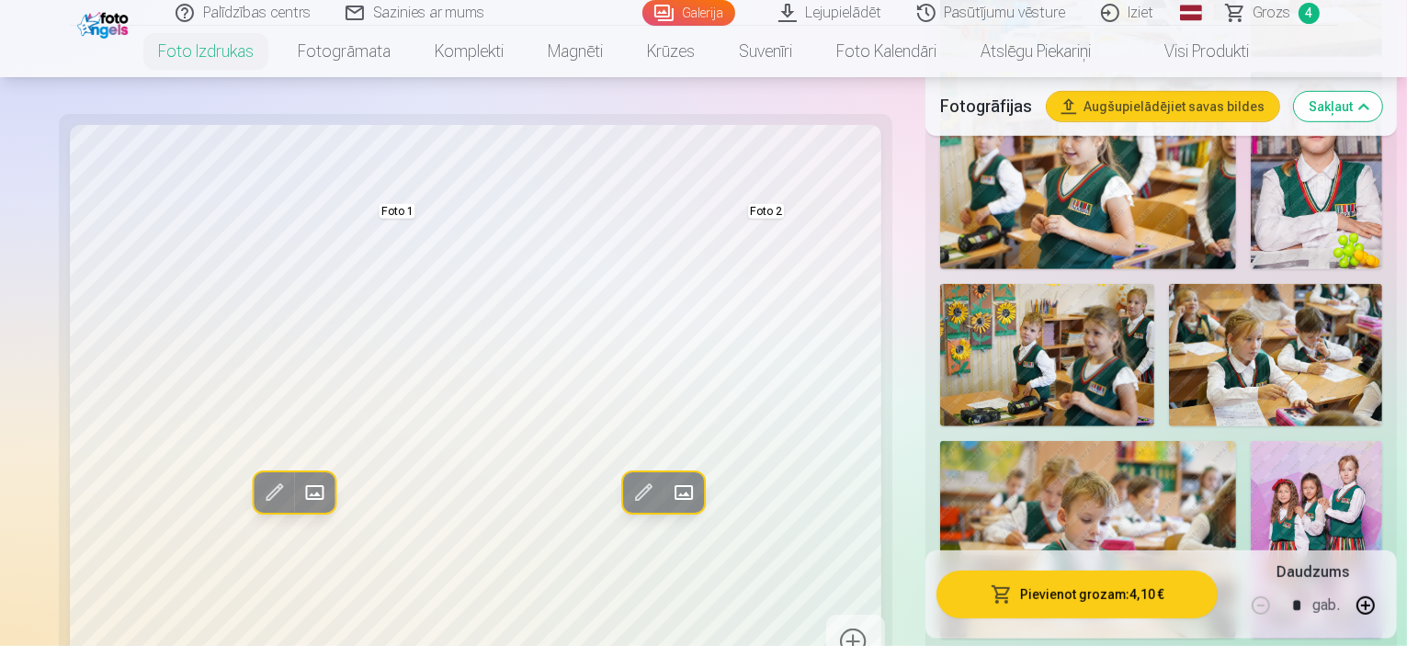
scroll to position [1052, 0]
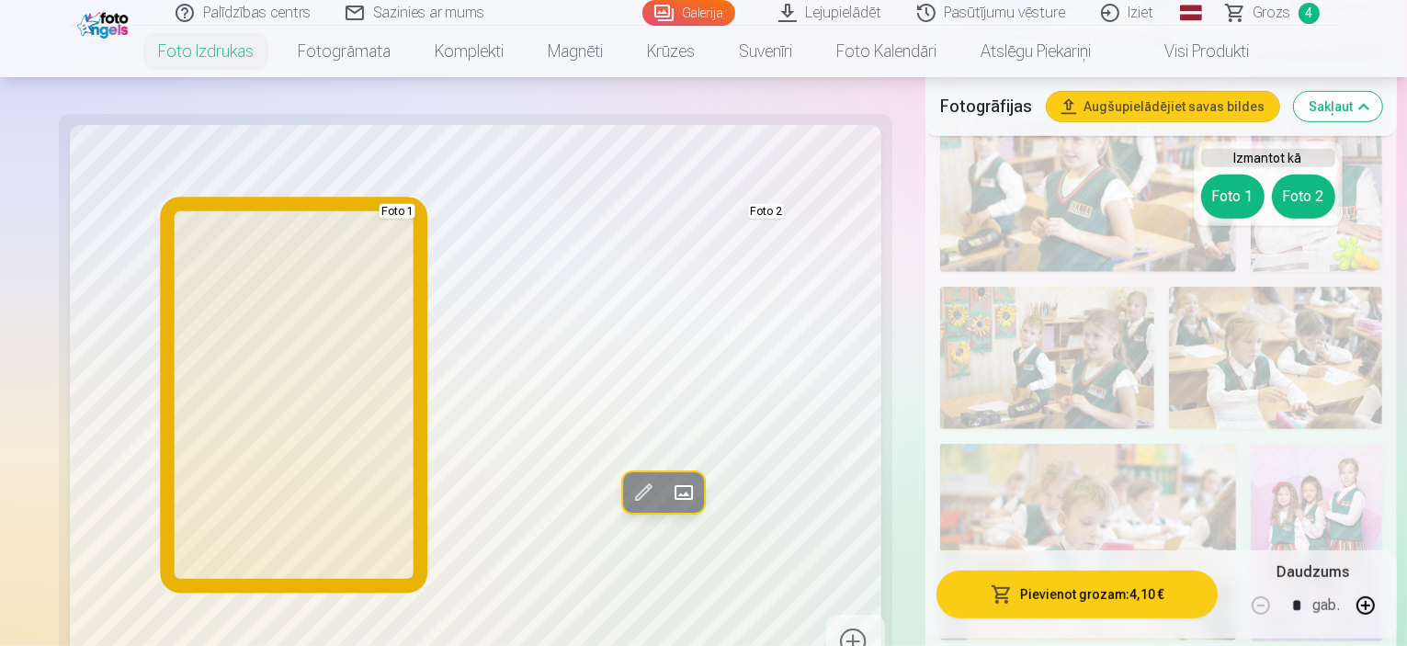
click at [1224, 198] on button "Foto 1" at bounding box center [1232, 197] width 63 height 44
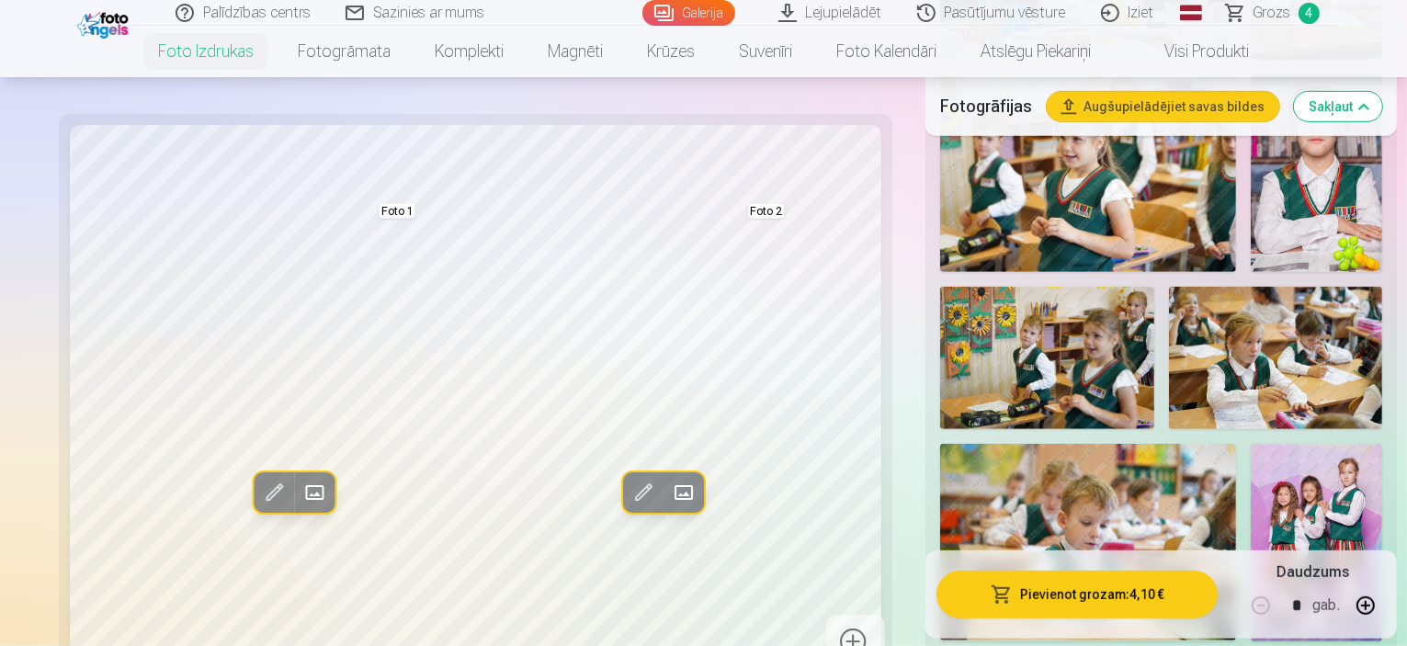
click at [259, 494] on span at bounding box center [273, 492] width 29 height 29
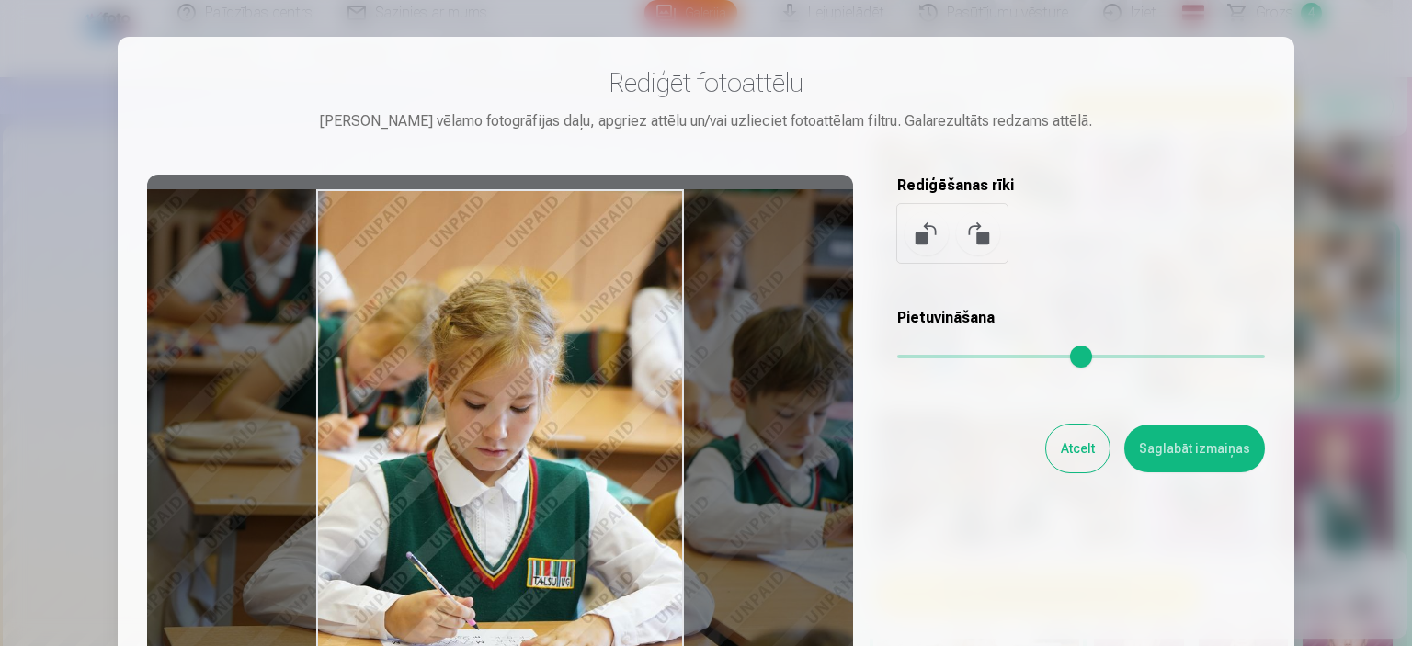
drag, startPoint x: 488, startPoint y: 459, endPoint x: 449, endPoint y: 446, distance: 41.6
click at [449, 446] on div at bounding box center [500, 463] width 706 height 577
click at [1185, 440] on button "Saglabāt izmaiņas" at bounding box center [1194, 449] width 141 height 48
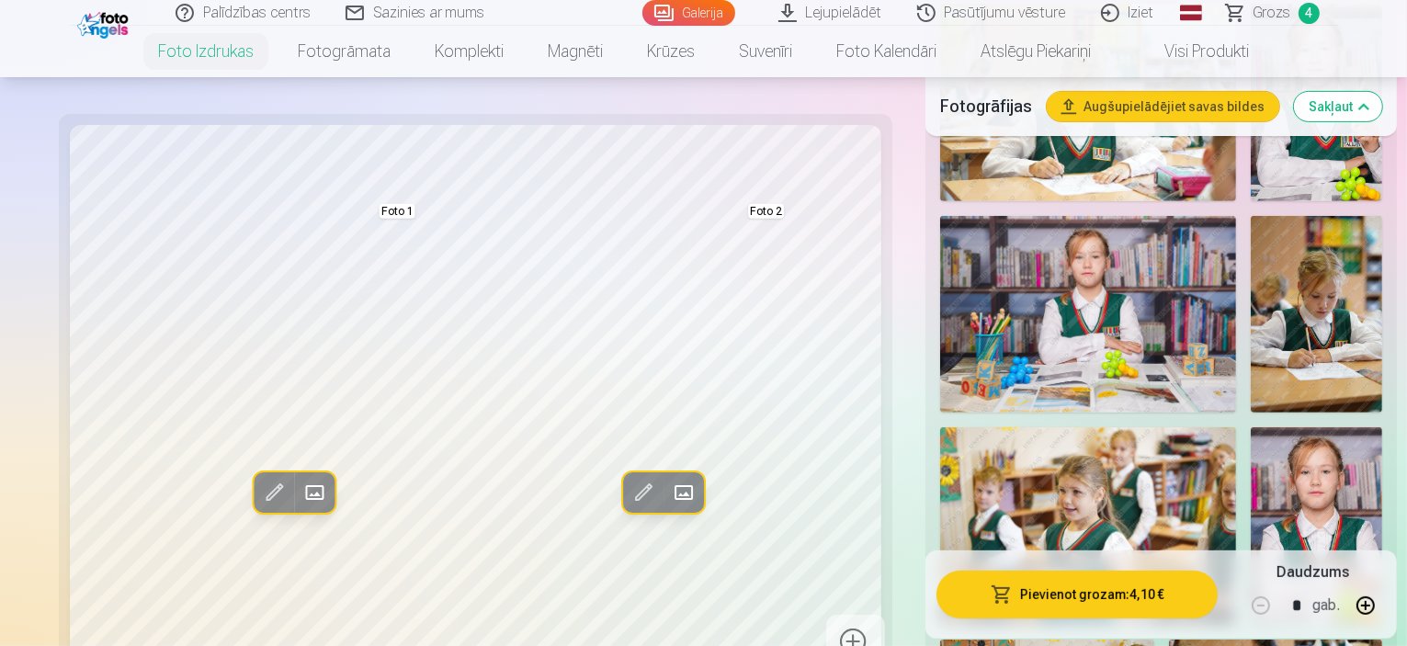
scroll to position [698, 0]
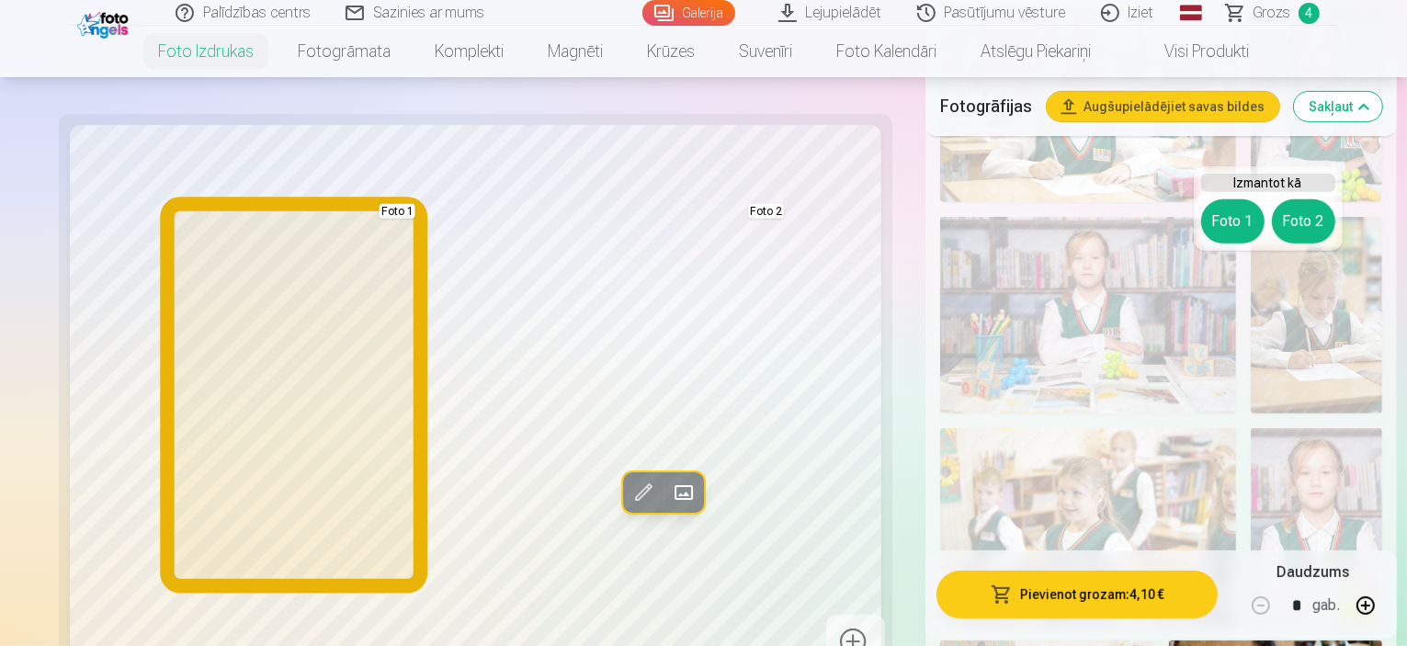
click at [1237, 220] on button "Foto 1" at bounding box center [1232, 221] width 63 height 44
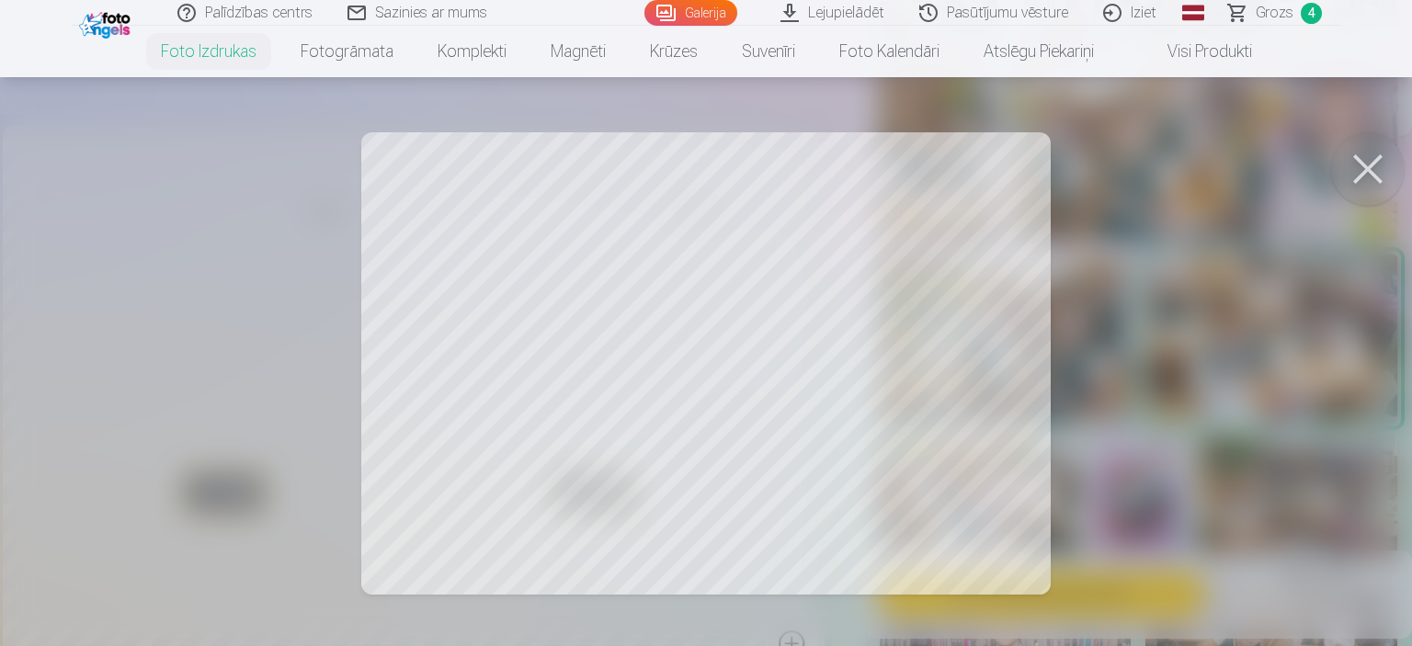
click at [551, 416] on div at bounding box center [706, 323] width 1412 height 646
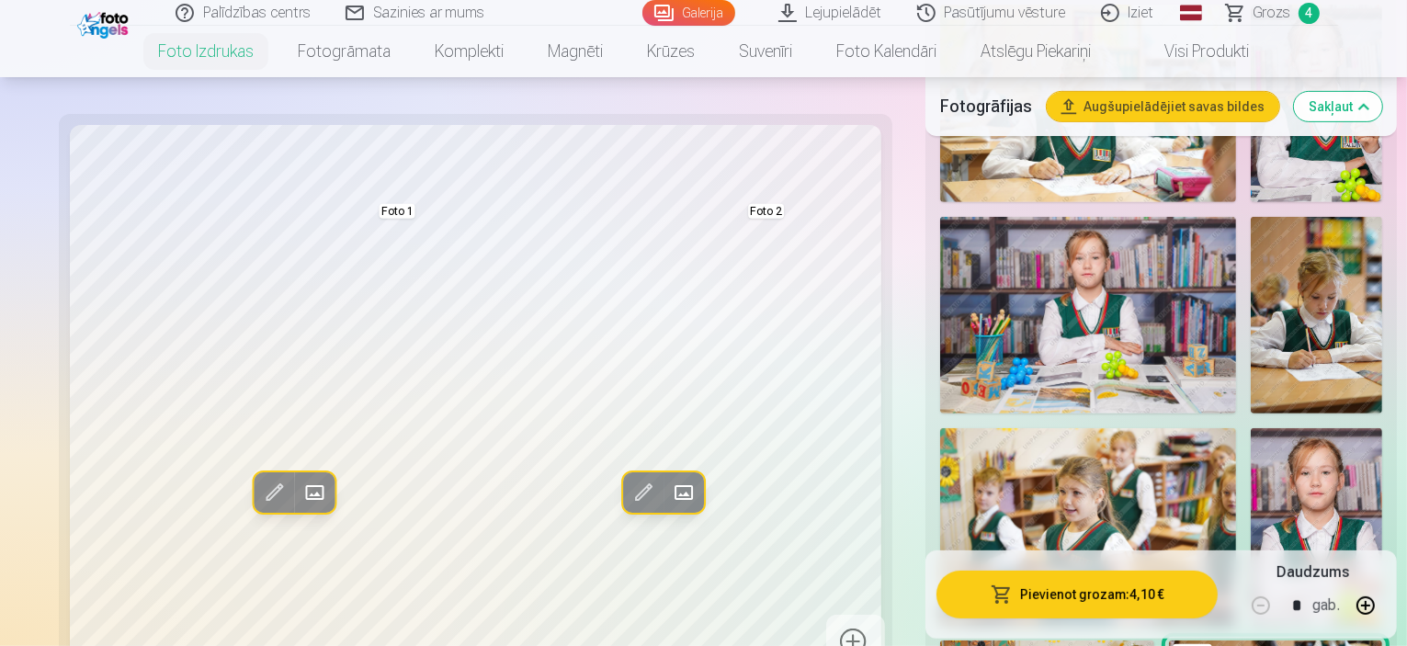
click at [259, 494] on span at bounding box center [273, 492] width 29 height 29
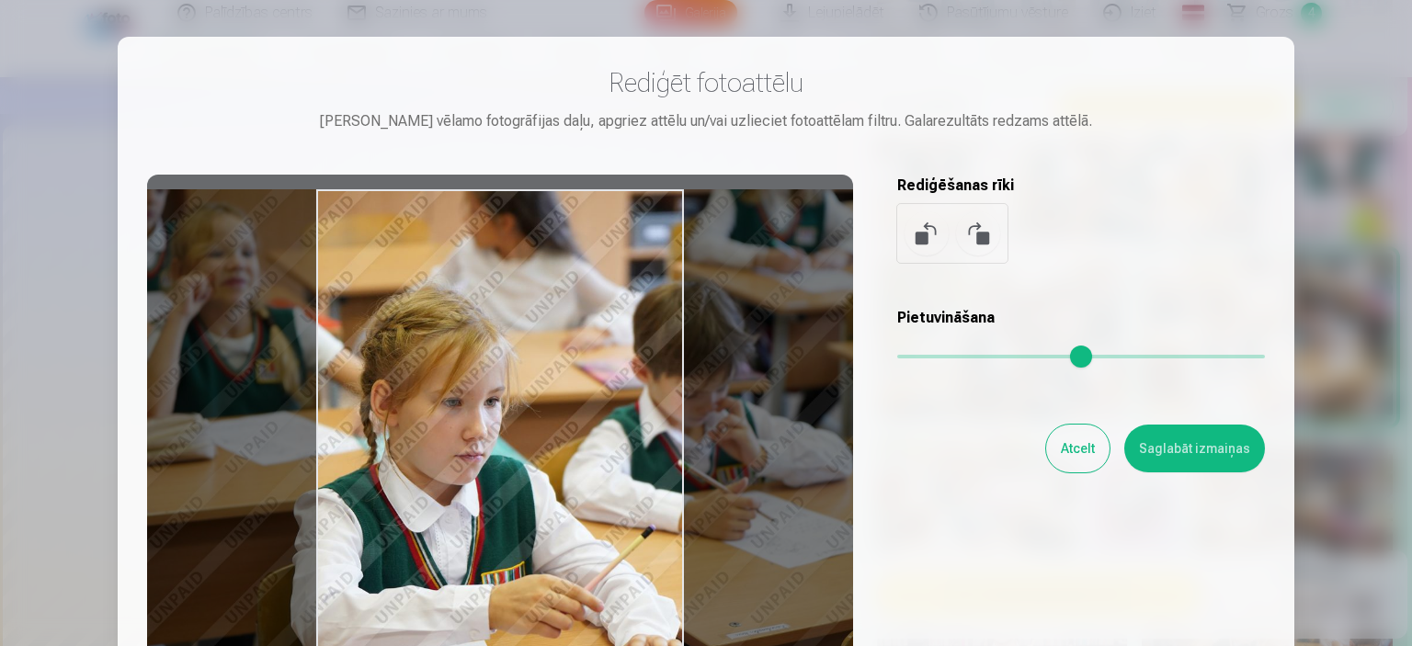
drag, startPoint x: 404, startPoint y: 422, endPoint x: 460, endPoint y: 412, distance: 57.0
click at [460, 412] on div at bounding box center [500, 463] width 706 height 577
click at [1167, 451] on button "Saglabāt izmaiņas" at bounding box center [1194, 449] width 141 height 48
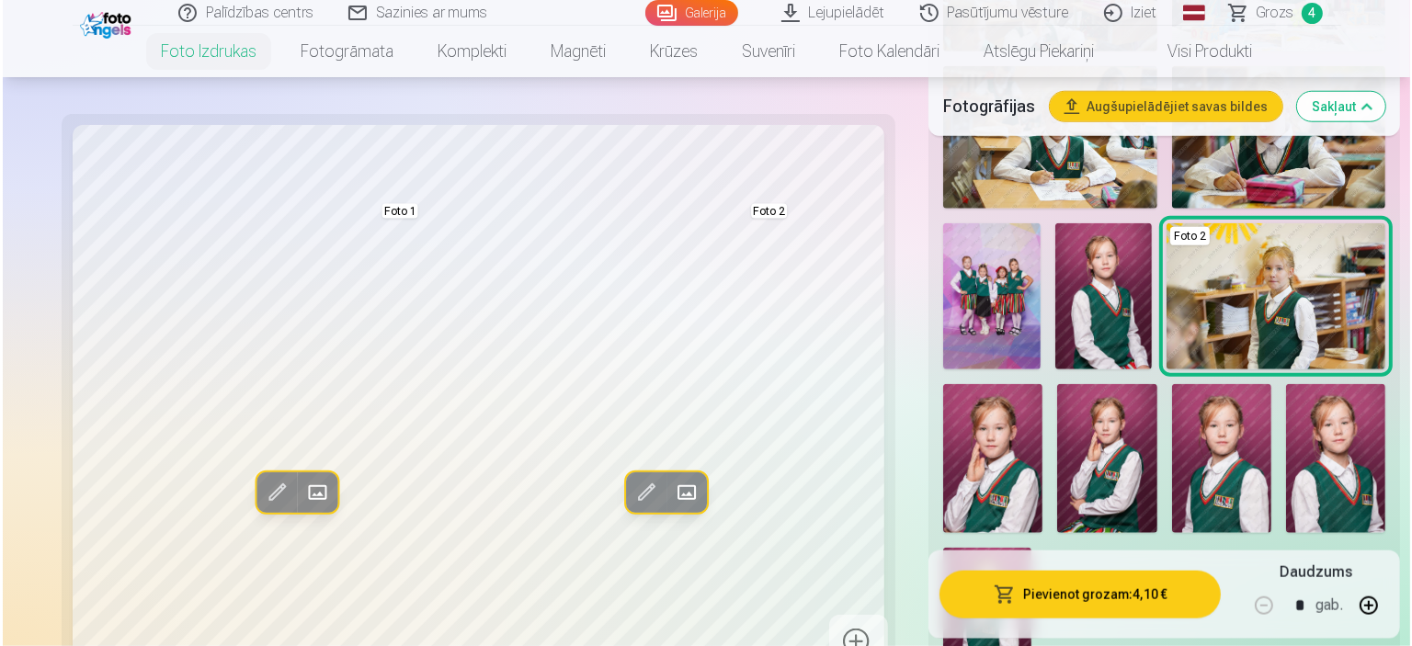
scroll to position [1801, 0]
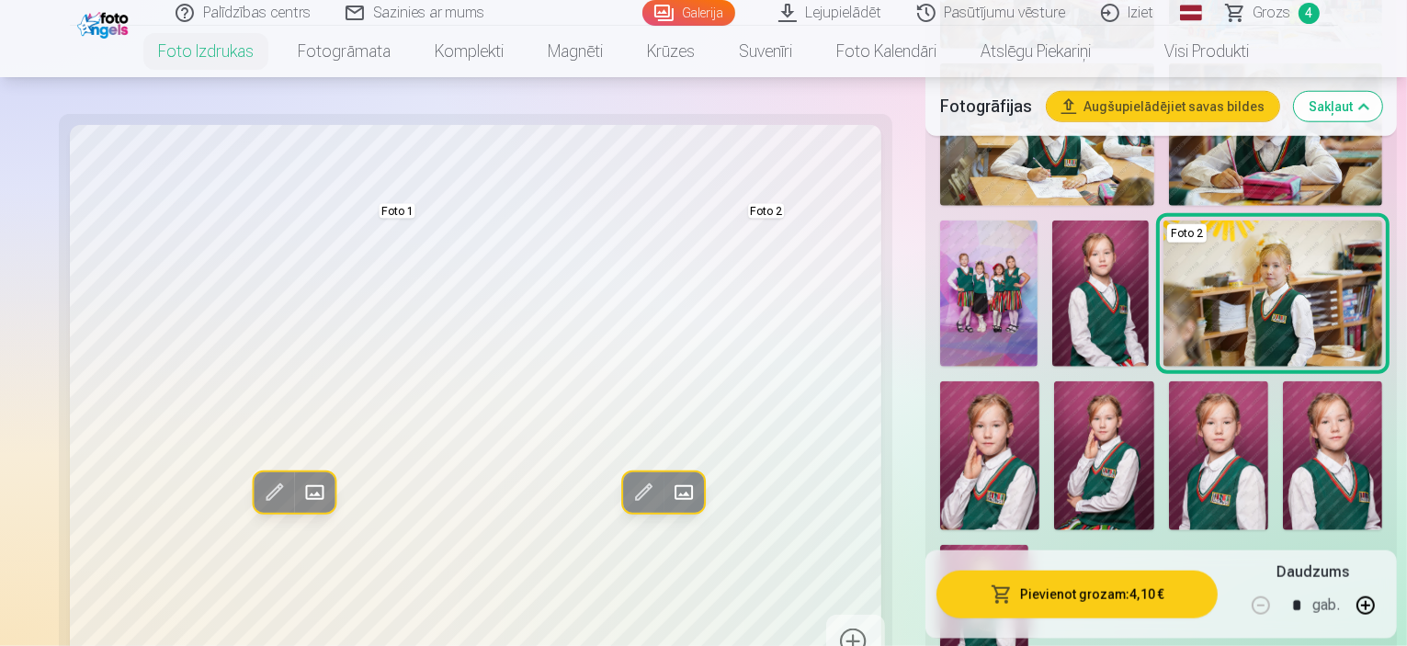
click at [1009, 587] on button "Pievienot grozam : 4,10 €" at bounding box center [1077, 595] width 281 height 48
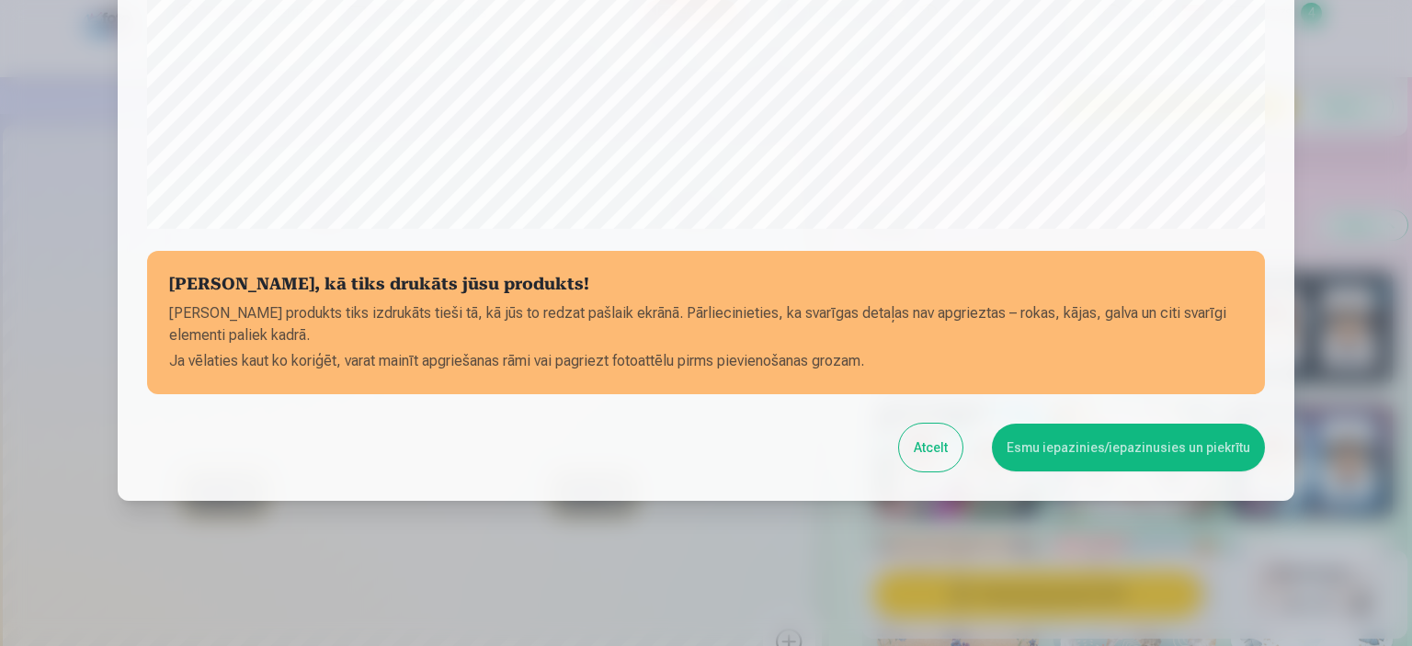
scroll to position [676, 0]
click at [1052, 458] on button "Esmu iepazinies/iepazinusies un piekrītu" at bounding box center [1128, 447] width 273 height 48
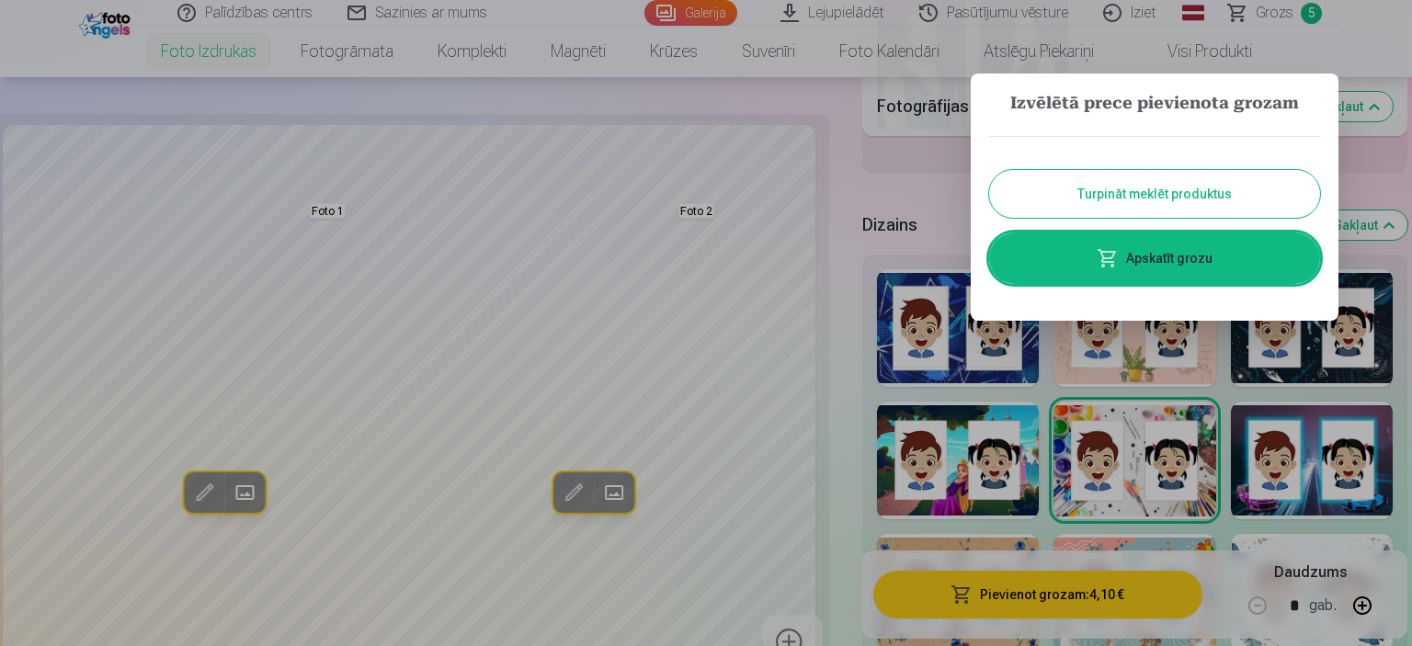
click at [1121, 258] on link "Apskatīt grozu" at bounding box center [1154, 258] width 331 height 51
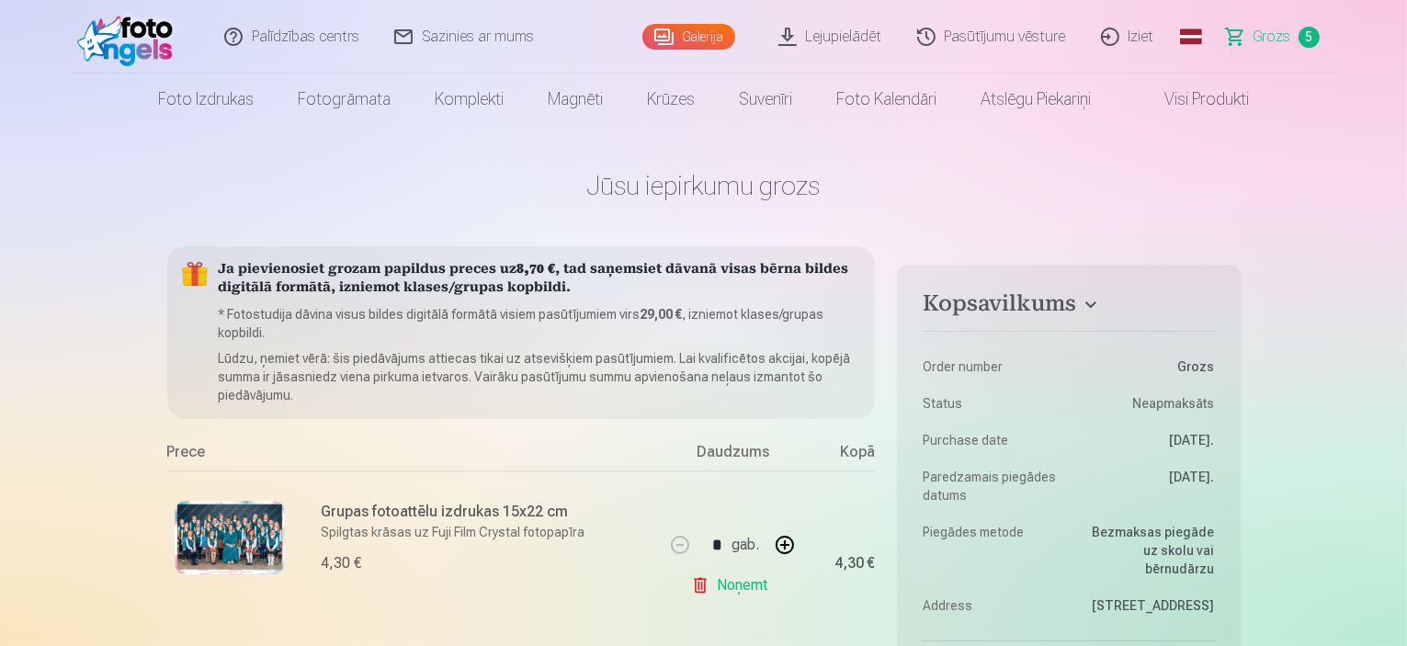
click at [1141, 33] on link "Iziet" at bounding box center [1129, 37] width 88 height 74
